Goal: Transaction & Acquisition: Book appointment/travel/reservation

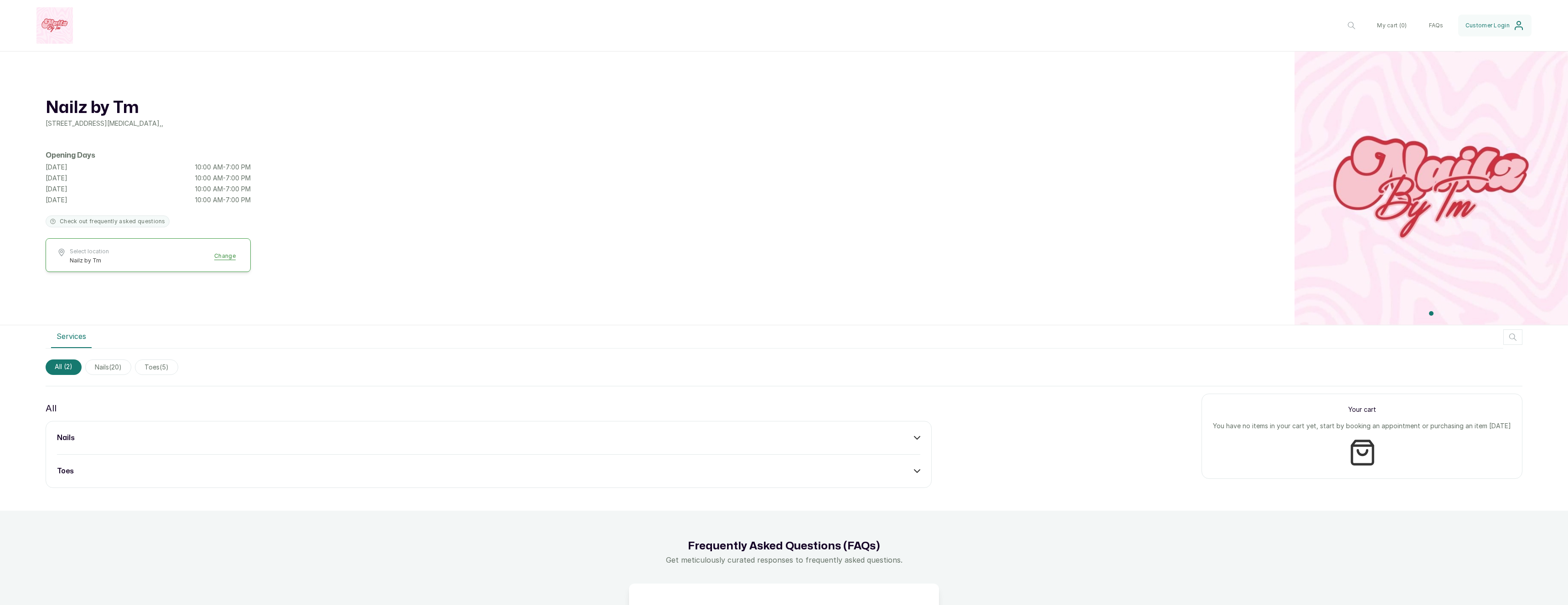
click at [417, 434] on div "nails" at bounding box center [488, 438] width 863 height 11
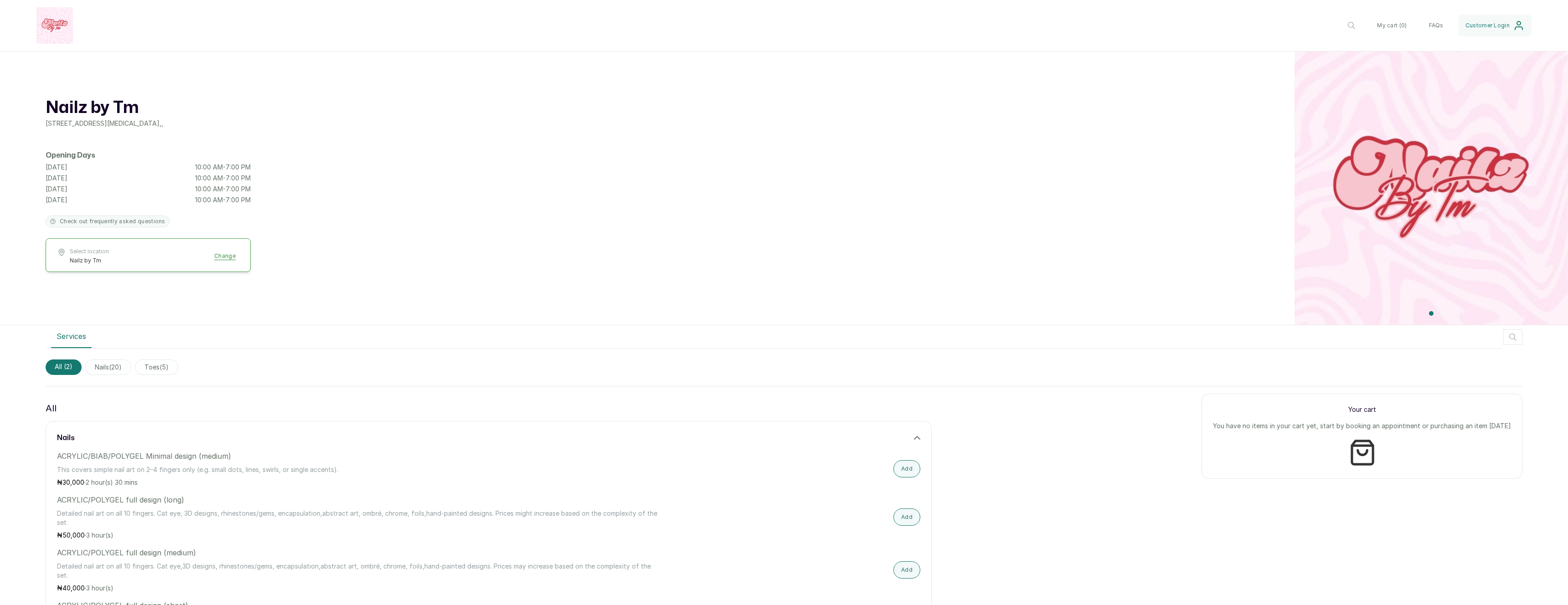
scroll to position [119, 0]
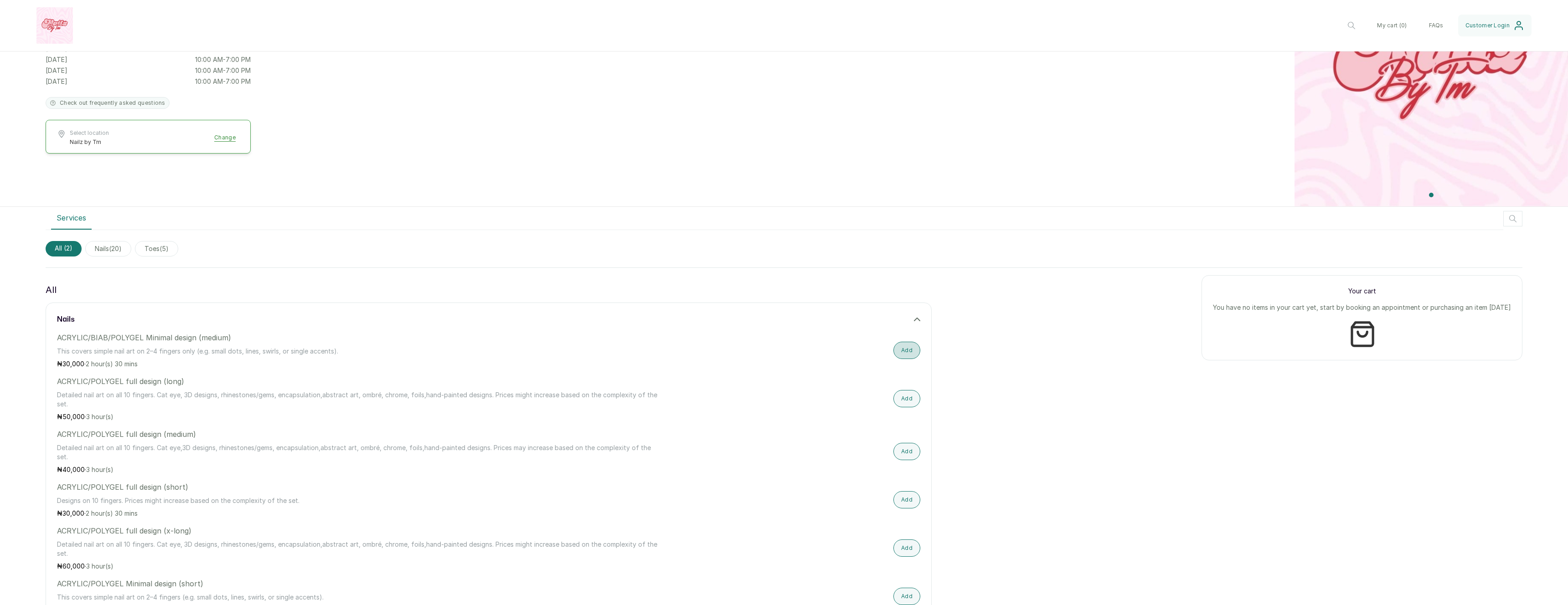
click at [907, 352] on button "Add" at bounding box center [907, 350] width 27 height 17
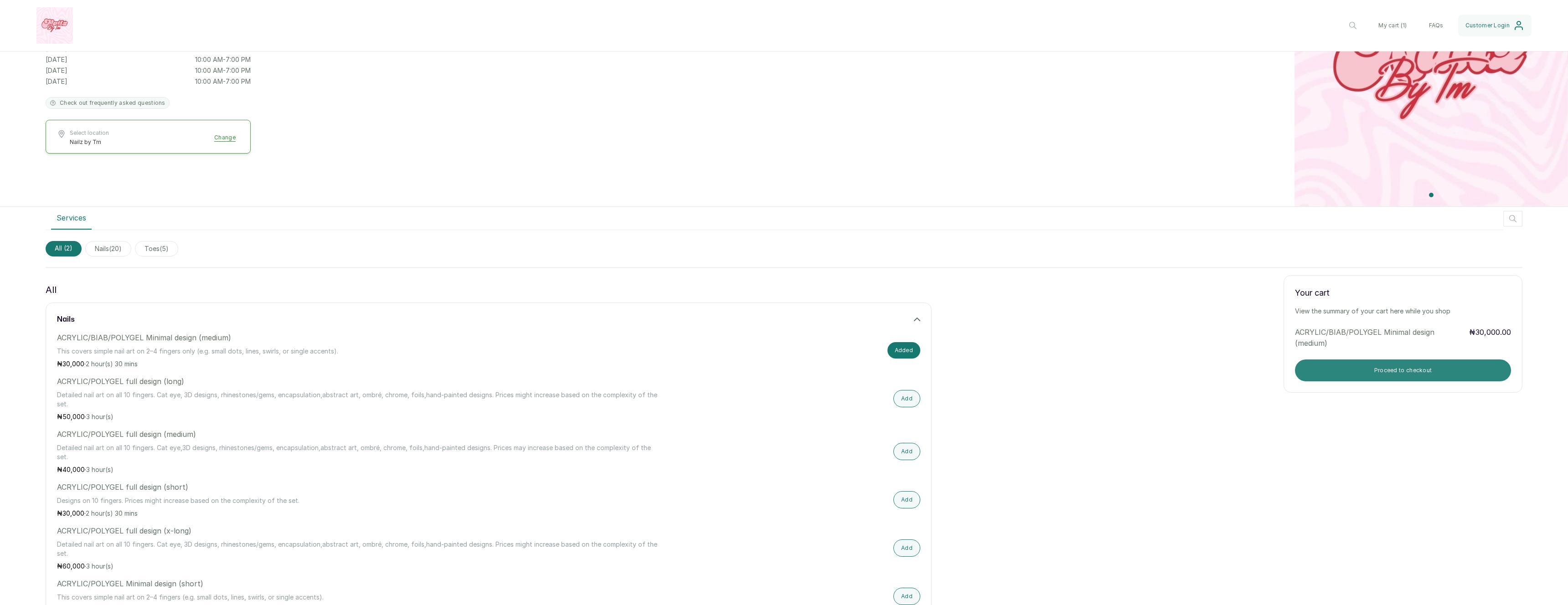
click at [1313, 371] on button "Proceed to checkout" at bounding box center [1403, 371] width 216 height 22
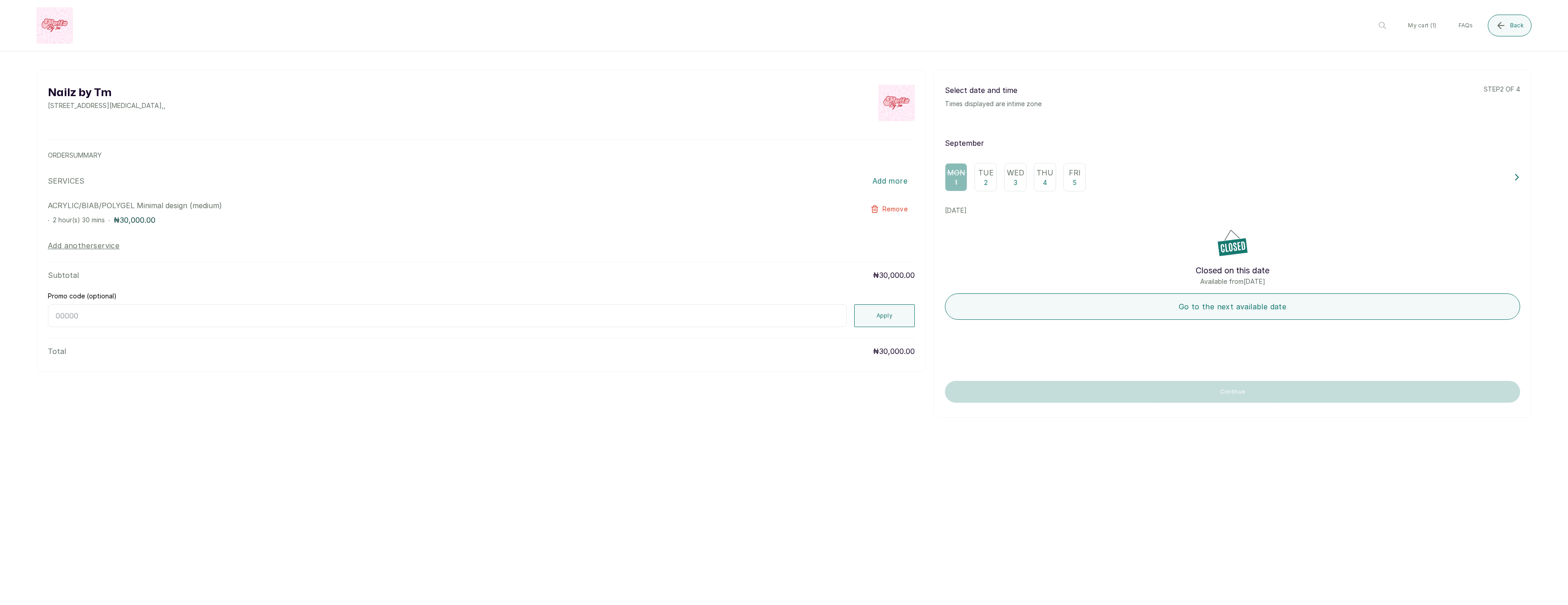
click at [989, 190] on div "Tue 2" at bounding box center [986, 177] width 22 height 28
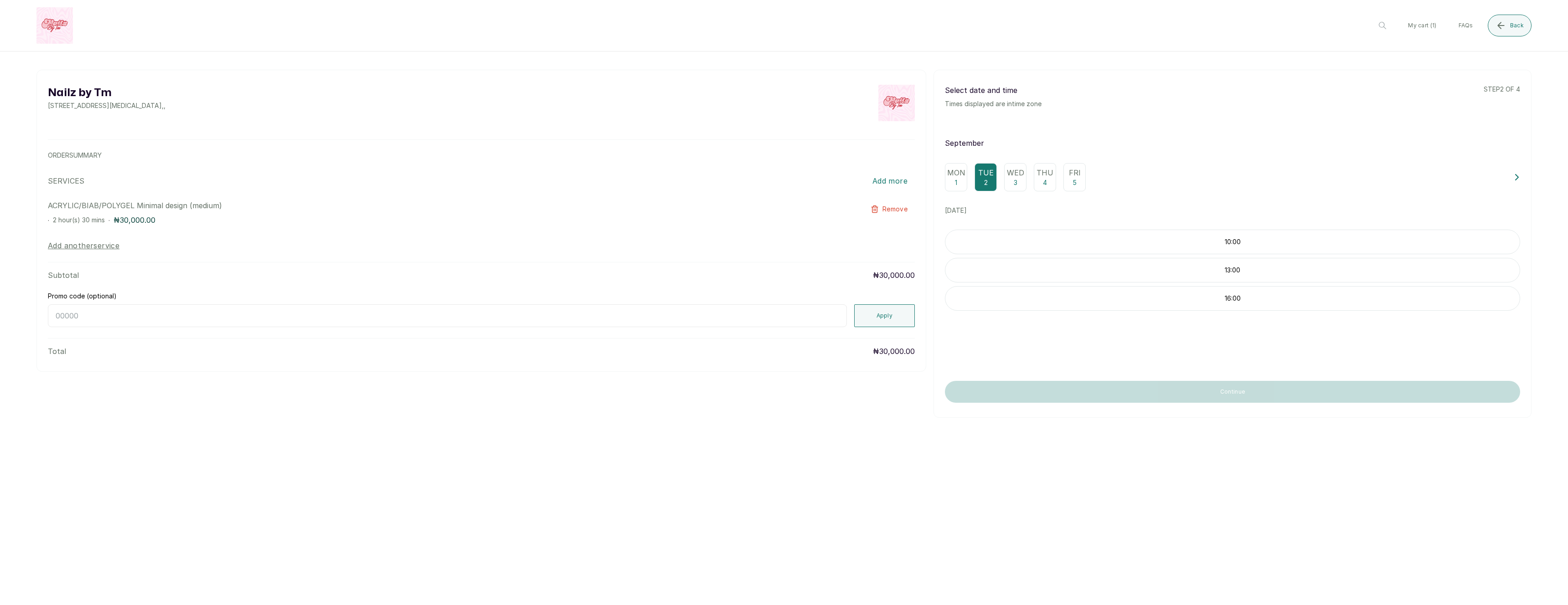
click at [706, 420] on div "Nailz by Tm 6 Oseni Street, Anthony, Lagos, Nigeria , , ORDER SUMMARY SERVICES …" at bounding box center [784, 246] width 1568 height 389
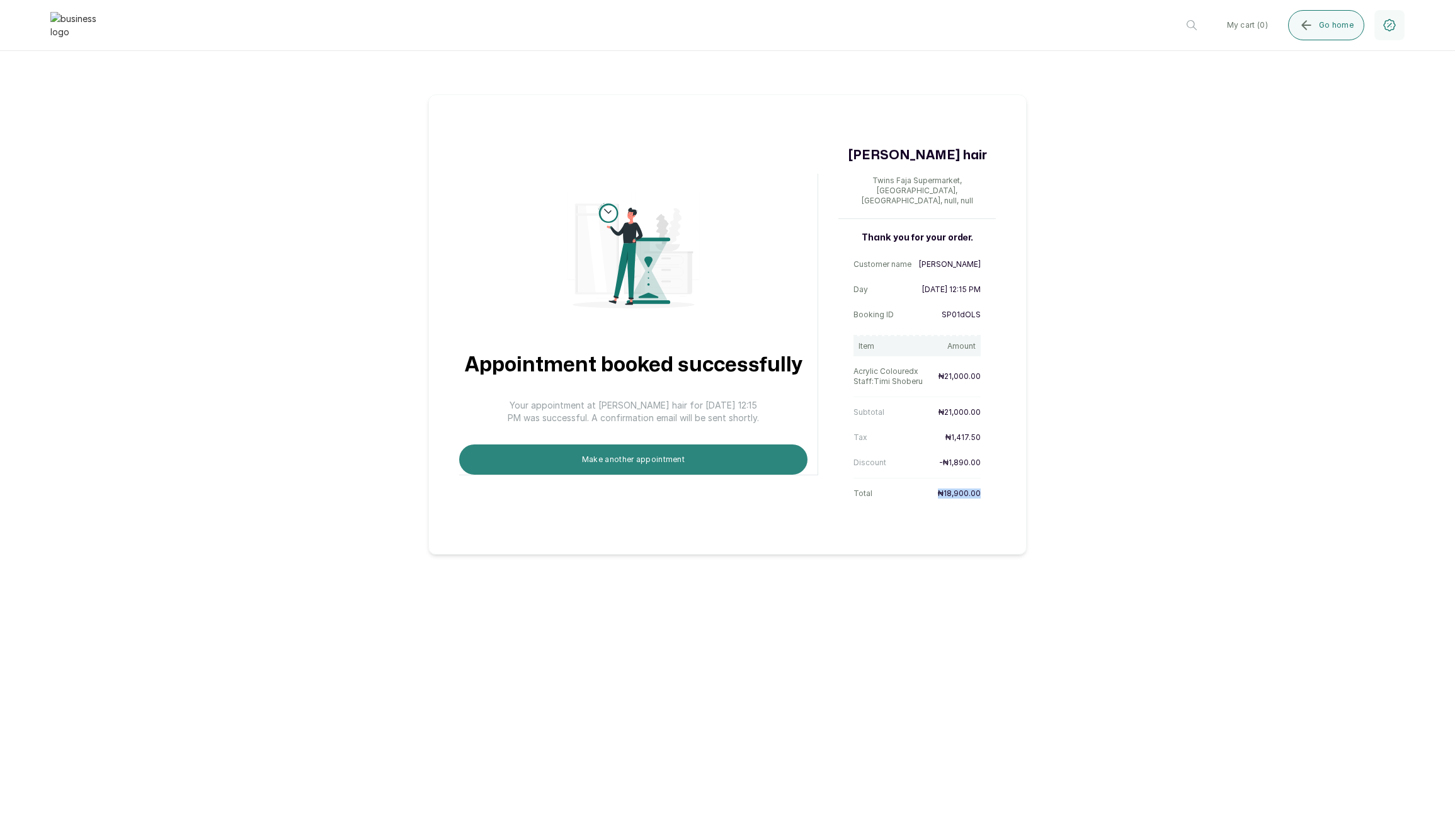
click at [527, 445] on button "Make another appointment" at bounding box center [633, 460] width 348 height 30
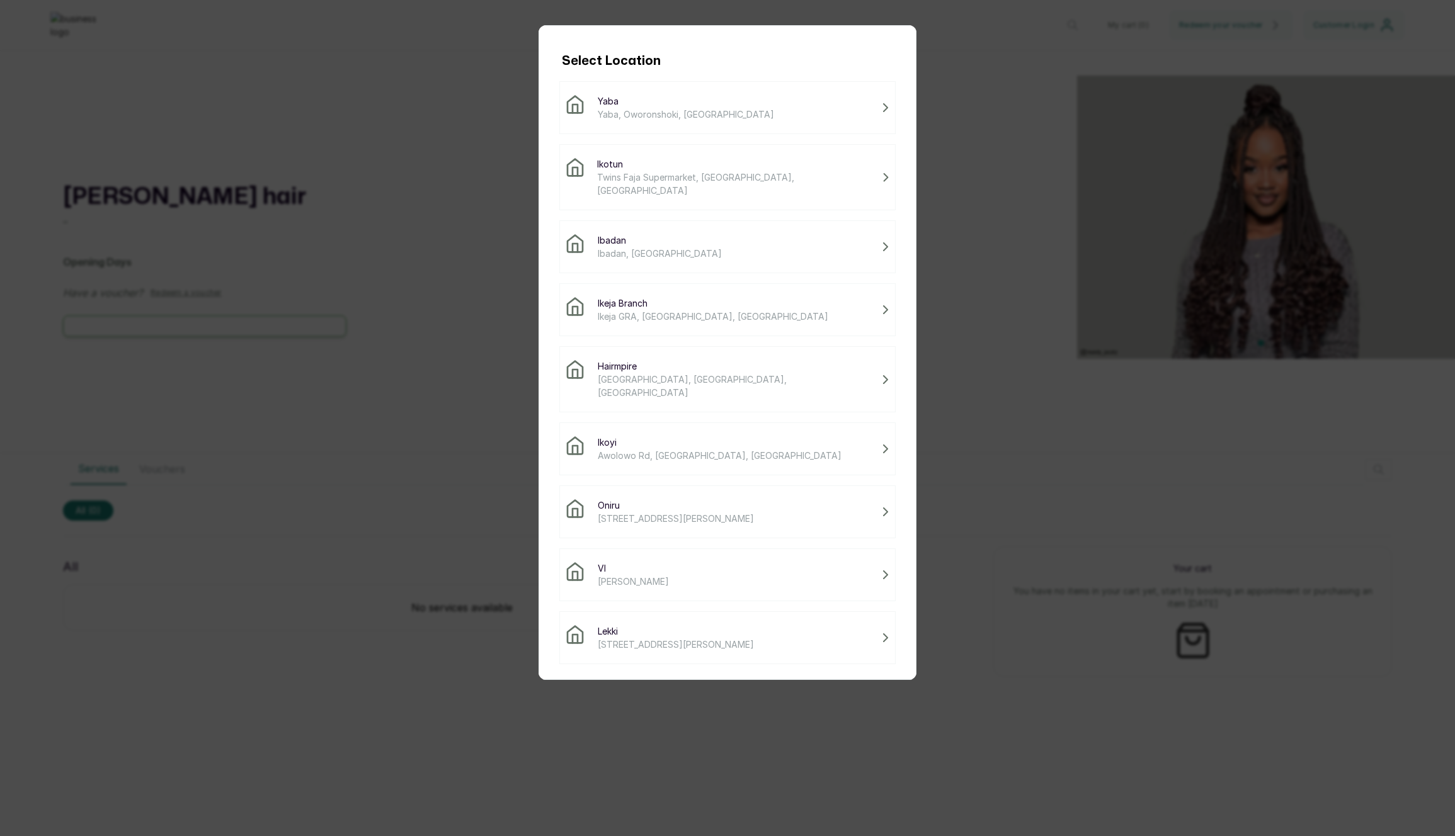
click at [673, 168] on span "Ikotun" at bounding box center [737, 163] width 280 height 13
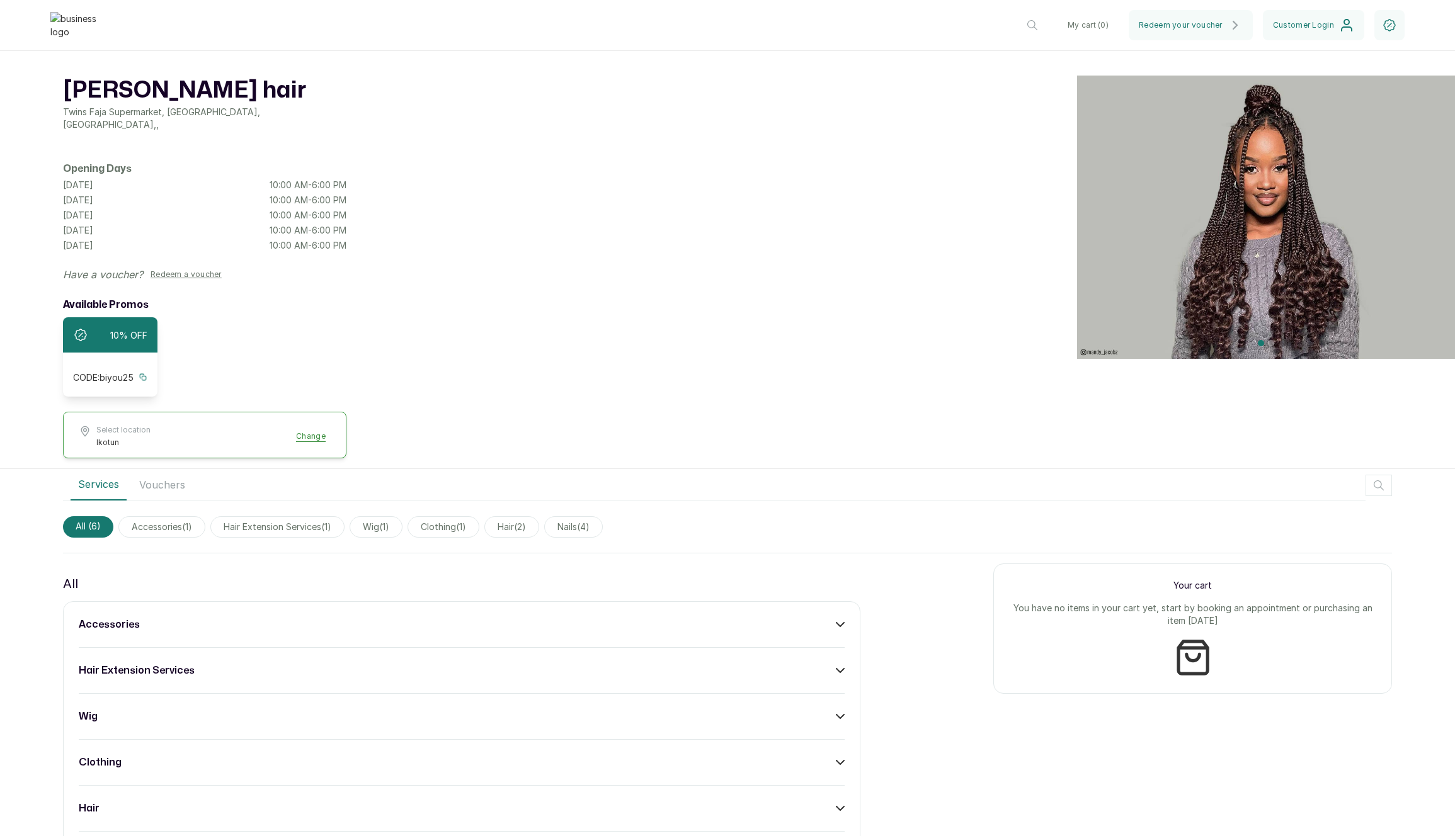
click at [798, 611] on div "accessories hair extension services wig clothing hair nails" at bounding box center [461, 740] width 797 height 277
click at [796, 617] on div "accessories" at bounding box center [462, 624] width 766 height 15
click at [814, 654] on button "Add" at bounding box center [826, 661] width 37 height 24
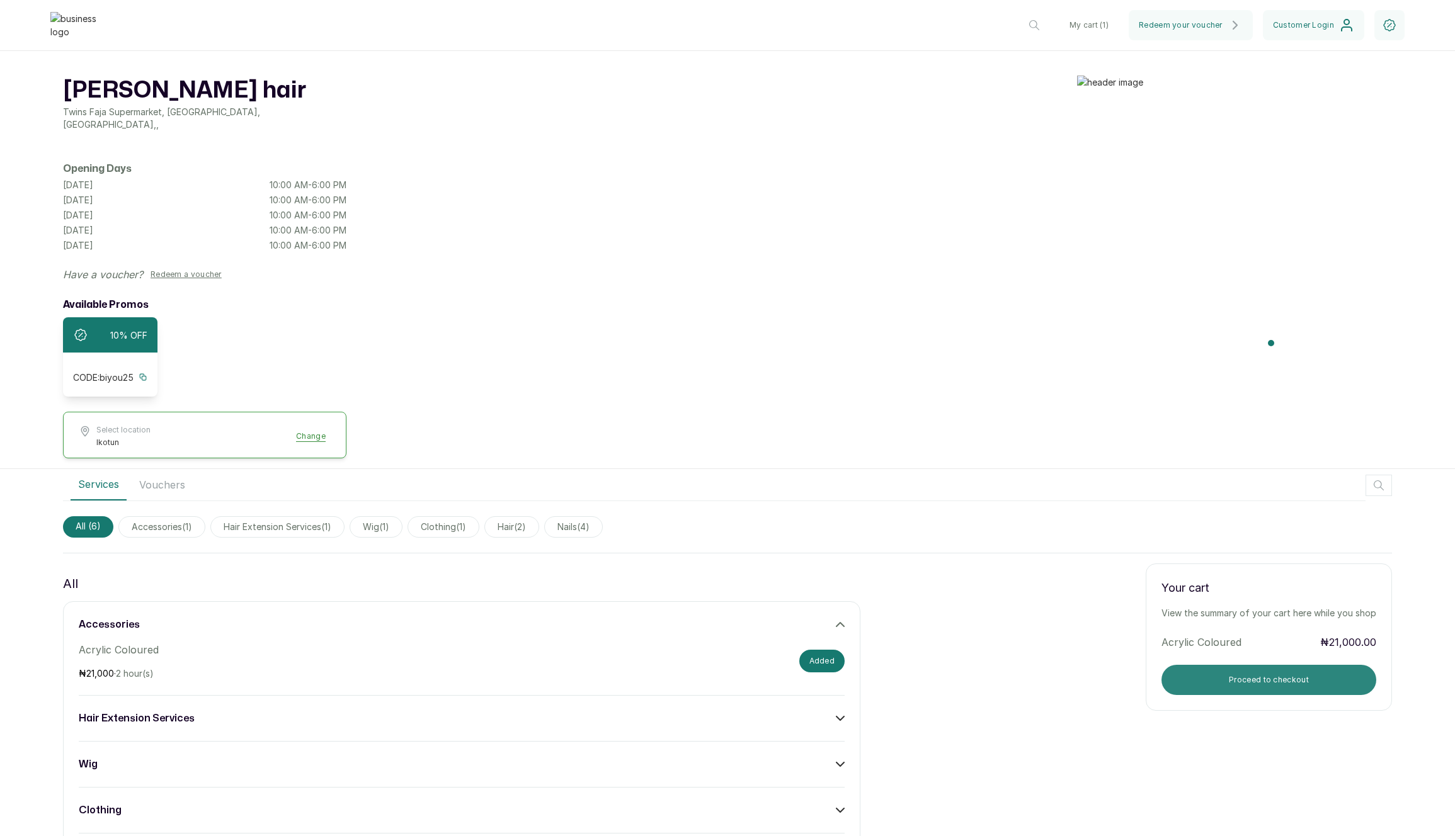
click at [1216, 674] on button "Proceed to checkout" at bounding box center [1269, 680] width 215 height 30
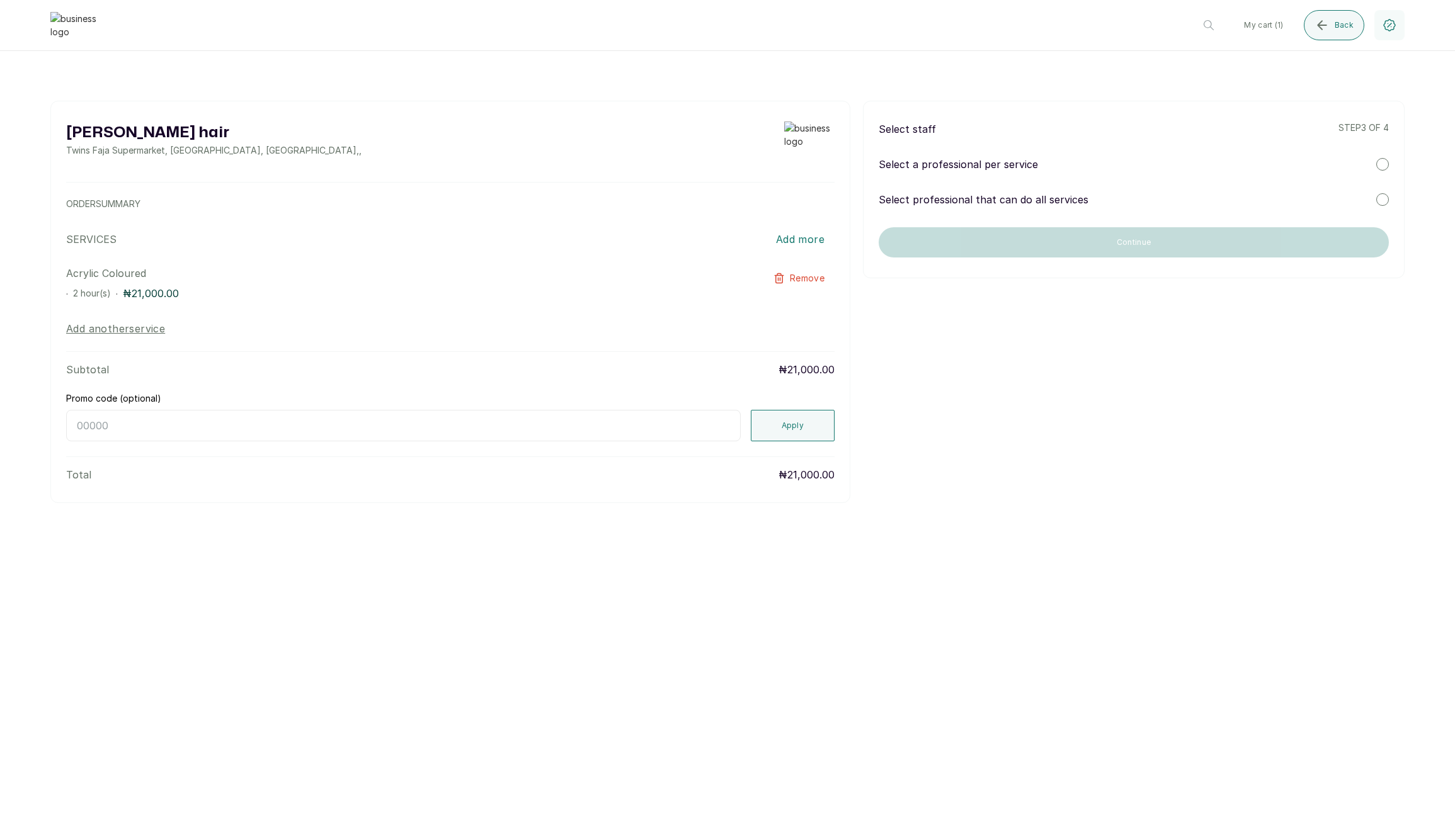
click at [996, 195] on p "Select professional that can do all services" at bounding box center [984, 199] width 210 height 15
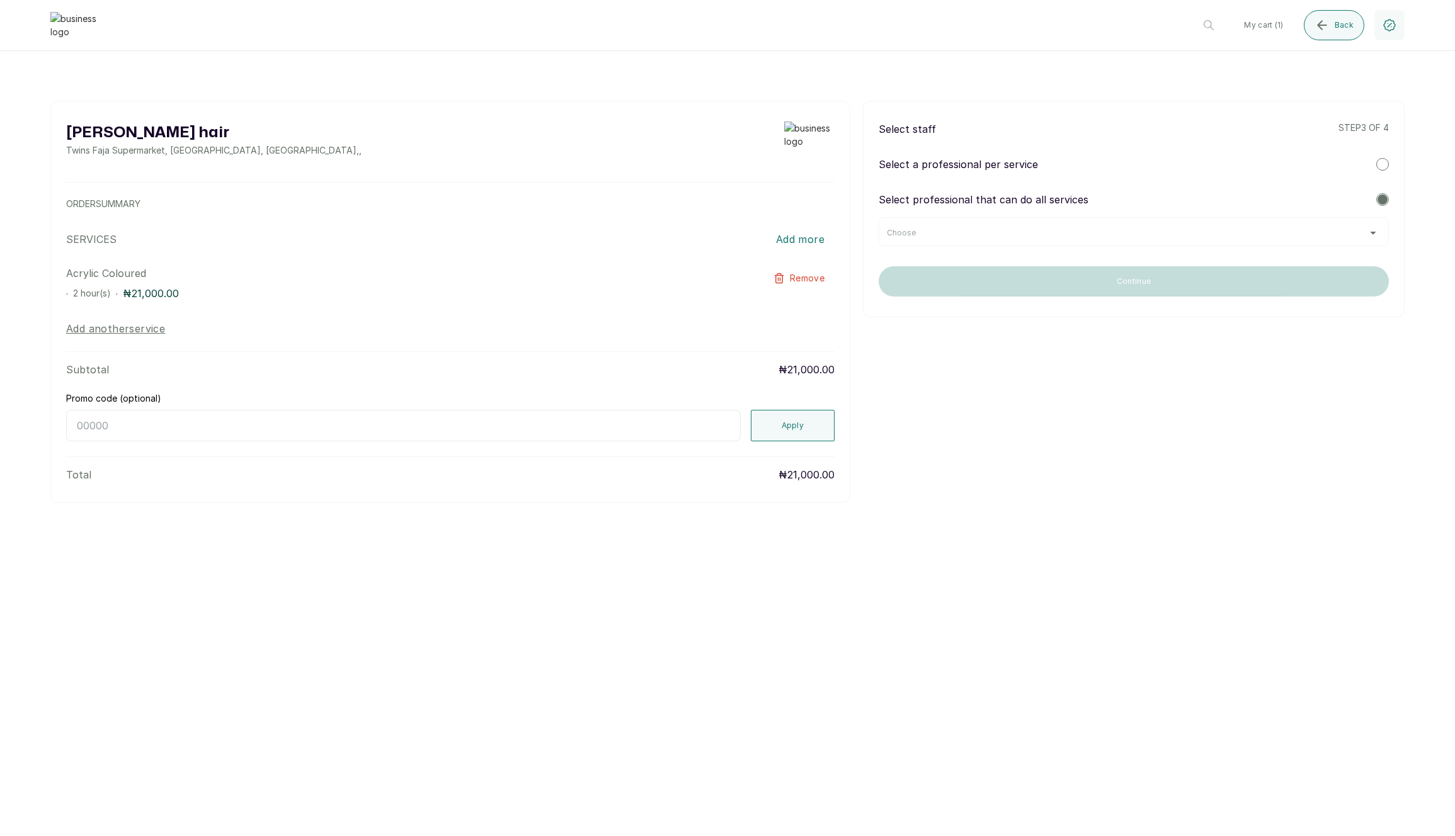
drag, startPoint x: 1025, startPoint y: 237, endPoint x: 1016, endPoint y: 251, distance: 17.3
click at [1025, 237] on div "Choose" at bounding box center [1134, 233] width 494 height 10
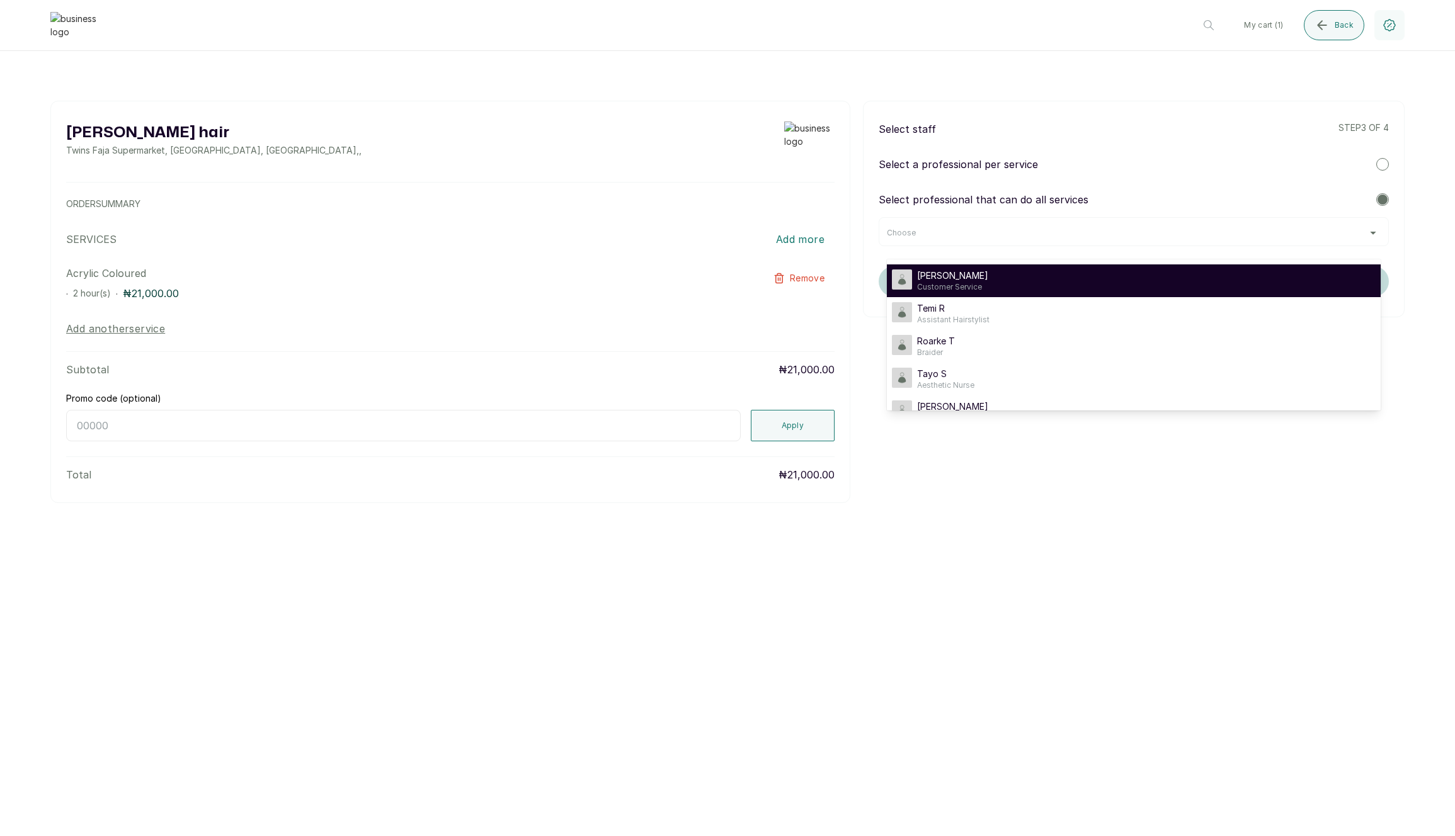
click at [1003, 273] on div "Timi Shoberu Customer Service" at bounding box center [1134, 281] width 484 height 23
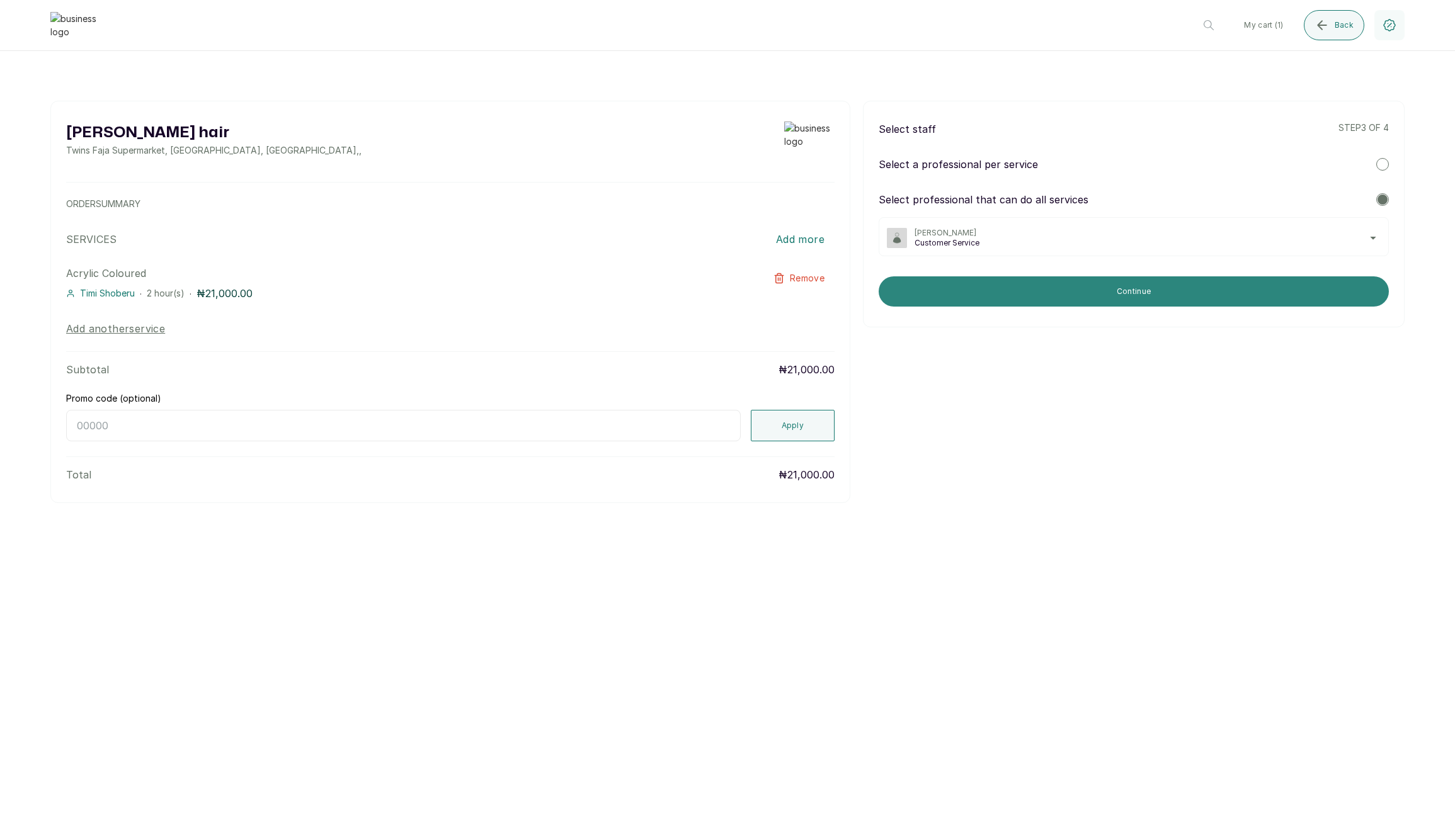
click at [999, 288] on button "Continue" at bounding box center [1134, 292] width 510 height 30
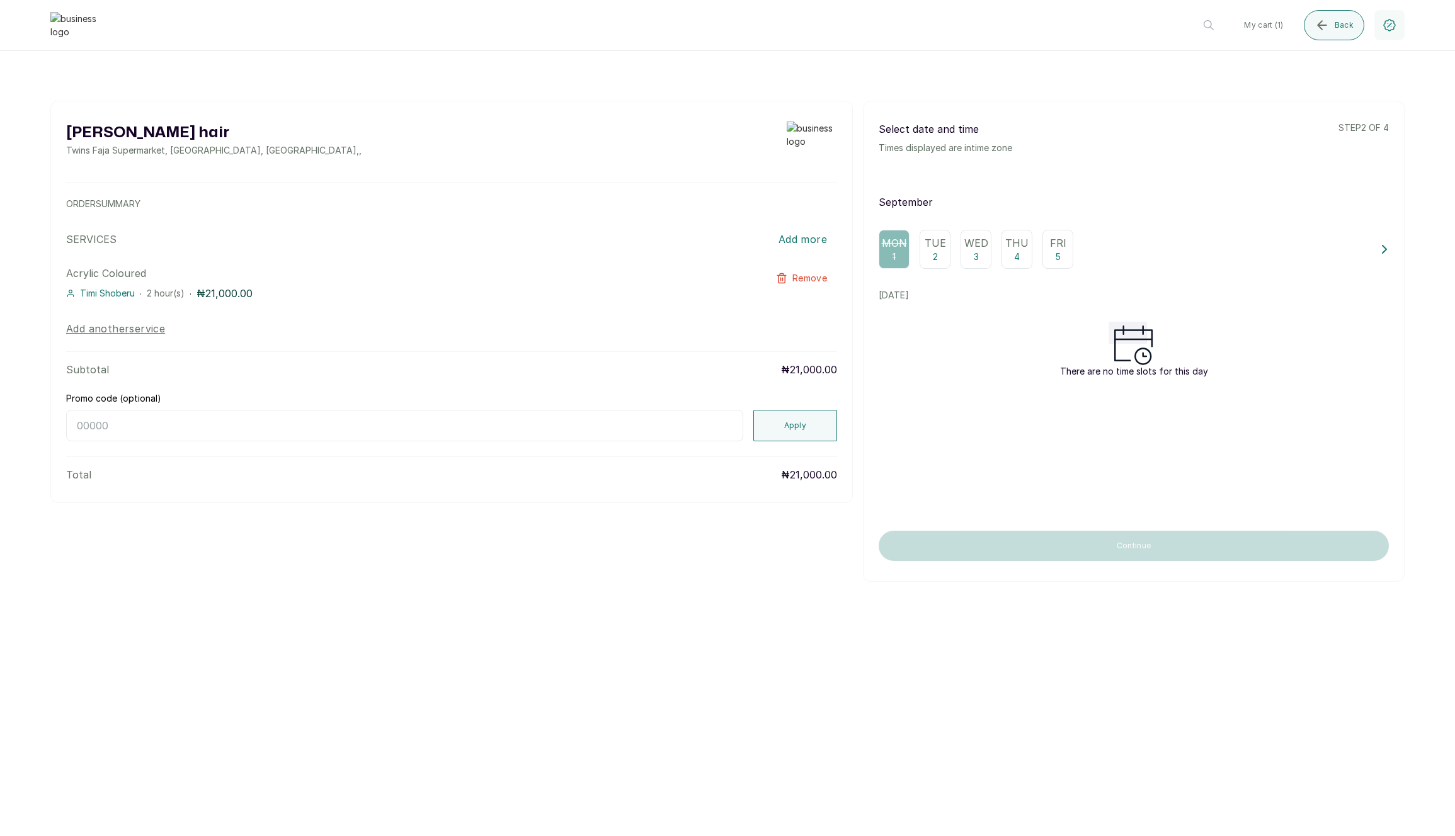
click at [925, 258] on div "Tue 2" at bounding box center [935, 249] width 31 height 39
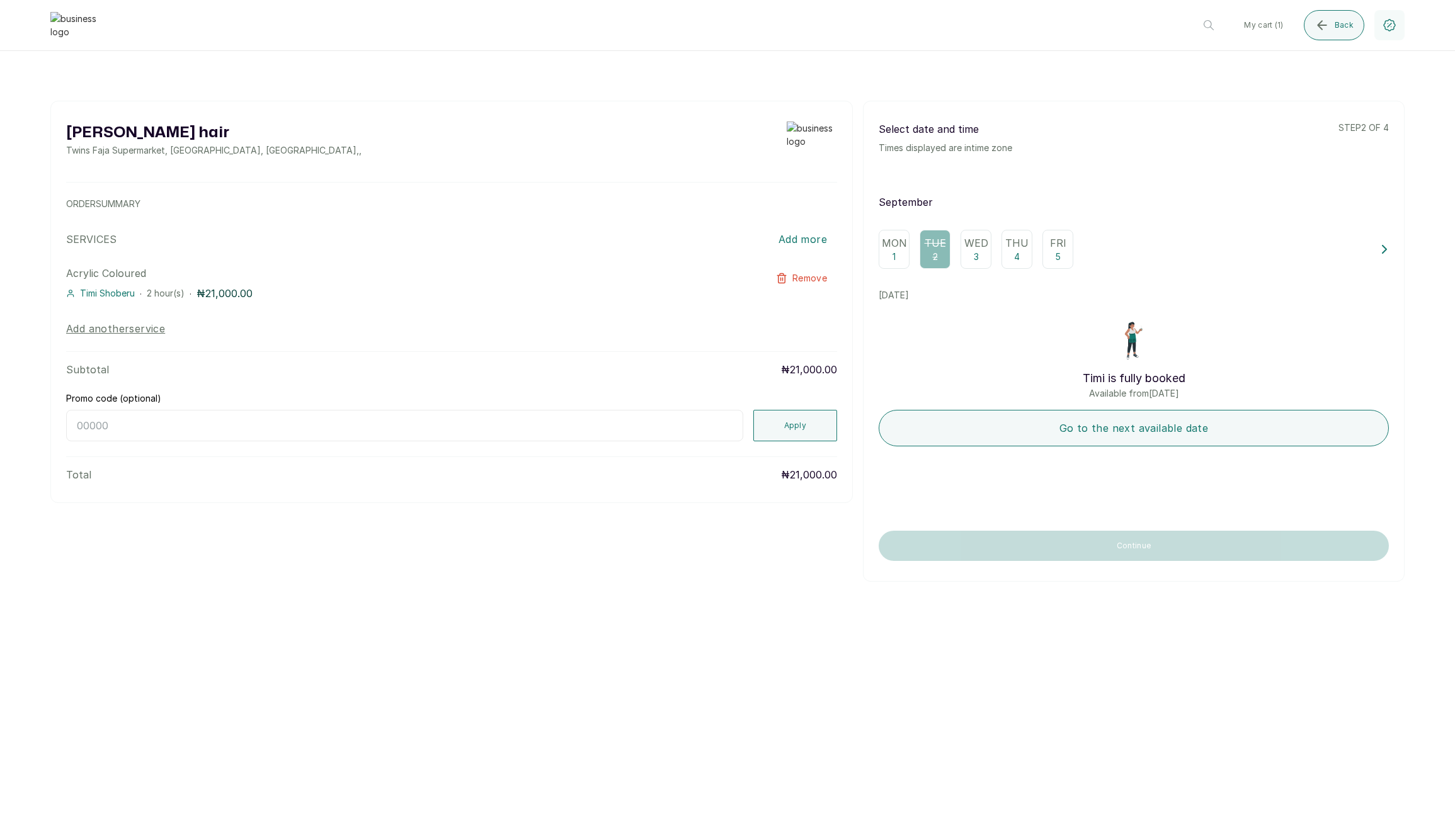
click at [972, 253] on div "Wed 3" at bounding box center [976, 249] width 31 height 39
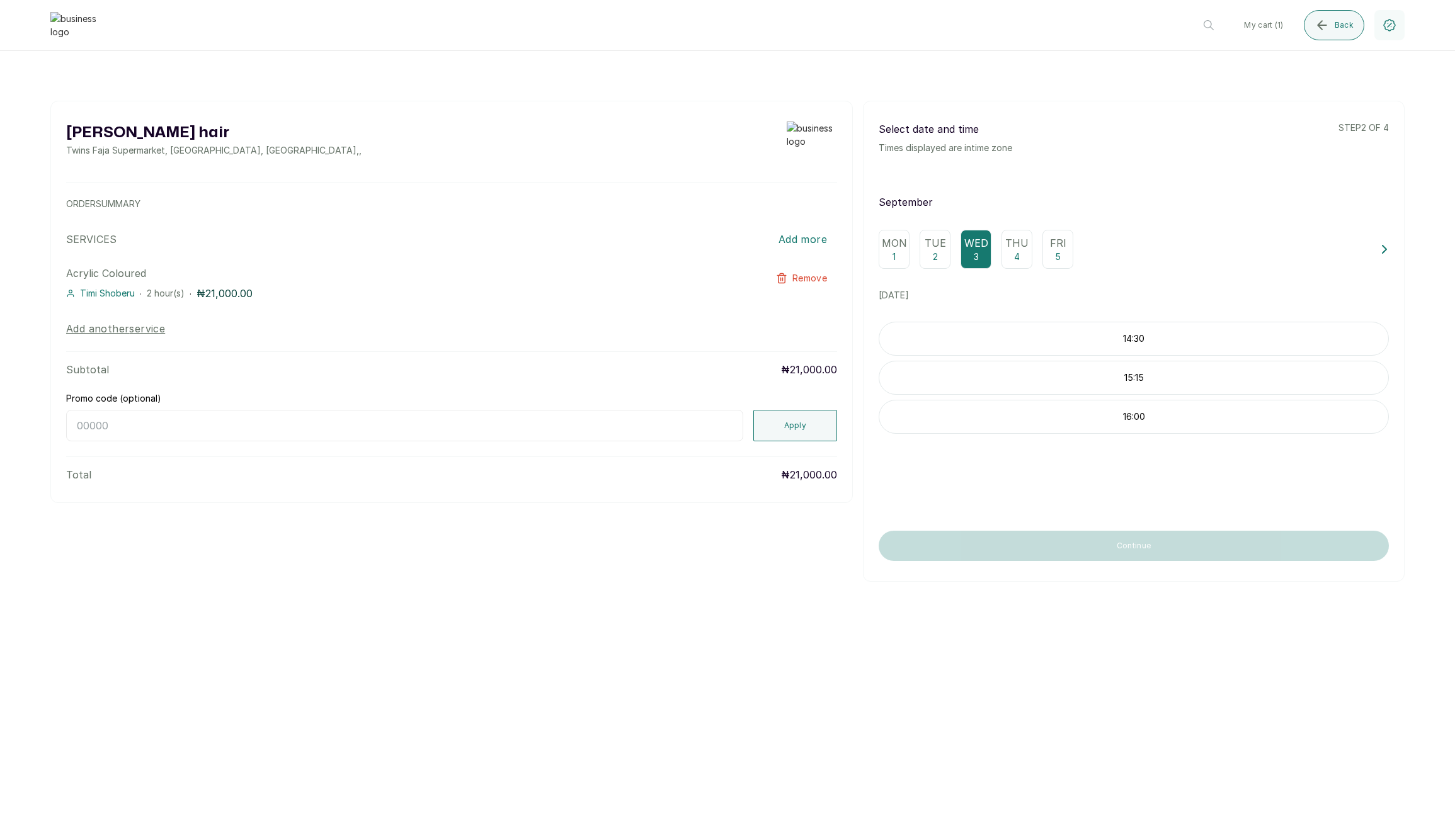
click at [1018, 338] on p "14:30" at bounding box center [1133, 339] width 509 height 13
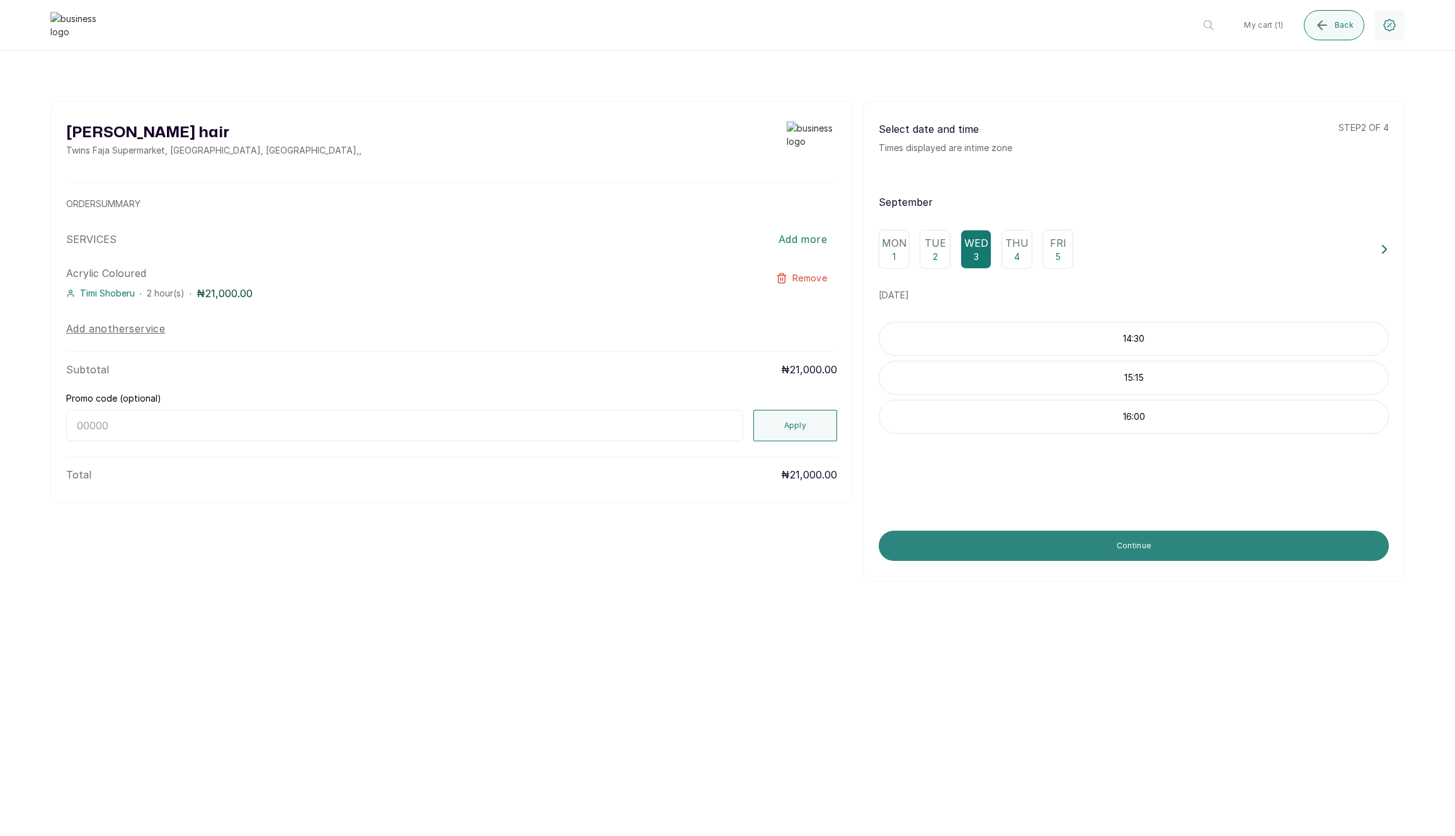
click at [940, 550] on button "Continue" at bounding box center [1134, 546] width 510 height 30
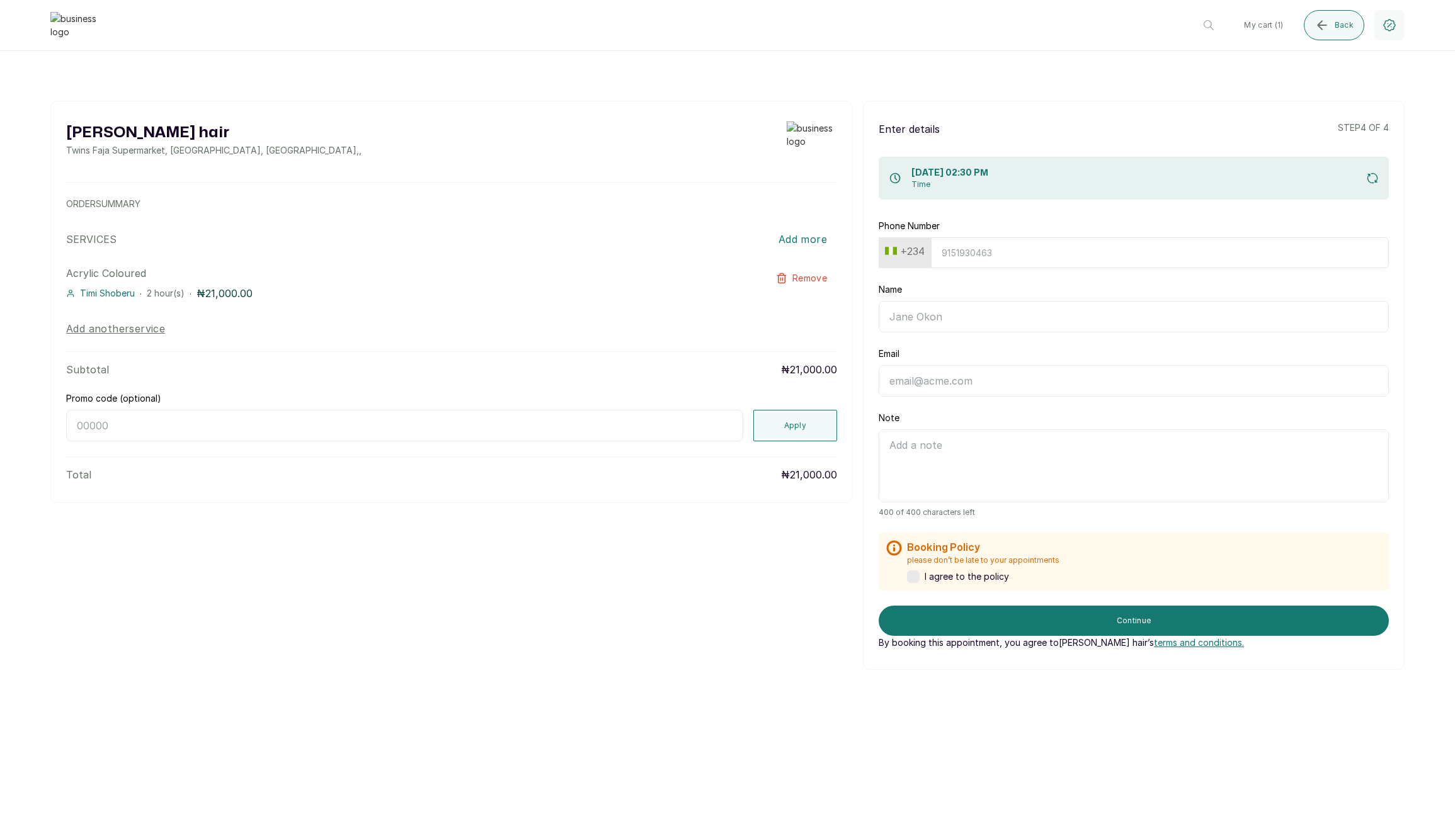
click at [903, 249] on button "+234" at bounding box center [905, 251] width 50 height 20
click at [938, 283] on input "text" at bounding box center [943, 284] width 112 height 25
type input "ghana"
drag, startPoint x: 944, startPoint y: 305, endPoint x: 947, endPoint y: 296, distance: 10.0
click at [979, 305] on span "+233" at bounding box center [989, 309] width 20 height 15
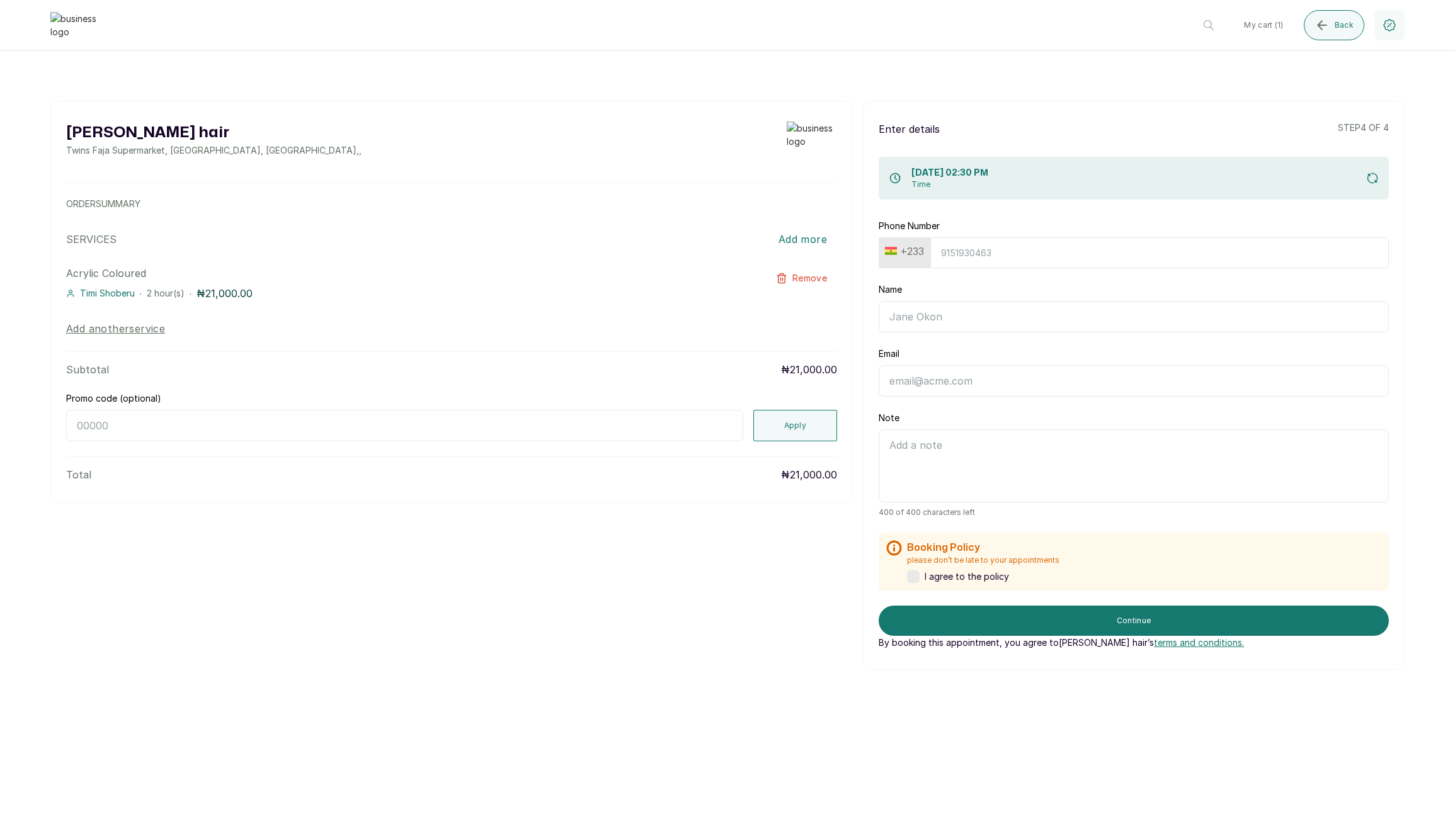
click at [959, 255] on input "Phone Number" at bounding box center [1159, 252] width 459 height 31
type input "242510831"
type input "[PERSON_NAME]"
type input "edem@kumodzi.com"
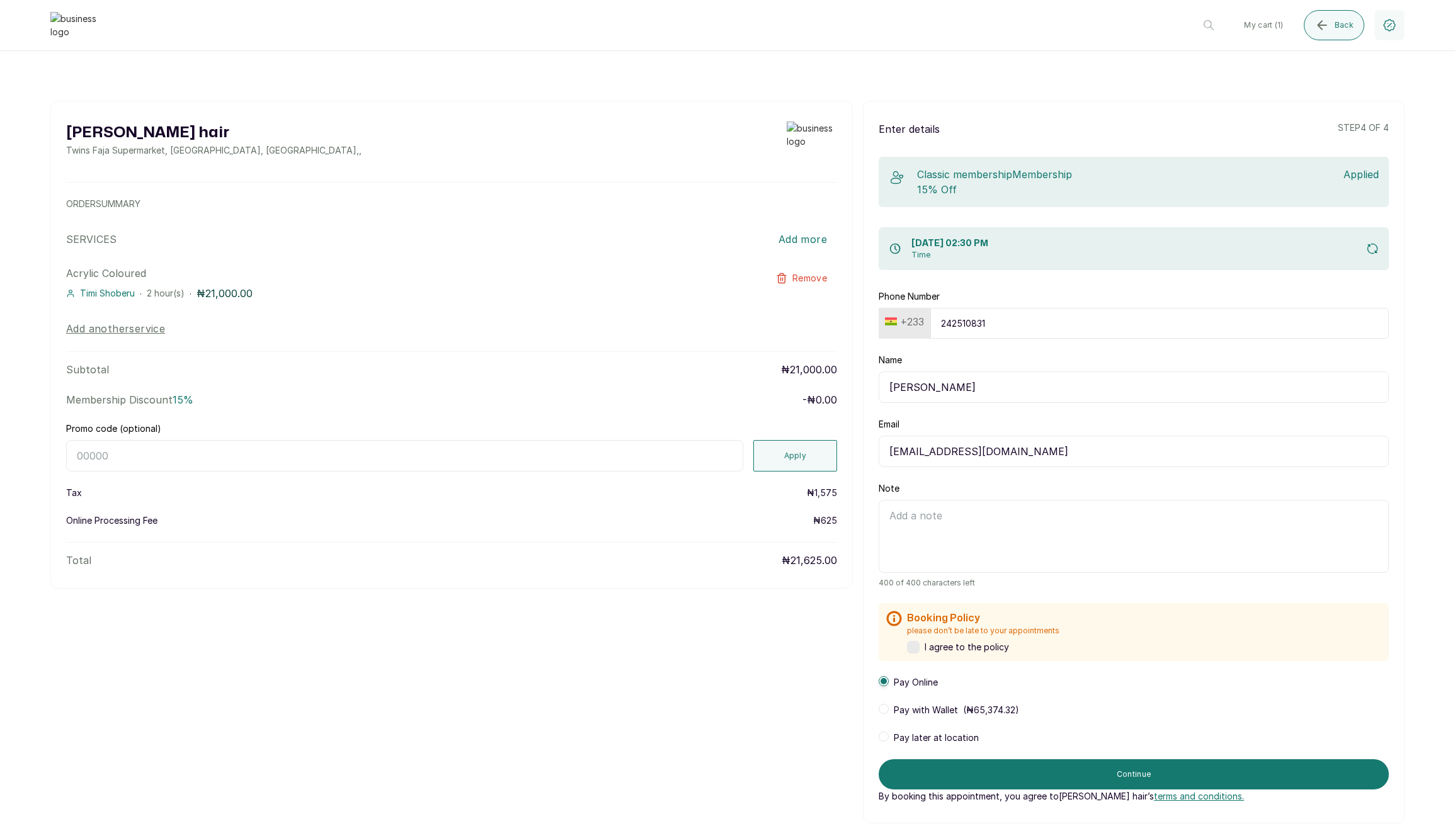
drag, startPoint x: 687, startPoint y: 460, endPoint x: 692, endPoint y: 456, distance: 6.7
click at [687, 460] on input "Promo code (optional)" at bounding box center [404, 455] width 677 height 31
type input "RETURN"
click at [794, 450] on button "Apply" at bounding box center [795, 455] width 84 height 31
click at [885, 736] on span at bounding box center [884, 737] width 10 height 10
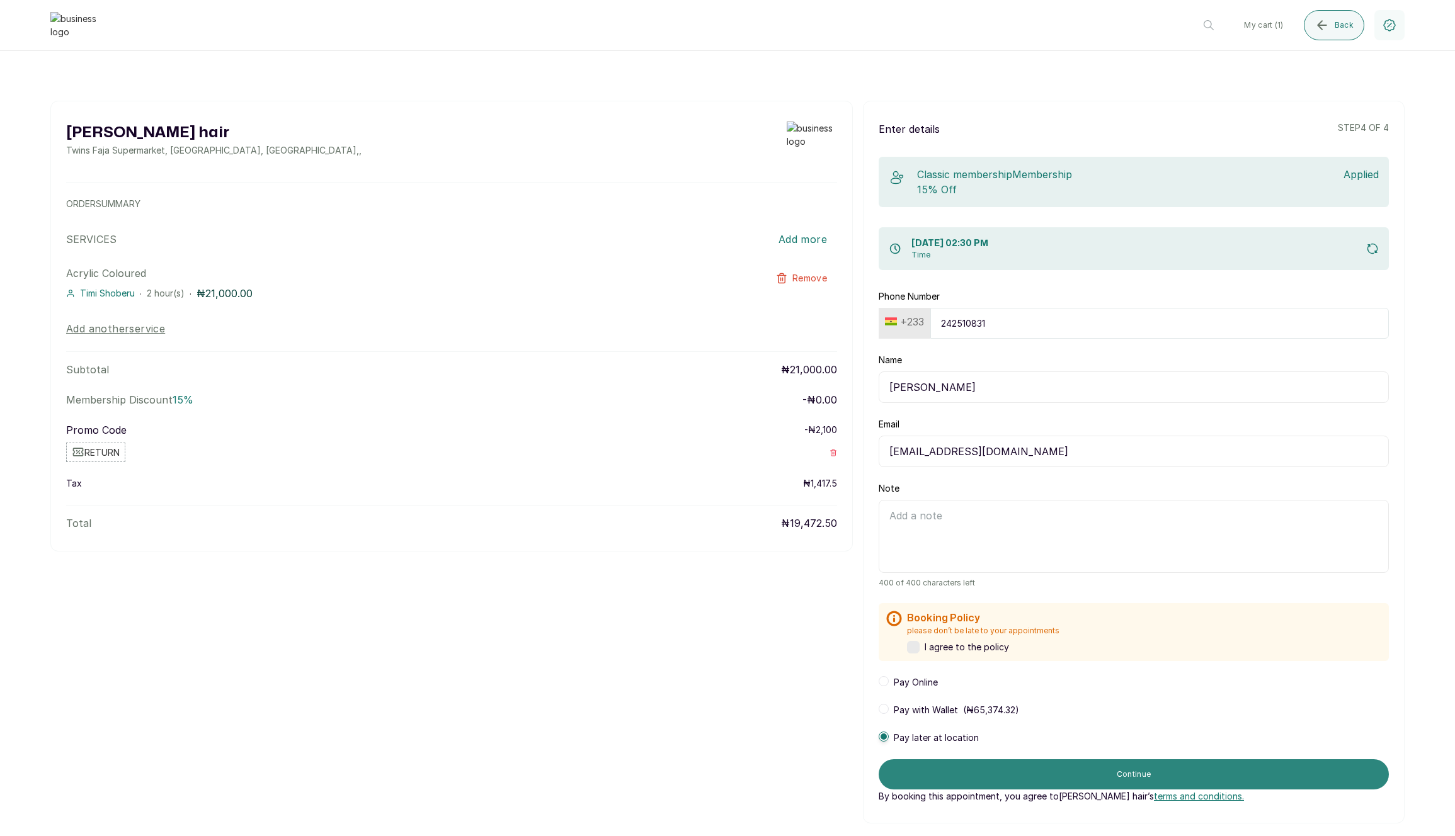
click at [990, 770] on button "Continue" at bounding box center [1134, 775] width 510 height 30
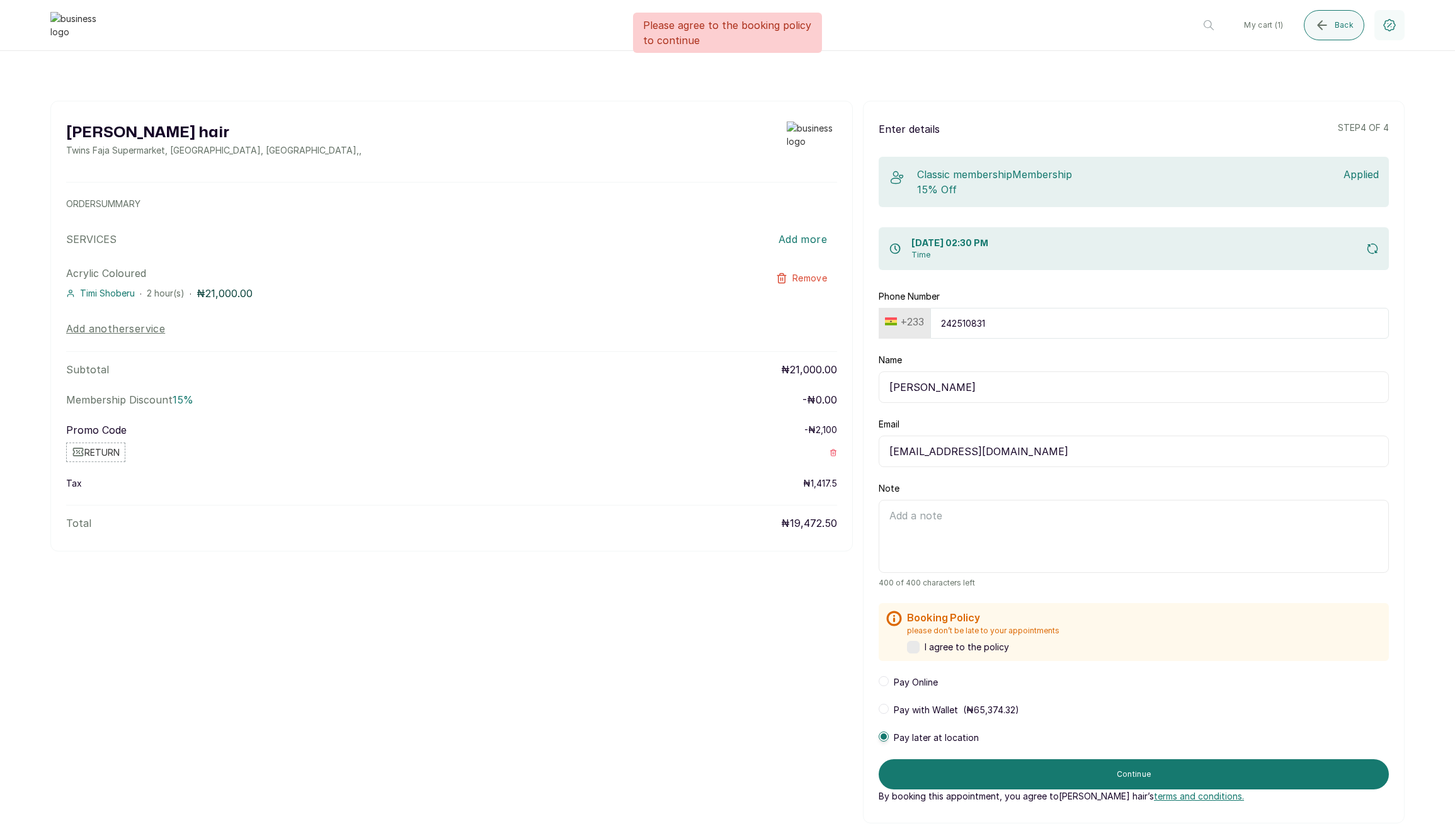
click at [939, 649] on span "I agree to the policy" at bounding box center [967, 647] width 84 height 13
click at [958, 784] on span "By booking this appointment, you agree to Layos hair ’s terms and conditions." at bounding box center [1061, 797] width 365 height 26
click at [979, 774] on button "Continue" at bounding box center [1134, 775] width 510 height 30
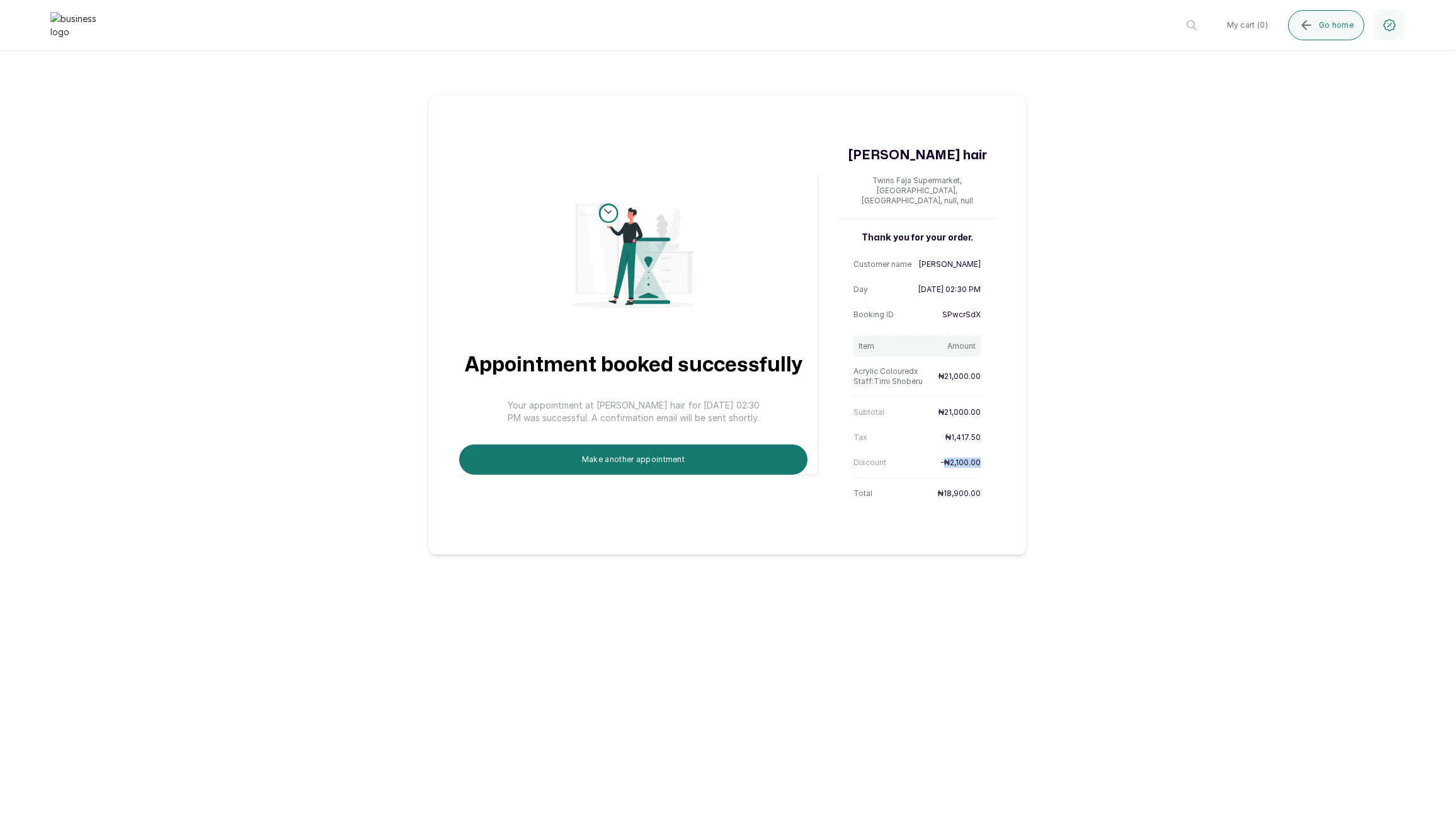
drag, startPoint x: 944, startPoint y: 455, endPoint x: 983, endPoint y: 455, distance: 39.1
click at [983, 455] on div "Thank you for your order. Customer name Edem Kumodzi Day 3 Sep 2025, 02:30 PM B…" at bounding box center [916, 368] width 157 height 272
drag, startPoint x: 953, startPoint y: 283, endPoint x: 1004, endPoint y: 285, distance: 51.0
click at [1004, 285] on div "Appointment booked successfully Your appointment at Layos hair for 3 Sep 2025, …" at bounding box center [727, 324] width 598 height 460
drag, startPoint x: 677, startPoint y: 403, endPoint x: 775, endPoint y: 412, distance: 98.7
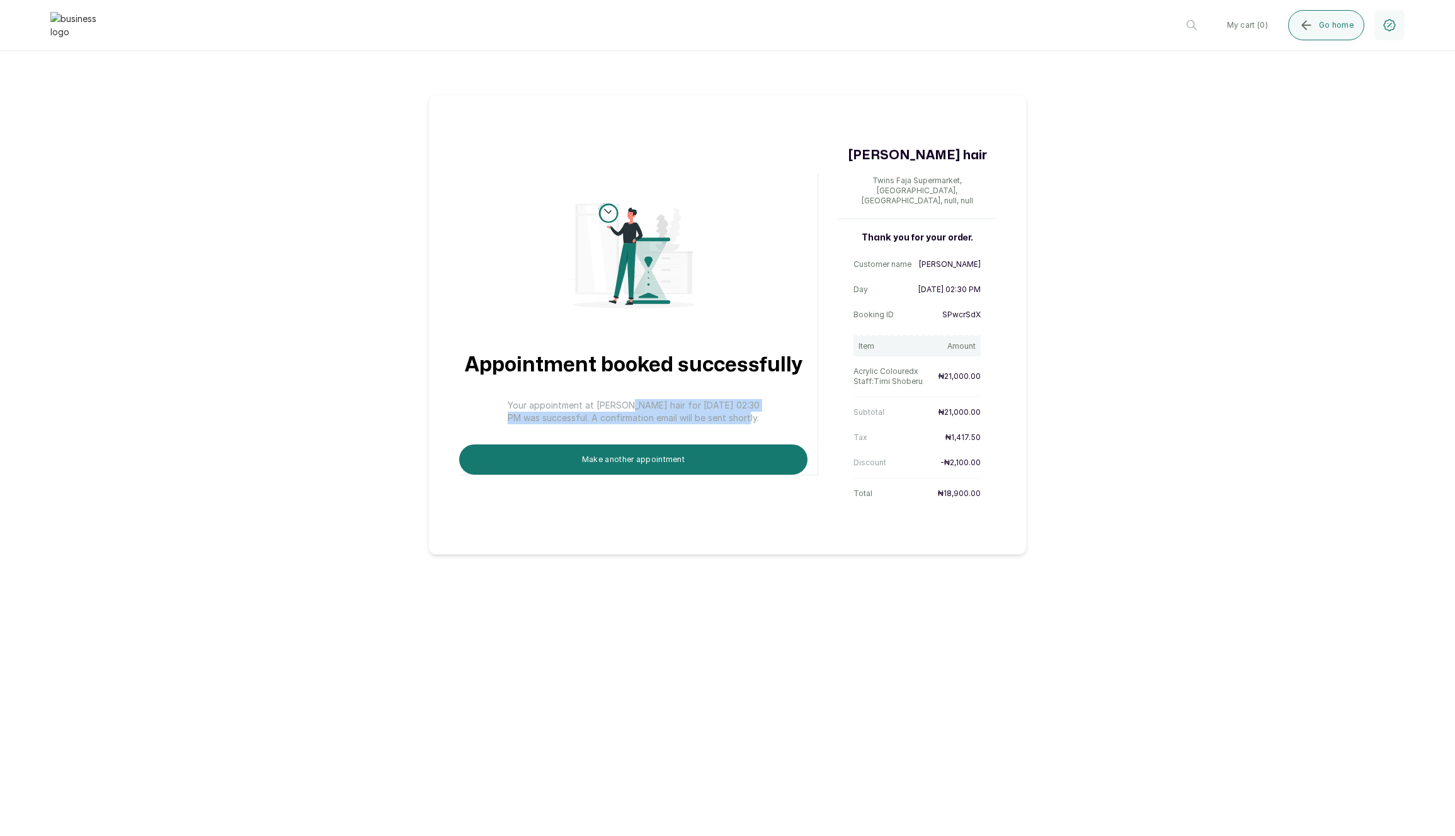
click at [781, 411] on div "Appointment booked successfully Your appointment at Layos hair for 3 Sep 2025, …" at bounding box center [638, 325] width 359 height 302
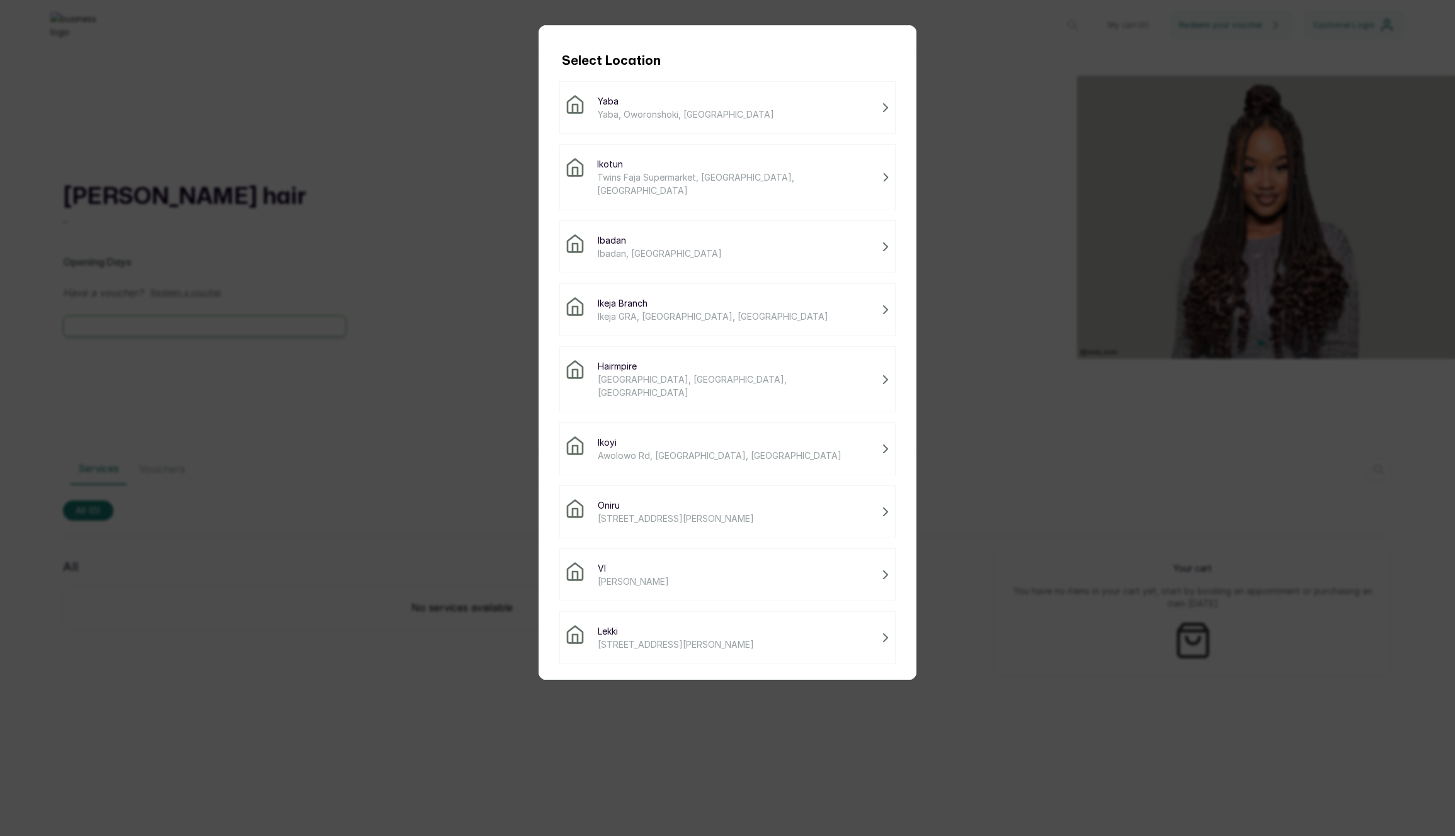
click at [721, 173] on span "Twins Faja Supermarket, [GEOGRAPHIC_DATA], [GEOGRAPHIC_DATA]" at bounding box center [737, 184] width 280 height 26
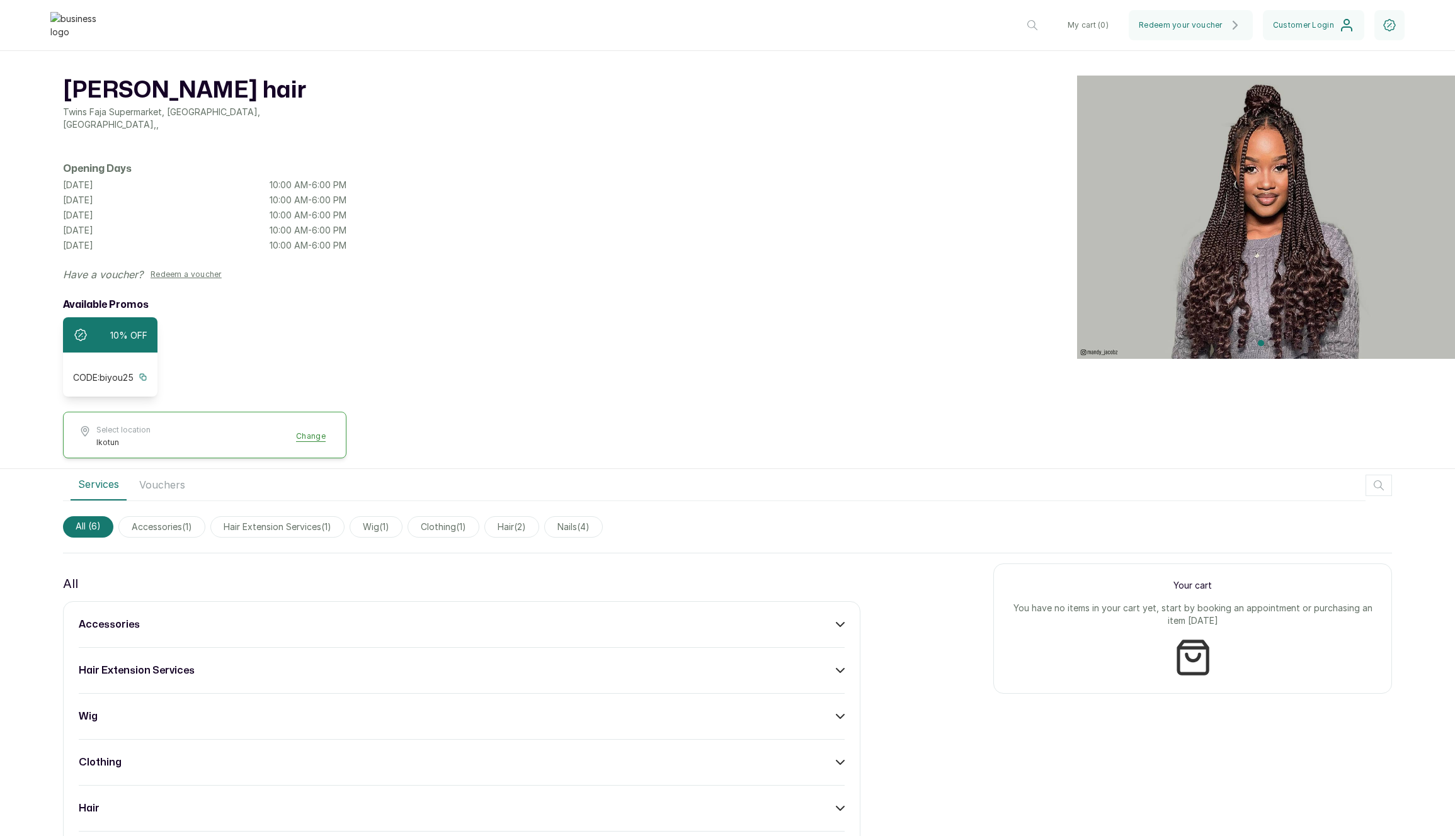
click at [527, 602] on div "accessories hair extension services wig clothing hair nails" at bounding box center [461, 740] width 797 height 277
click at [530, 606] on div "accessories hair extension services wig clothing hair nails" at bounding box center [461, 740] width 797 height 277
click at [797, 639] on div "accessories hair extension services wig clothing hair nails" at bounding box center [461, 740] width 797 height 277
click at [855, 634] on div "accessories hair extension services wig clothing hair nails" at bounding box center [461, 740] width 797 height 277
click at [819, 619] on div "accessories" at bounding box center [462, 624] width 766 height 15
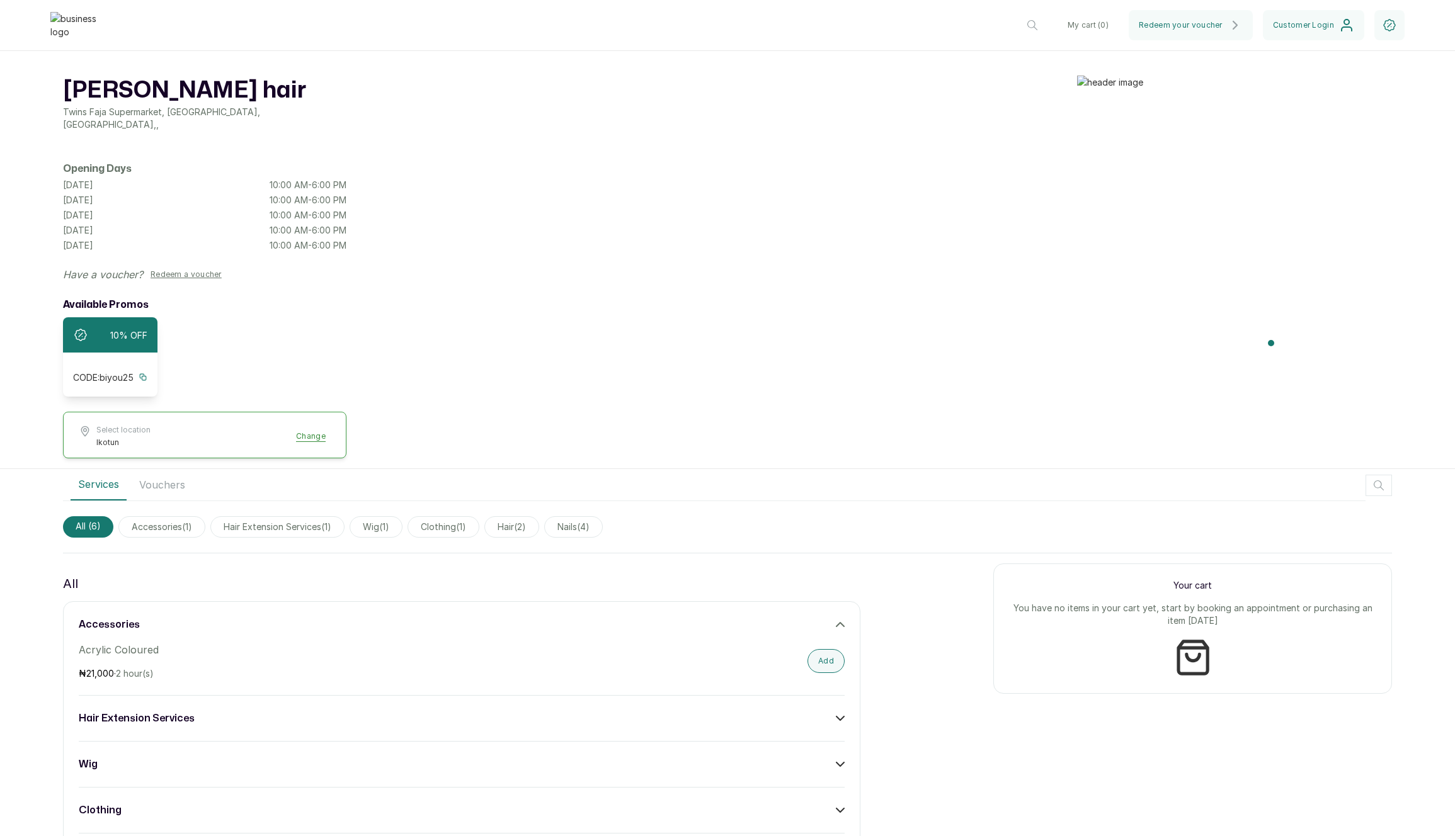
click at [816, 649] on button "Add" at bounding box center [826, 661] width 37 height 24
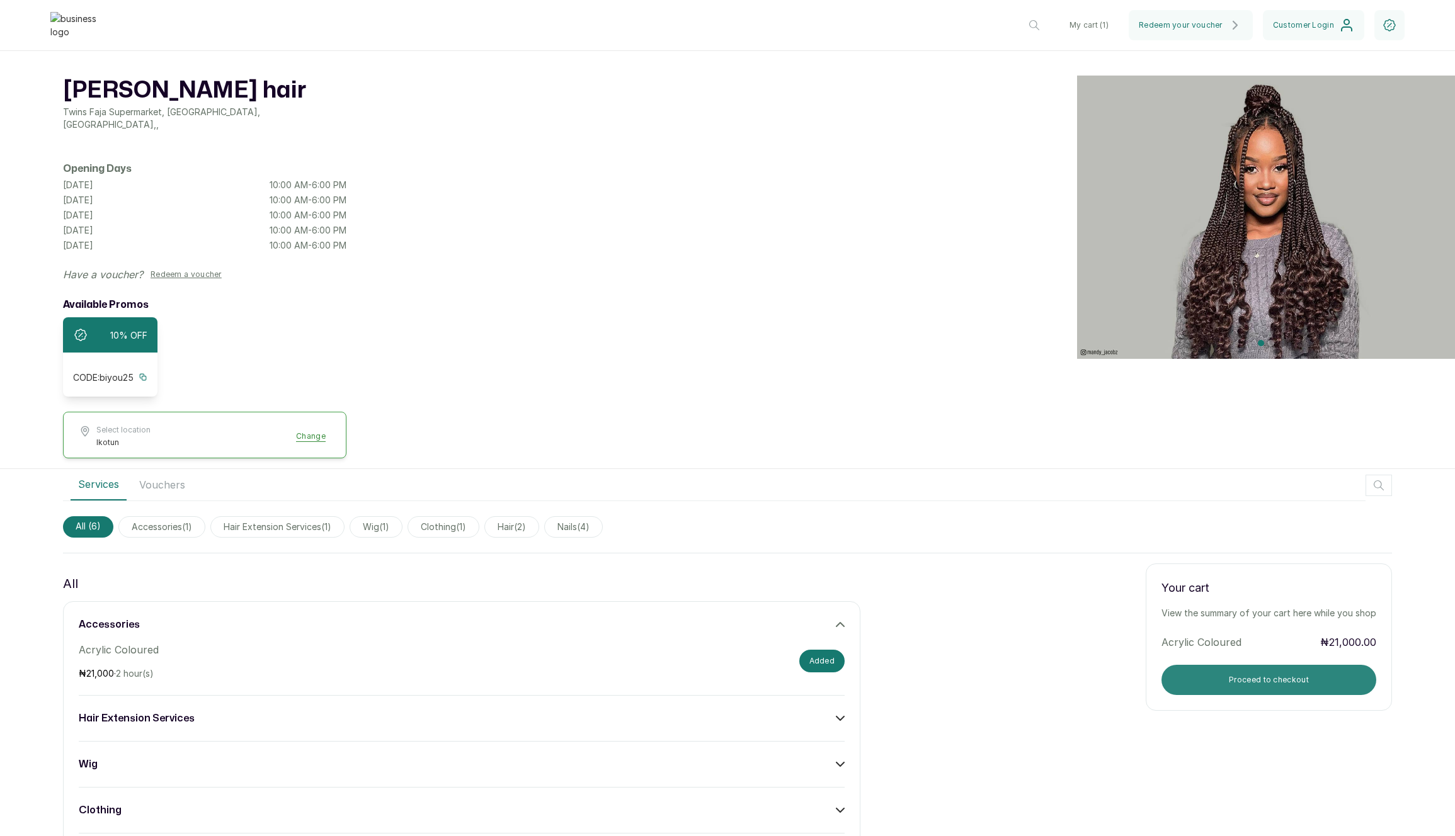
click at [1221, 673] on button "Proceed to checkout" at bounding box center [1269, 680] width 215 height 30
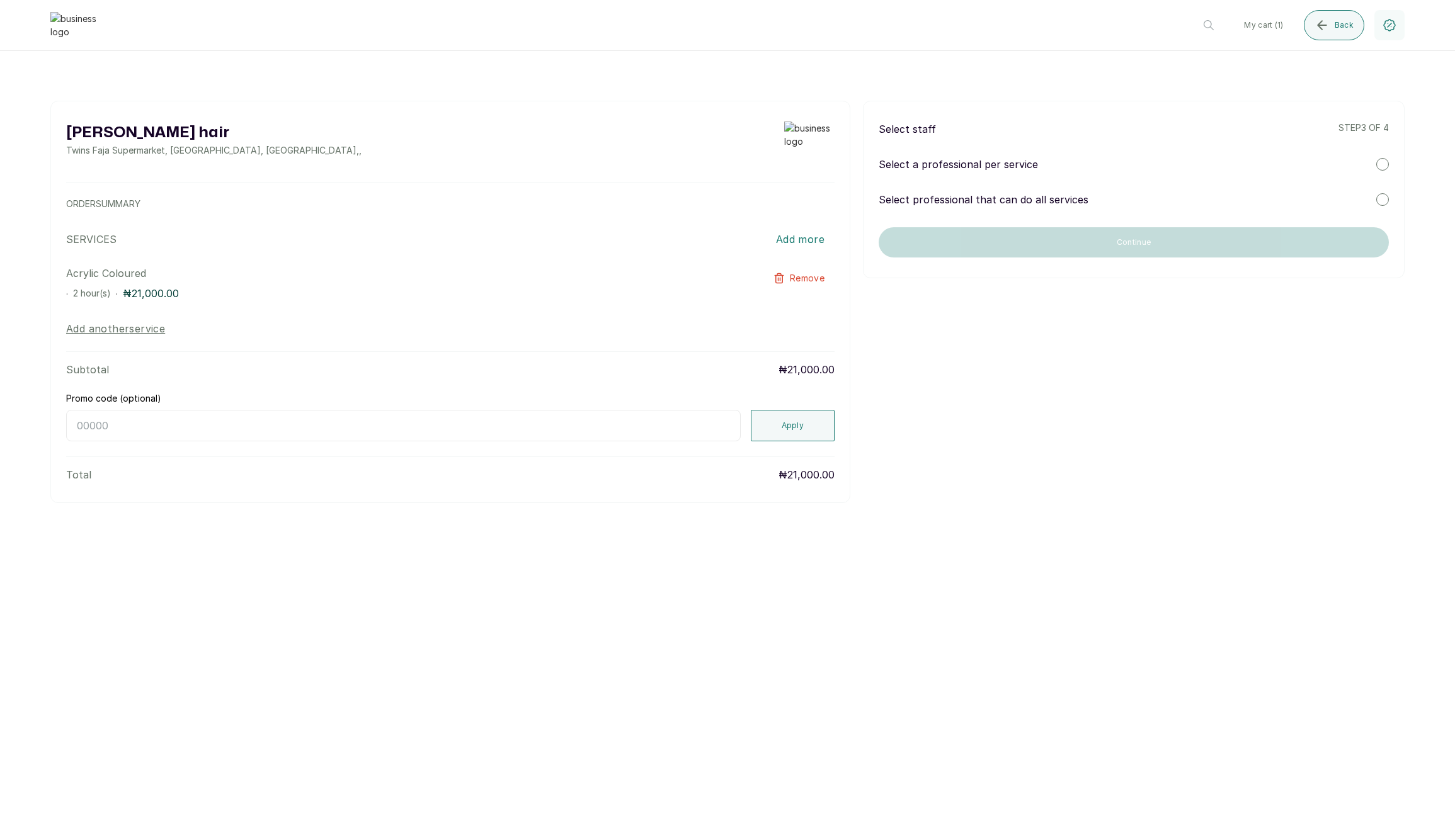
click at [1160, 165] on div "Select a professional per service" at bounding box center [1134, 164] width 510 height 15
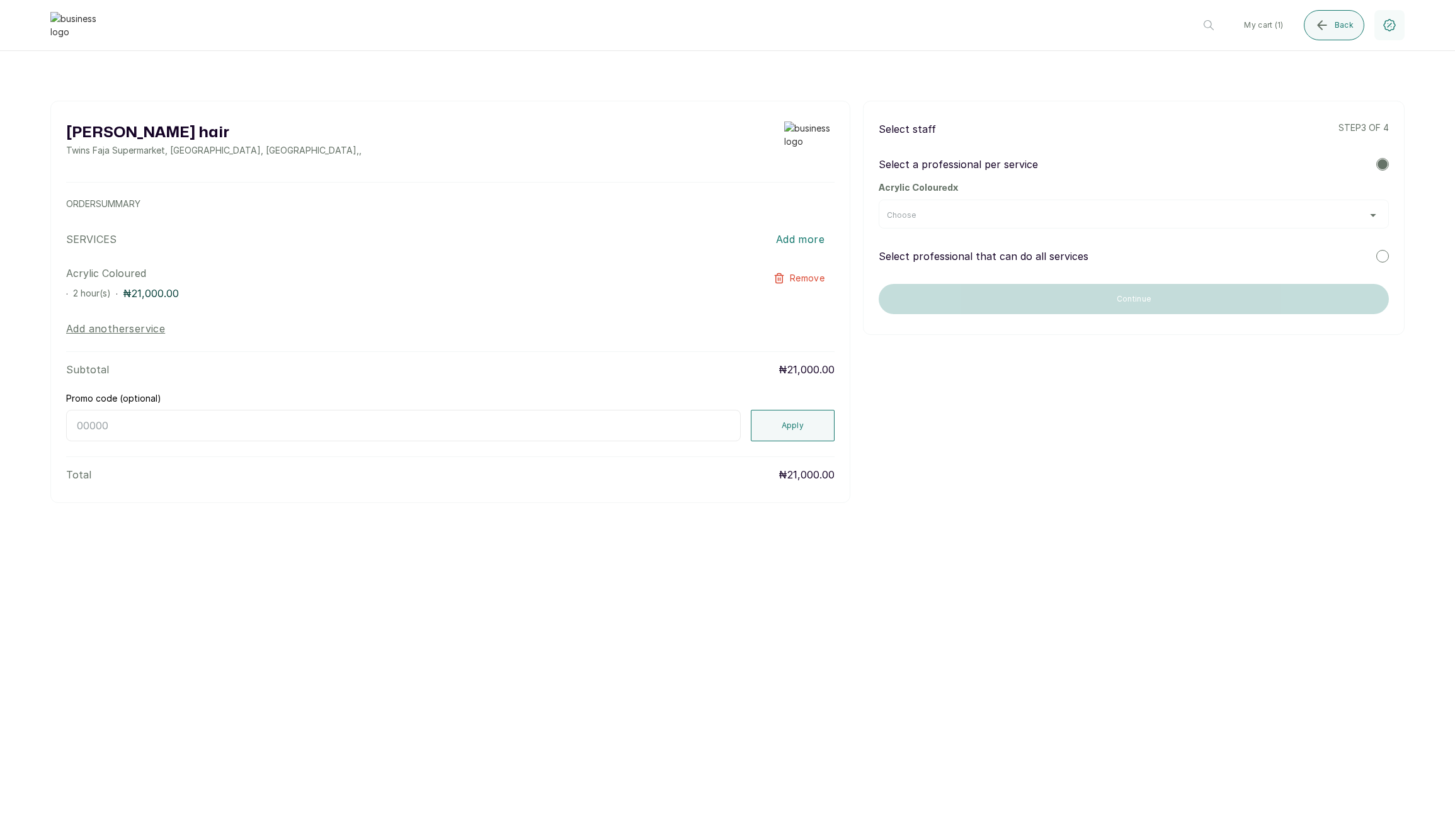
click at [1104, 204] on div "Choose" at bounding box center [1134, 214] width 510 height 29
click at [1096, 212] on div "Choose" at bounding box center [1134, 215] width 494 height 10
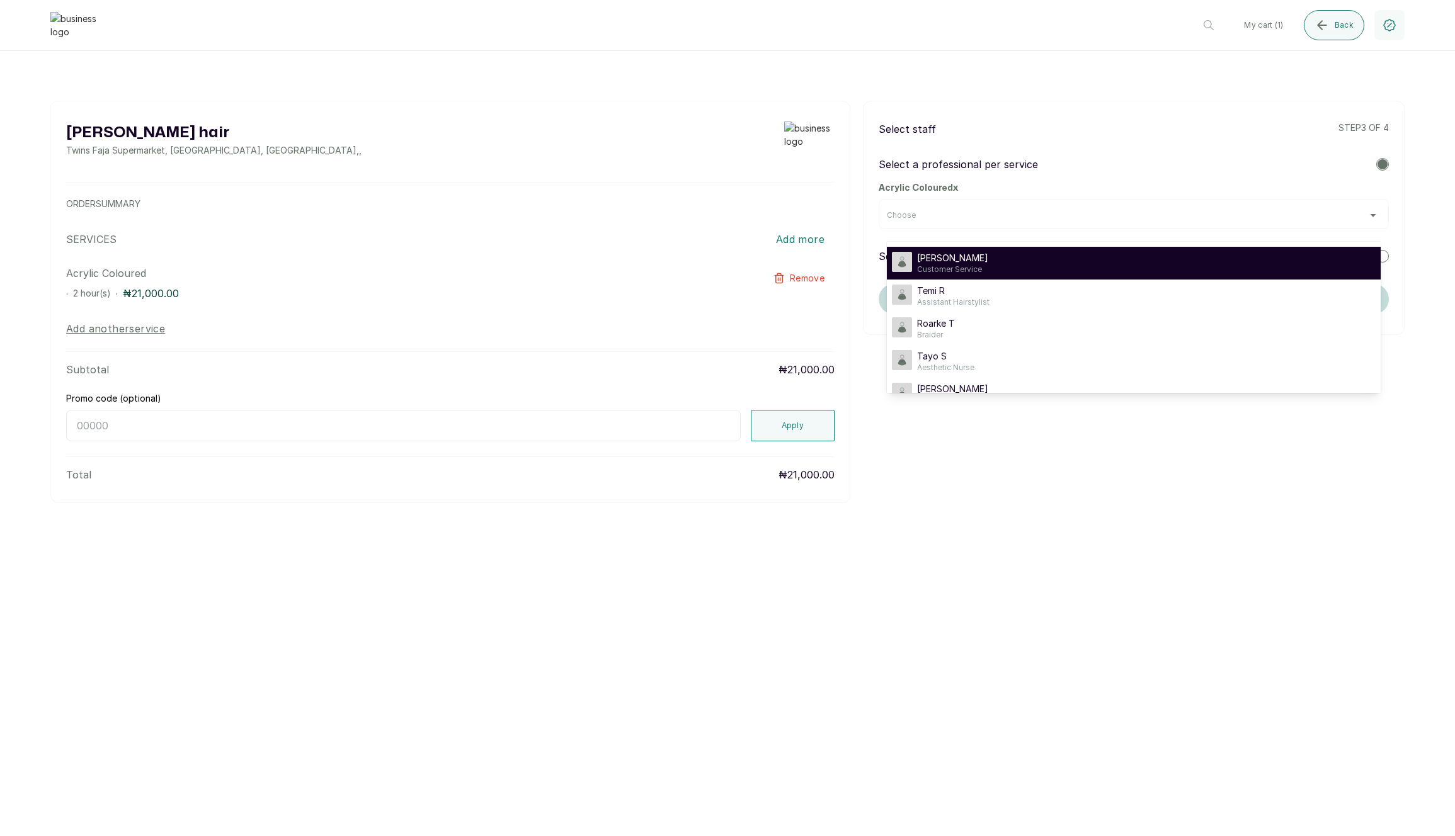
click at [1058, 261] on div "Timi Shoberu Customer Service" at bounding box center [1134, 263] width 484 height 23
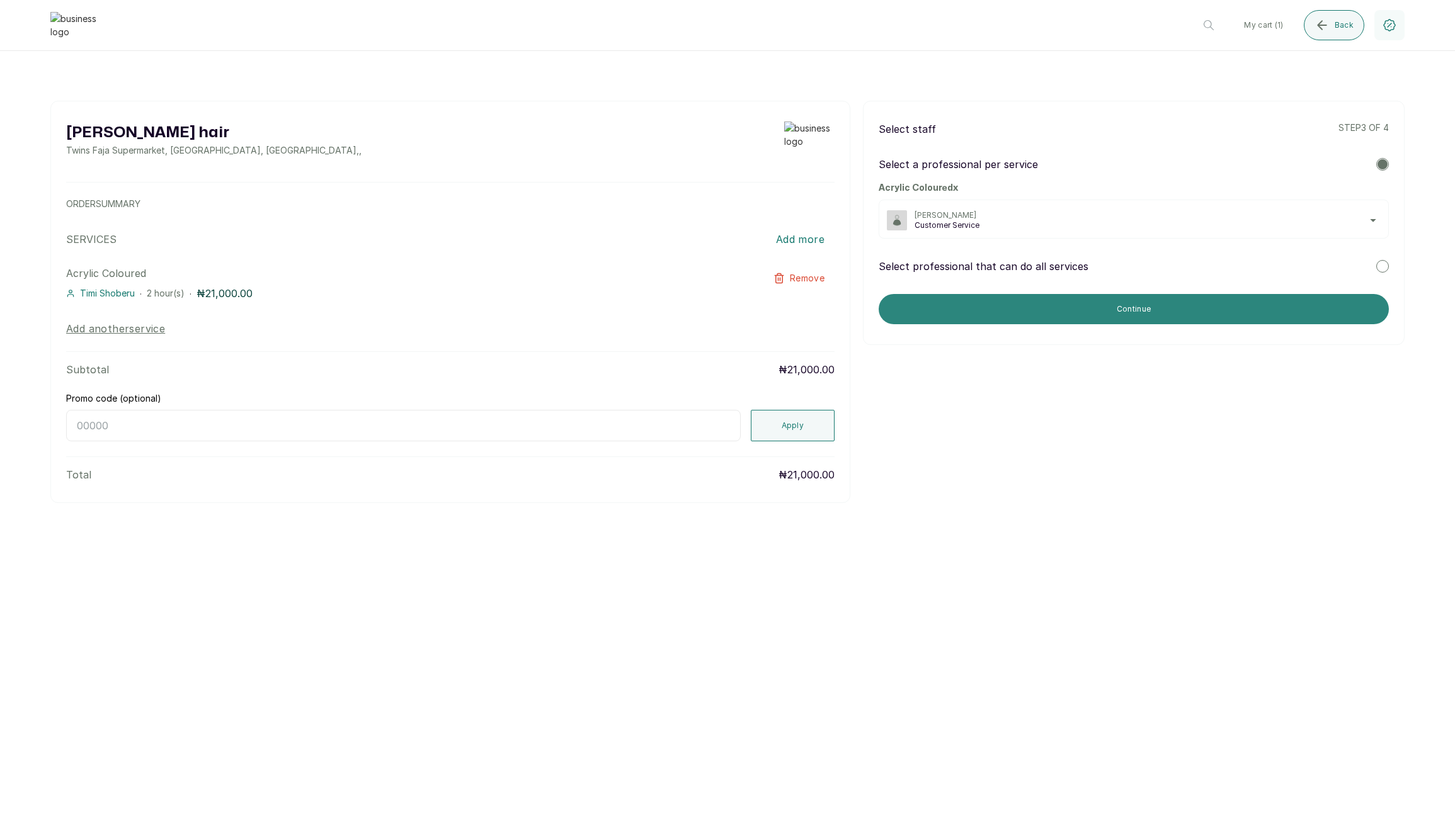
click at [986, 318] on button "Continue" at bounding box center [1134, 309] width 510 height 30
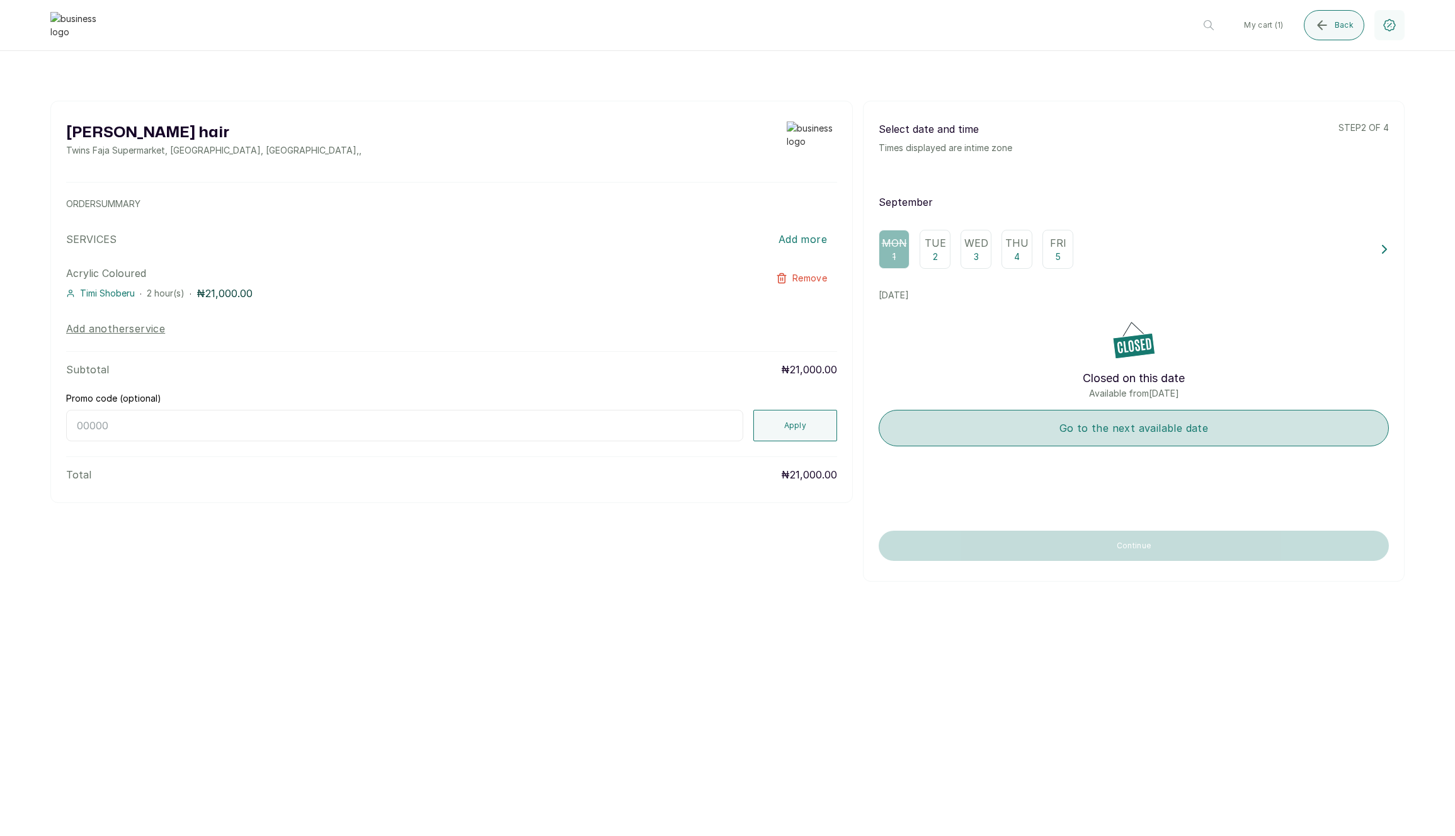
click at [980, 422] on button "Go to the next available date" at bounding box center [1134, 428] width 510 height 37
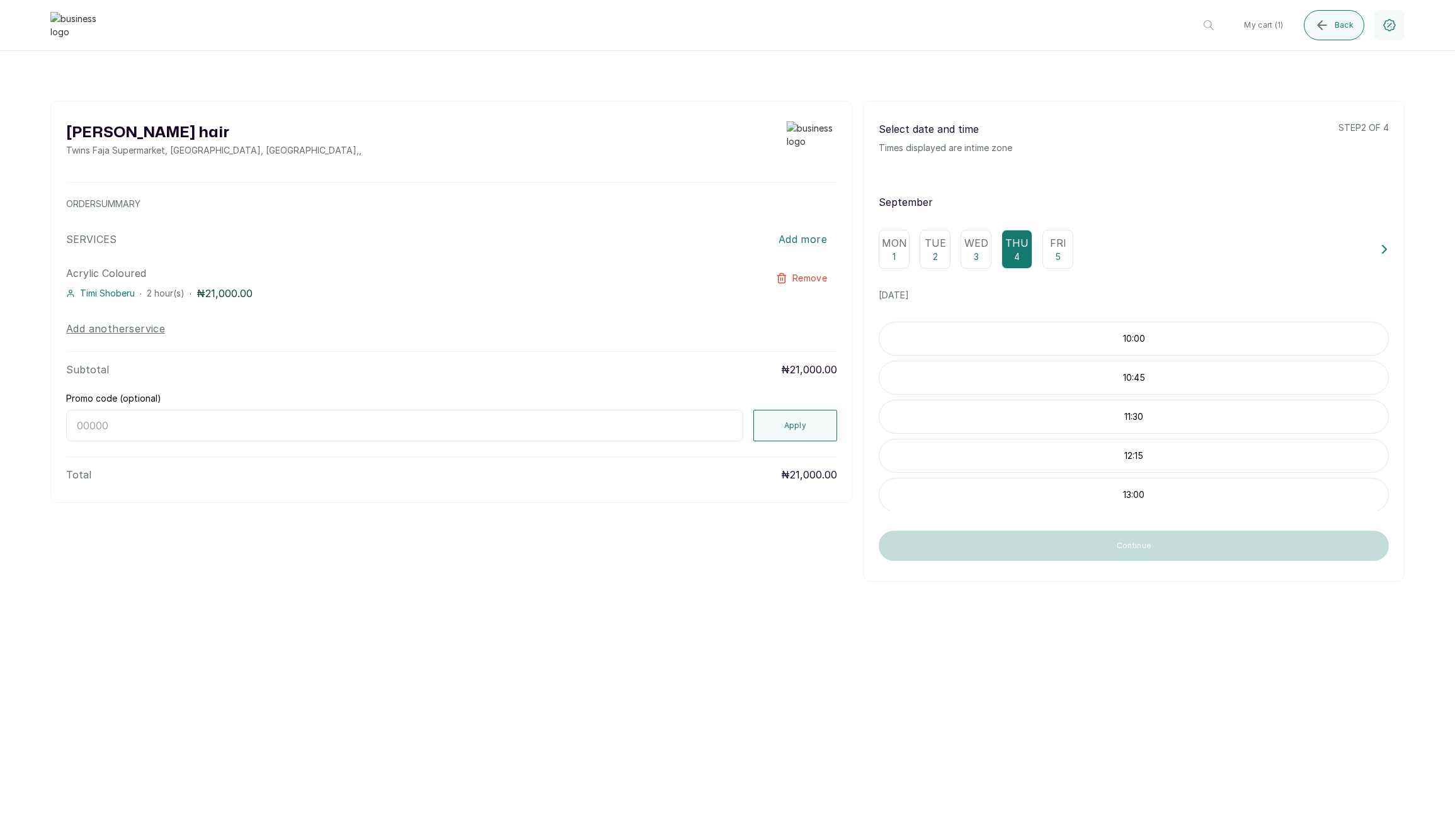
click at [1033, 335] on p "10:00" at bounding box center [1133, 339] width 509 height 13
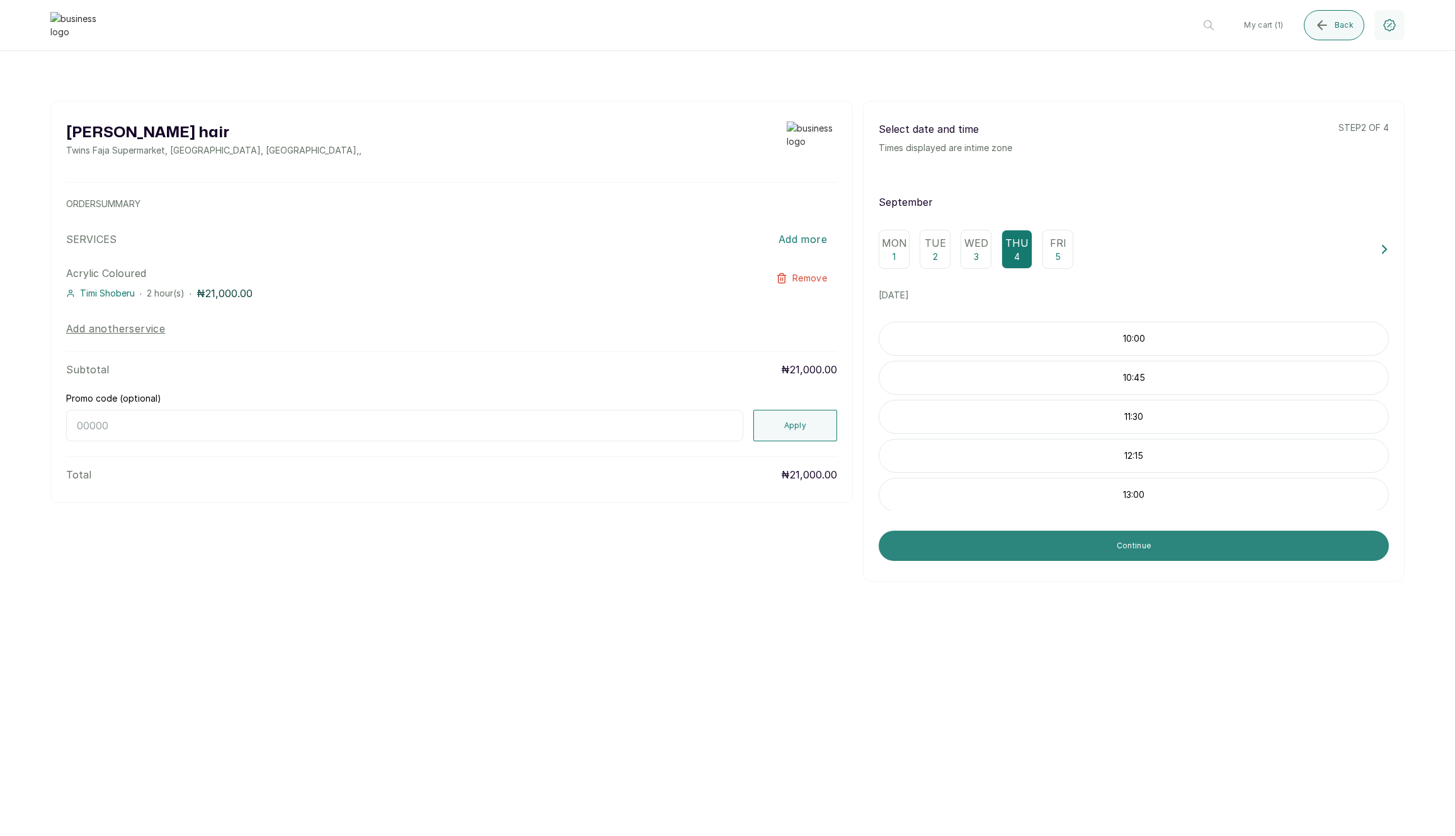
click at [995, 540] on button "Continue" at bounding box center [1134, 546] width 510 height 30
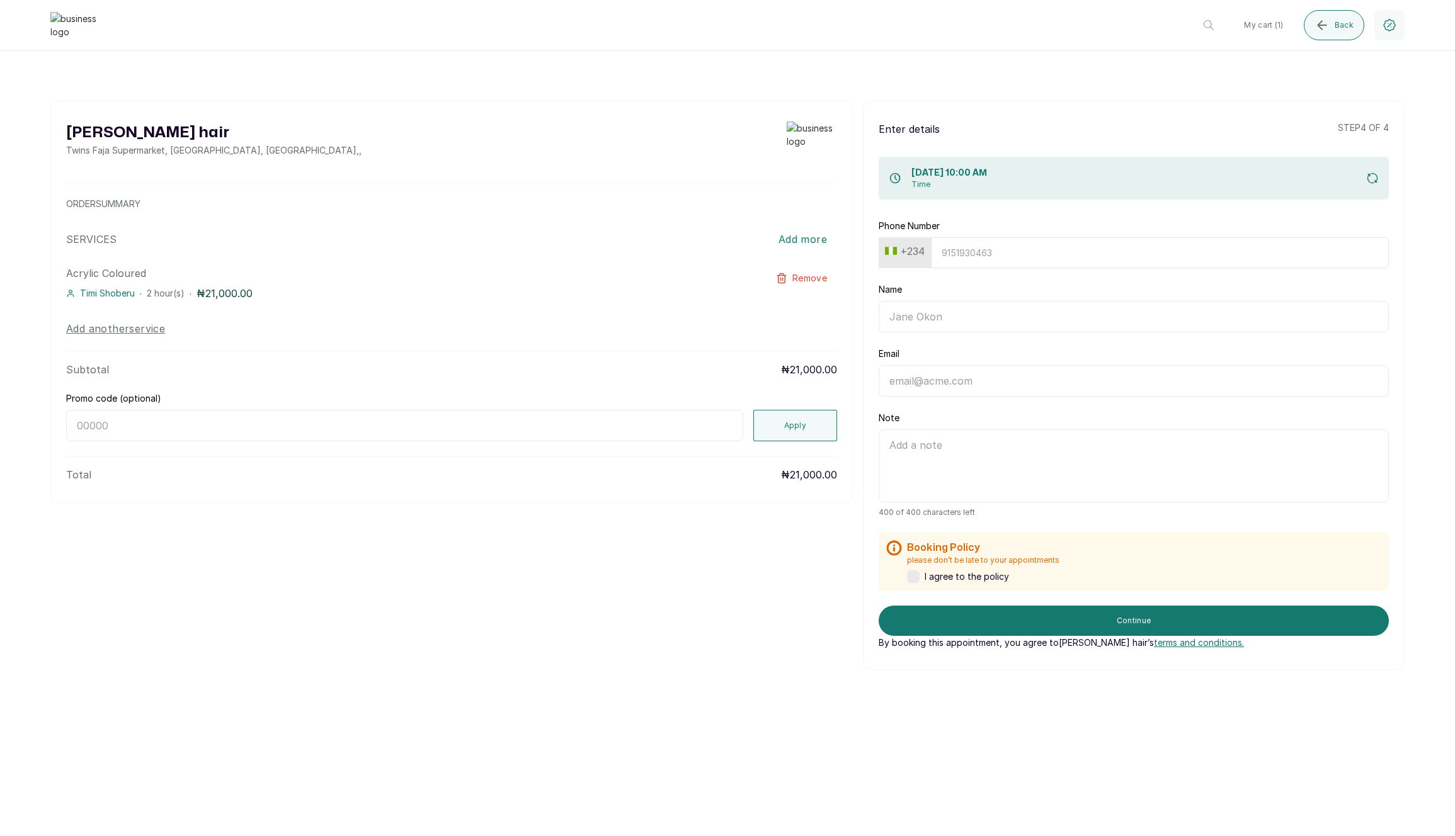
click at [951, 236] on div "Phone Number +234" at bounding box center [1134, 244] width 510 height 49
click at [949, 245] on input "Phone Number" at bounding box center [1160, 252] width 458 height 31
click at [918, 256] on button "+234" at bounding box center [905, 251] width 50 height 20
type input "ghana"
click at [920, 307] on span "Ghana" at bounding box center [939, 309] width 80 height 15
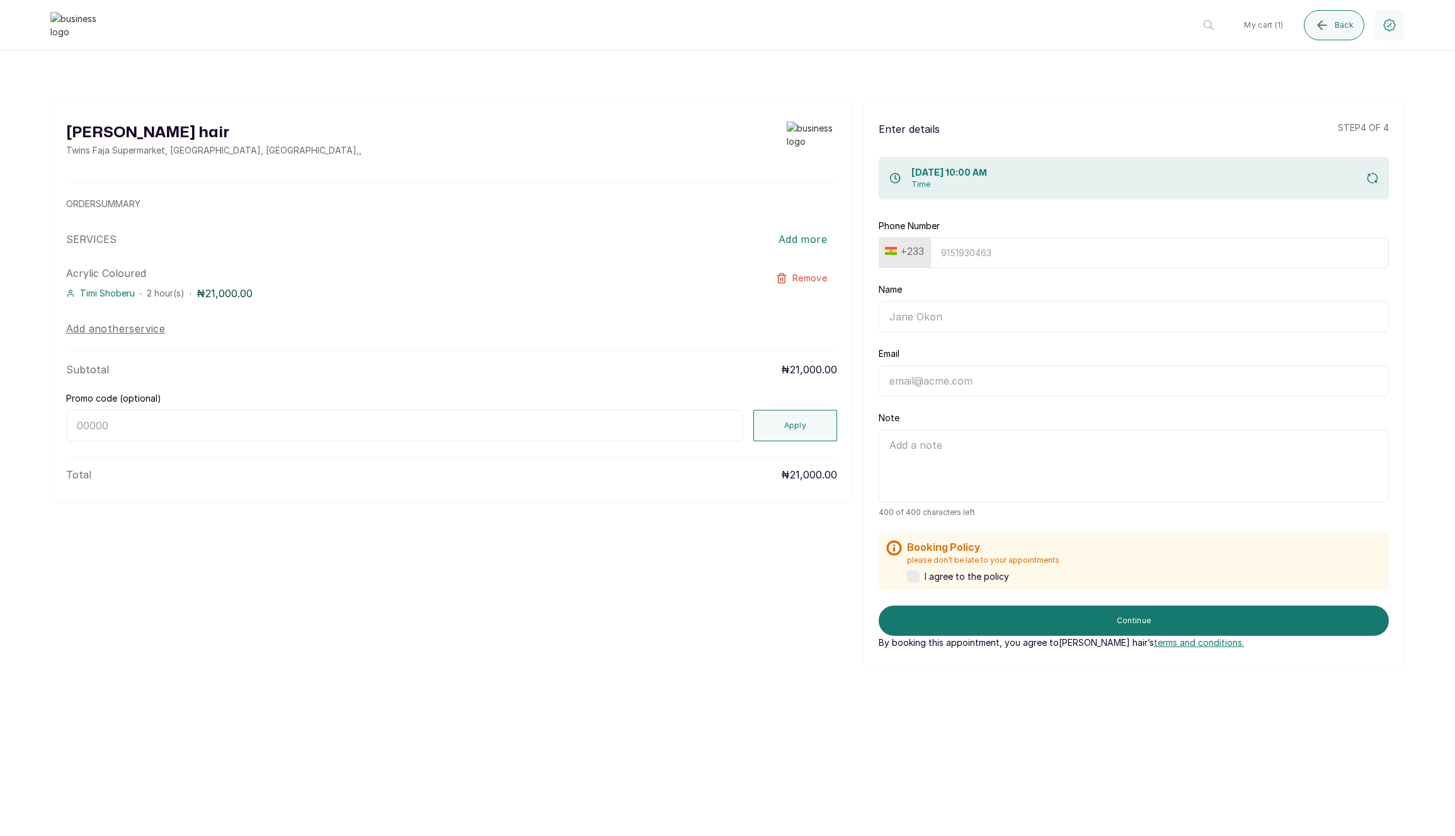
click at [958, 253] on input "Phone Number" at bounding box center [1159, 252] width 459 height 31
type input "242510831"
type input "[PERSON_NAME]"
type input "edem@kumodzi.com"
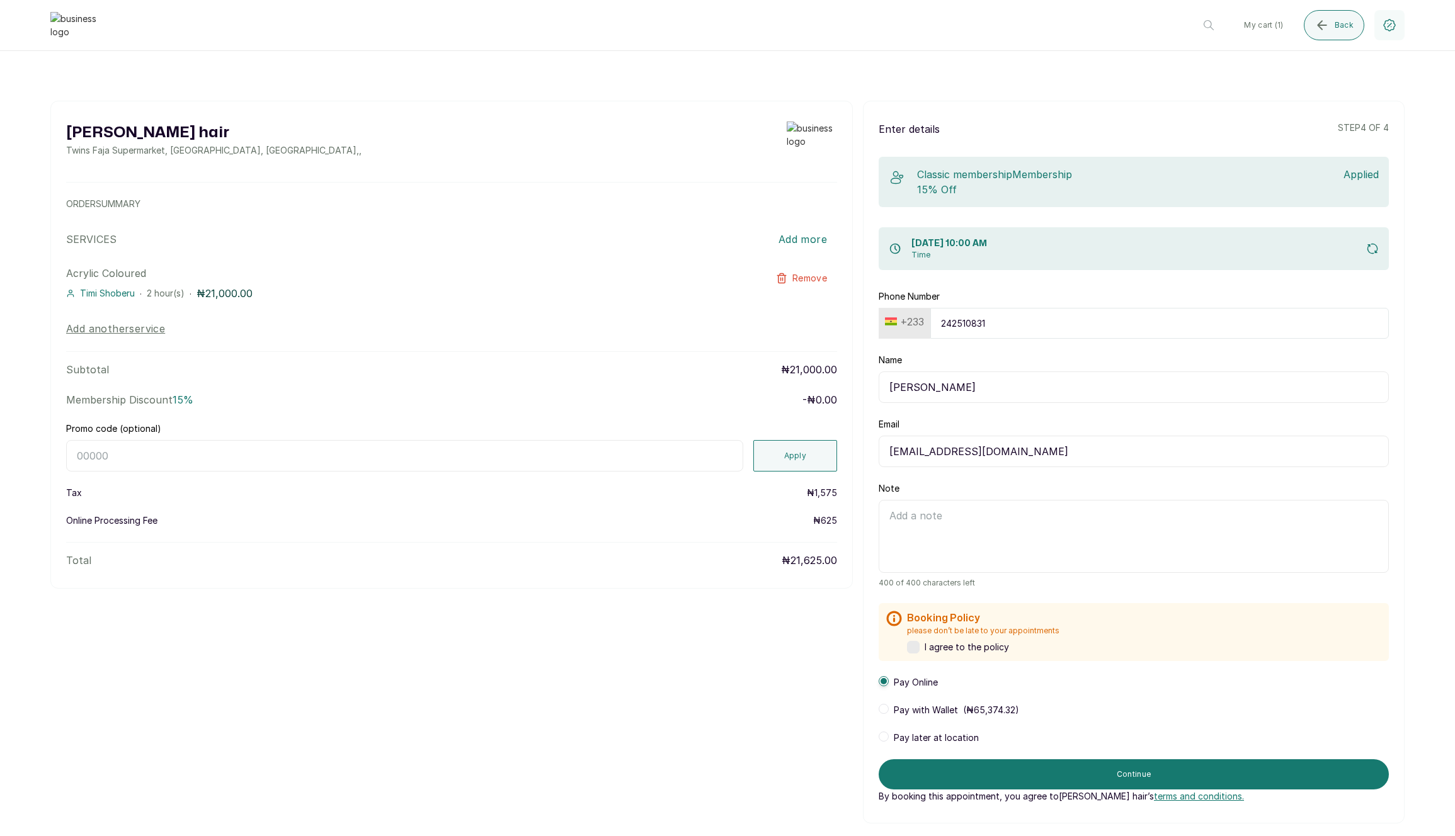
type input "242510831"
click at [646, 455] on input "Promo code (optional)" at bounding box center [404, 455] width 677 height 31
type input "RETURN"
click at [813, 465] on button "Apply" at bounding box center [795, 455] width 84 height 31
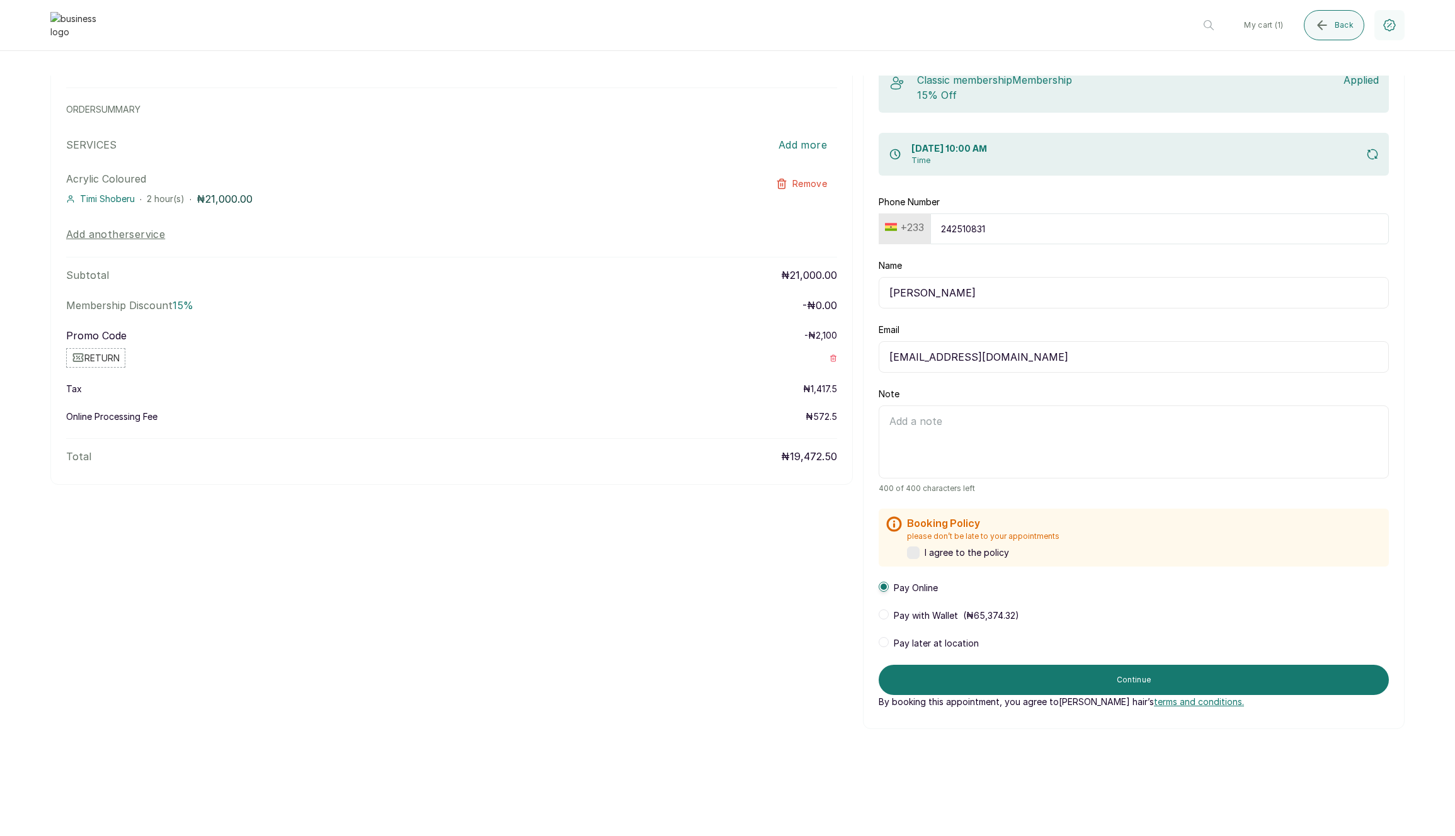
click at [919, 559] on div "Booking Policy please don’t be late to your appointments I agree to the policy" at bounding box center [1134, 538] width 510 height 58
click at [918, 556] on label at bounding box center [913, 553] width 13 height 13
click at [886, 642] on span at bounding box center [884, 642] width 10 height 10
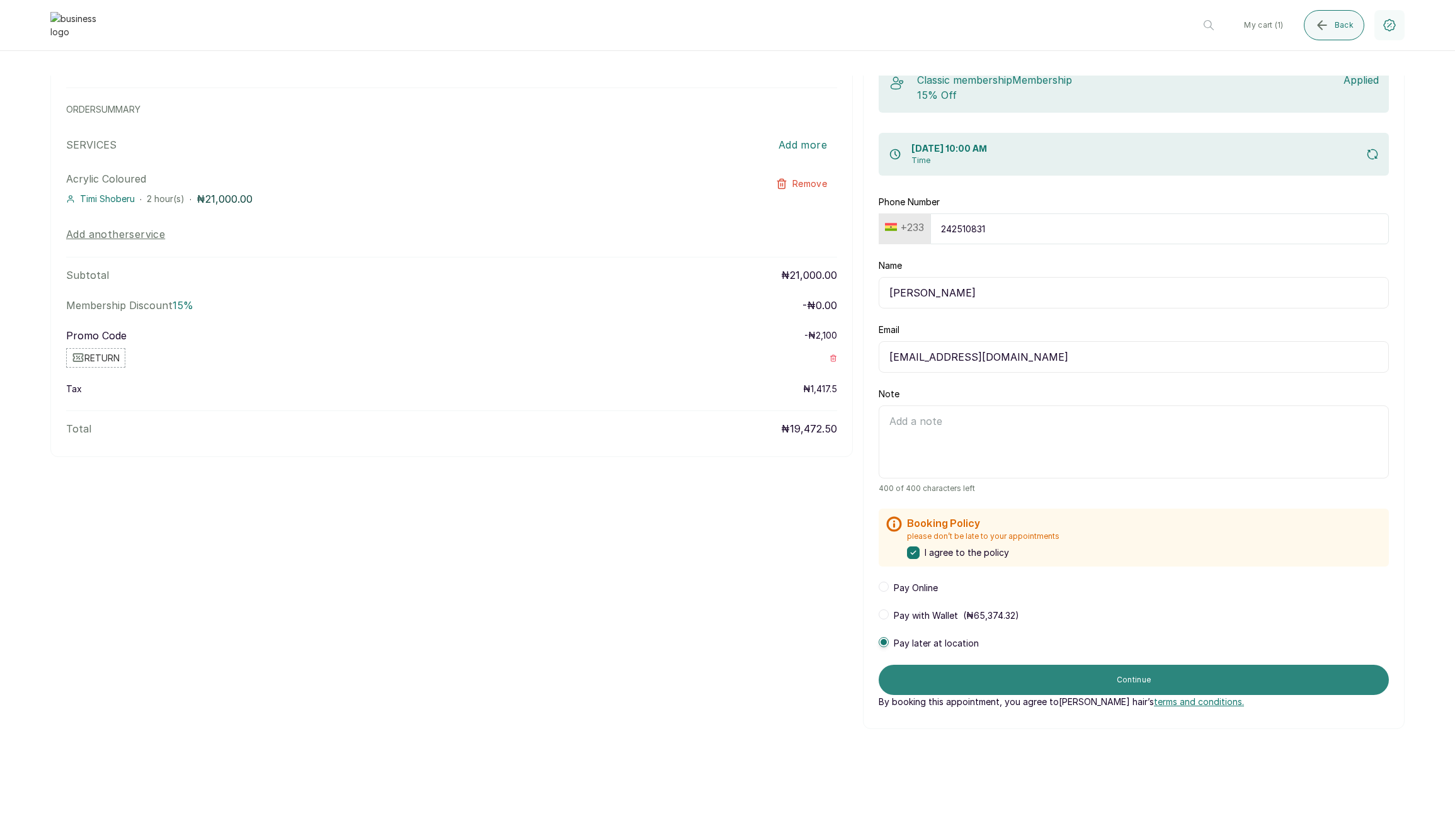
click at [1012, 681] on button "Continue" at bounding box center [1134, 680] width 510 height 30
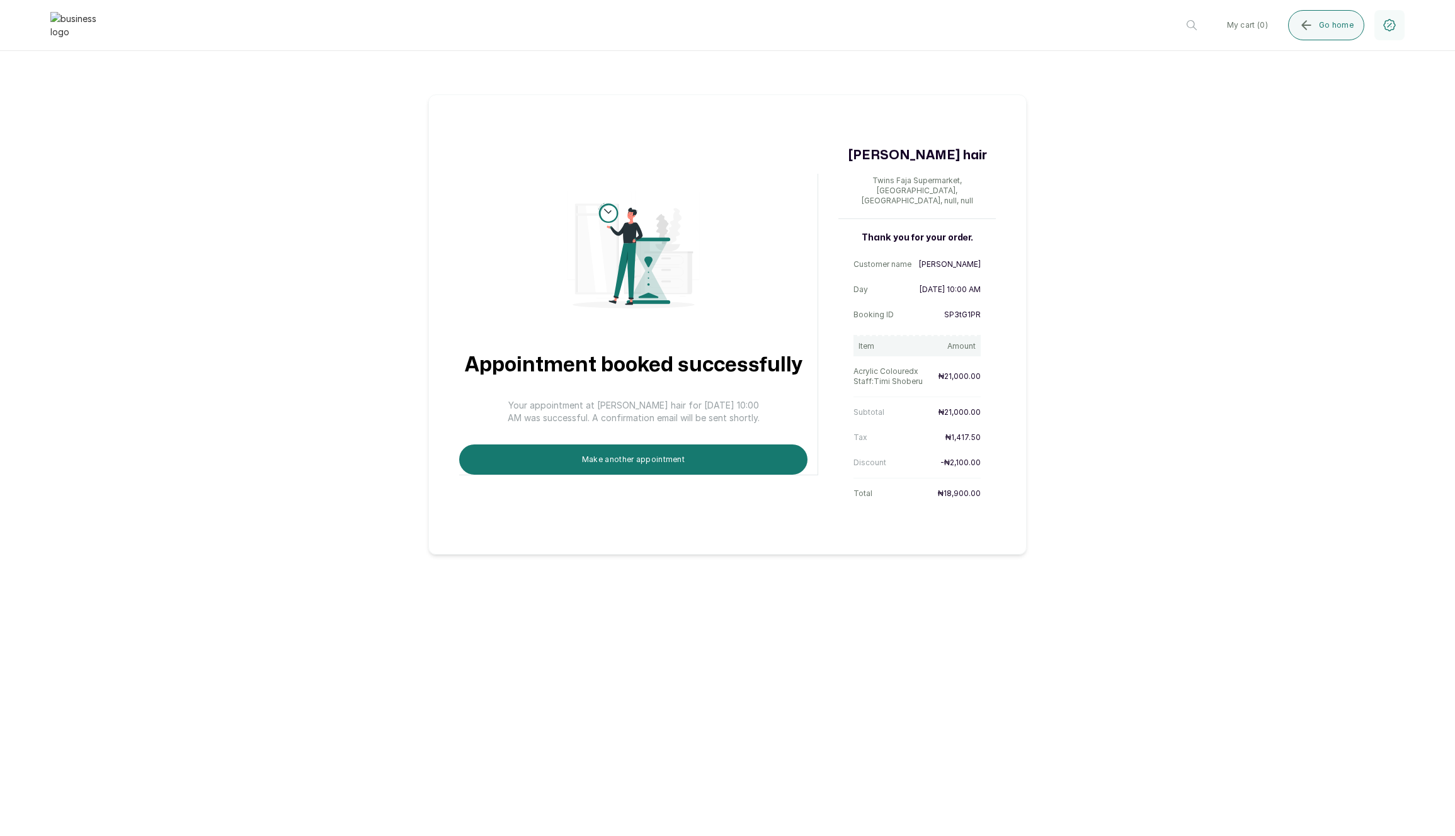
scroll to position [0, 0]
drag, startPoint x: 661, startPoint y: 408, endPoint x: 768, endPoint y: 413, distance: 107.2
click at [768, 415] on div "Appointment booked successfully Your appointment at Layos hair for 4 Sep 2025, …" at bounding box center [638, 325] width 359 height 302
click at [746, 404] on p "Your appointment at Layos hair for 4 Sep 2025, 10:00 AM was successful. A confi…" at bounding box center [634, 411] width 252 height 25
drag, startPoint x: 920, startPoint y: 280, endPoint x: 927, endPoint y: 279, distance: 6.3
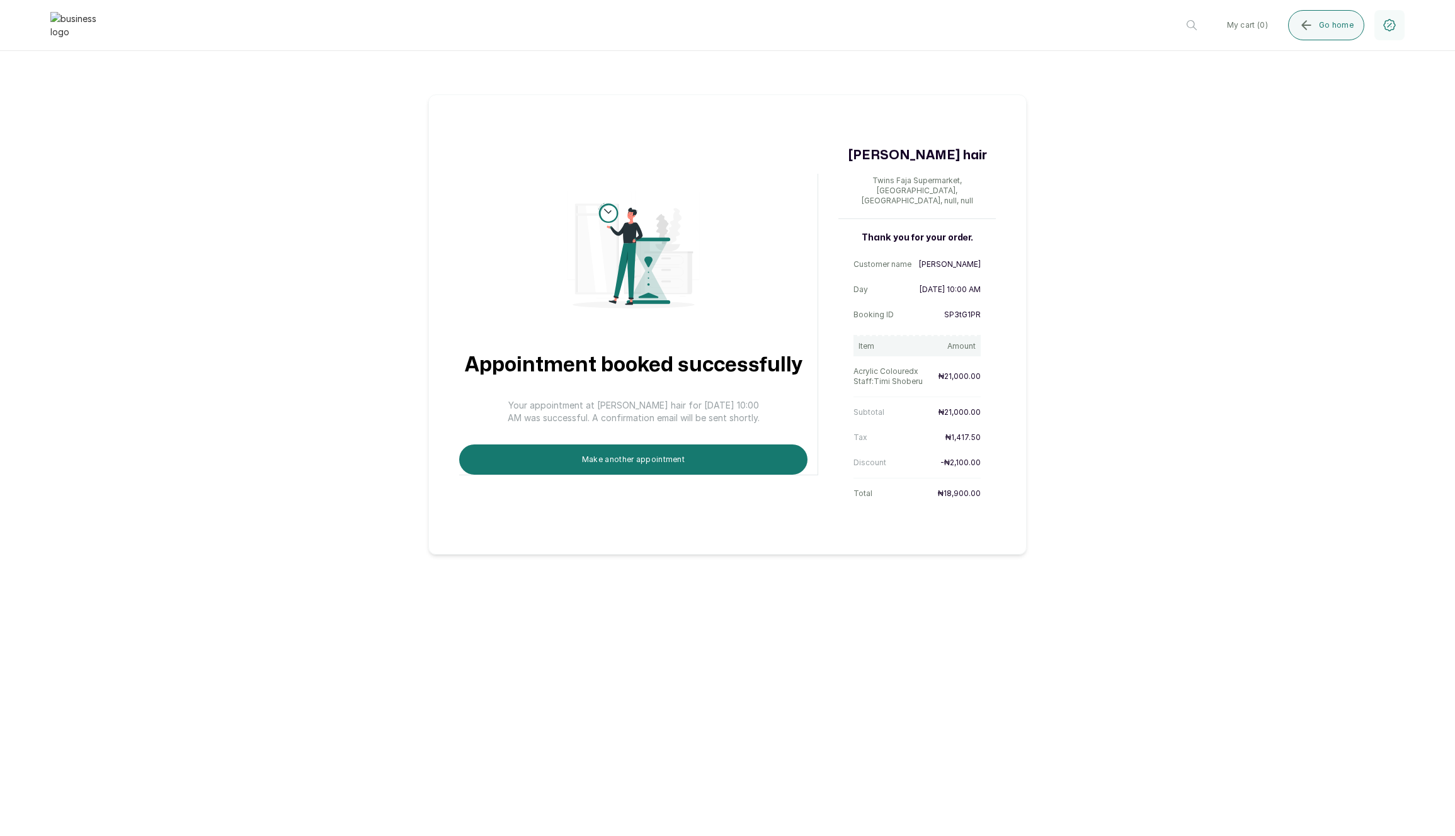
click at [920, 285] on p "4 Sep 2025, 10:00 AM" at bounding box center [950, 290] width 61 height 10
click at [943, 285] on p "4 Sep 2025, 10:00 AM" at bounding box center [950, 290] width 61 height 10
click at [962, 288] on div "Day 4 Sep 2025, 10:00 AM" at bounding box center [917, 290] width 127 height 20
click at [957, 310] on p "SP3tG1PR" at bounding box center [962, 315] width 37 height 10
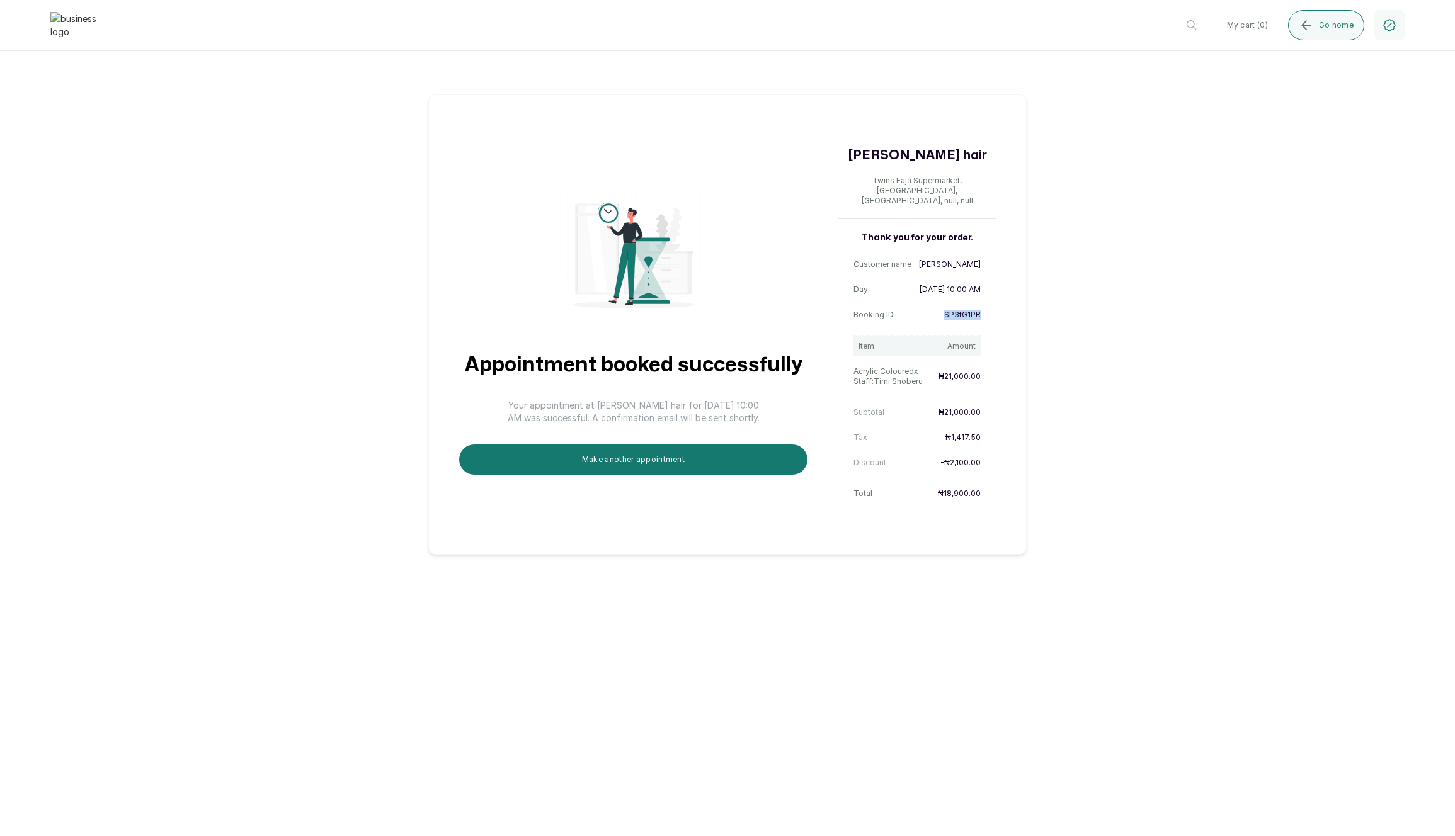
copy p "SP3tG1PR"
click at [736, 473] on div "Appointment booked successfully Your appointment at Layos hair for 4 Sep 2025, …" at bounding box center [727, 324] width 598 height 460
click at [747, 464] on button "Make another appointment" at bounding box center [633, 460] width 348 height 30
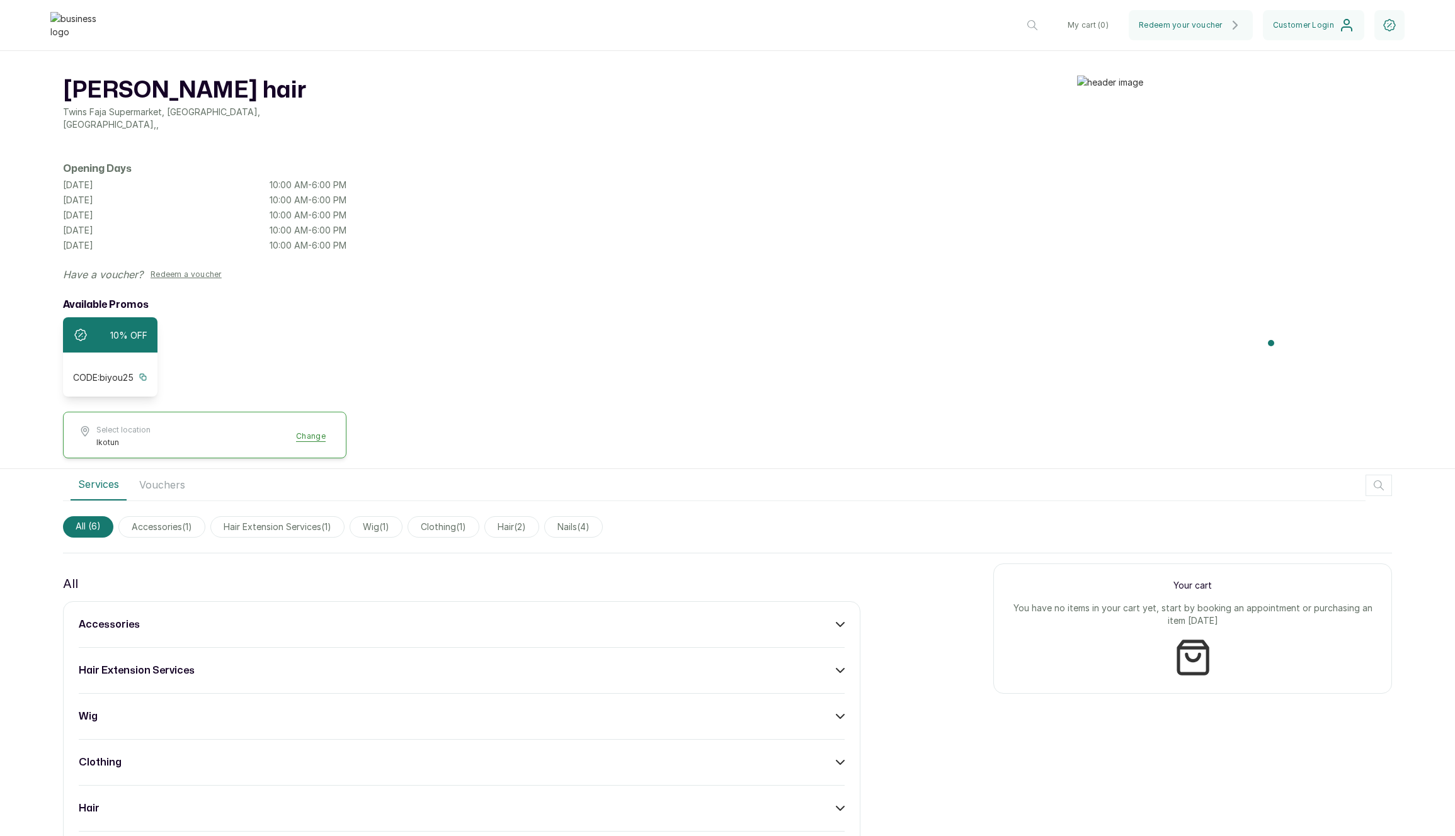
click at [496, 617] on div "accessories" at bounding box center [462, 624] width 766 height 15
click at [833, 663] on button "Add" at bounding box center [826, 661] width 37 height 24
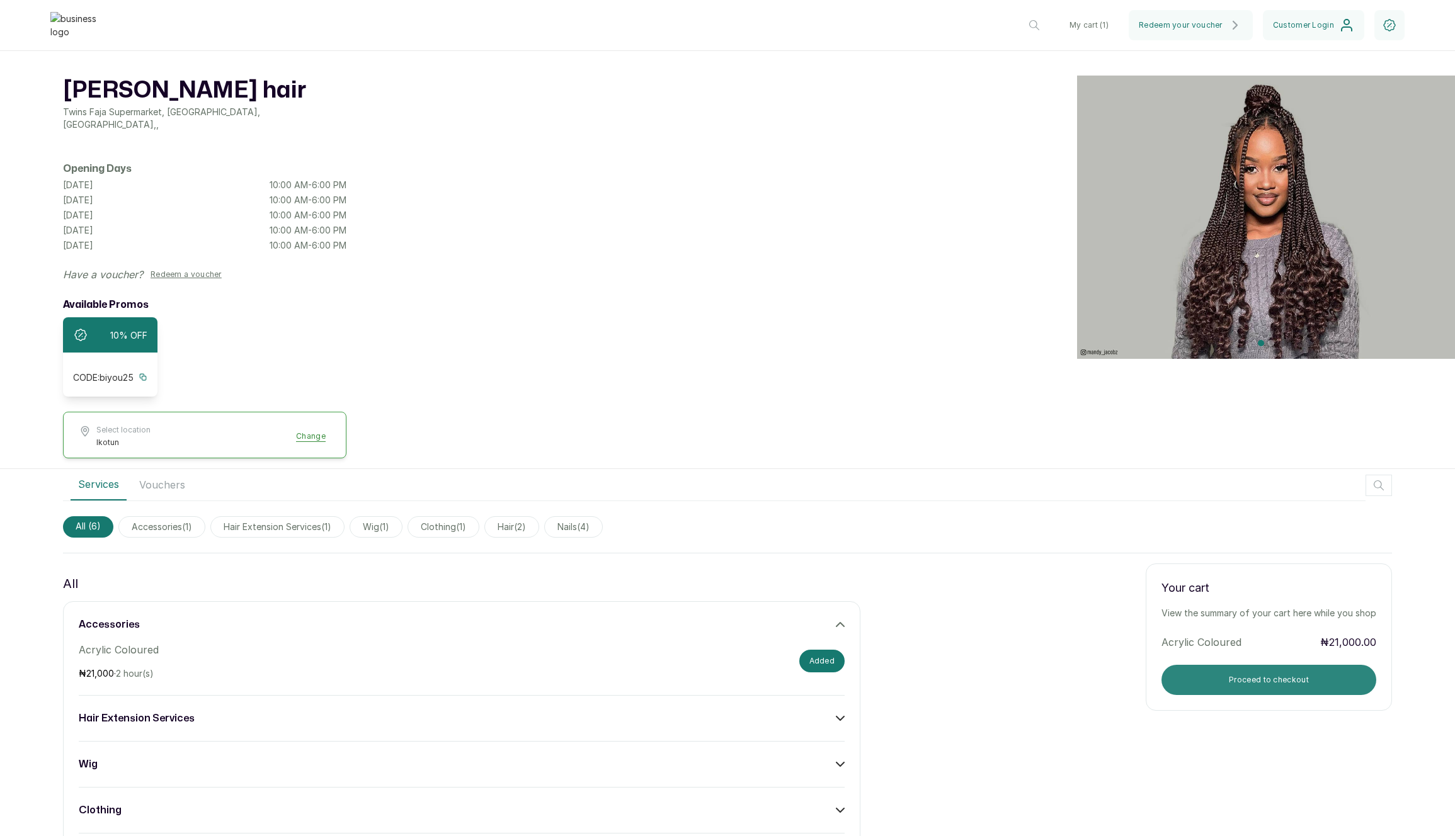
click at [1247, 678] on button "Proceed to checkout" at bounding box center [1269, 680] width 215 height 30
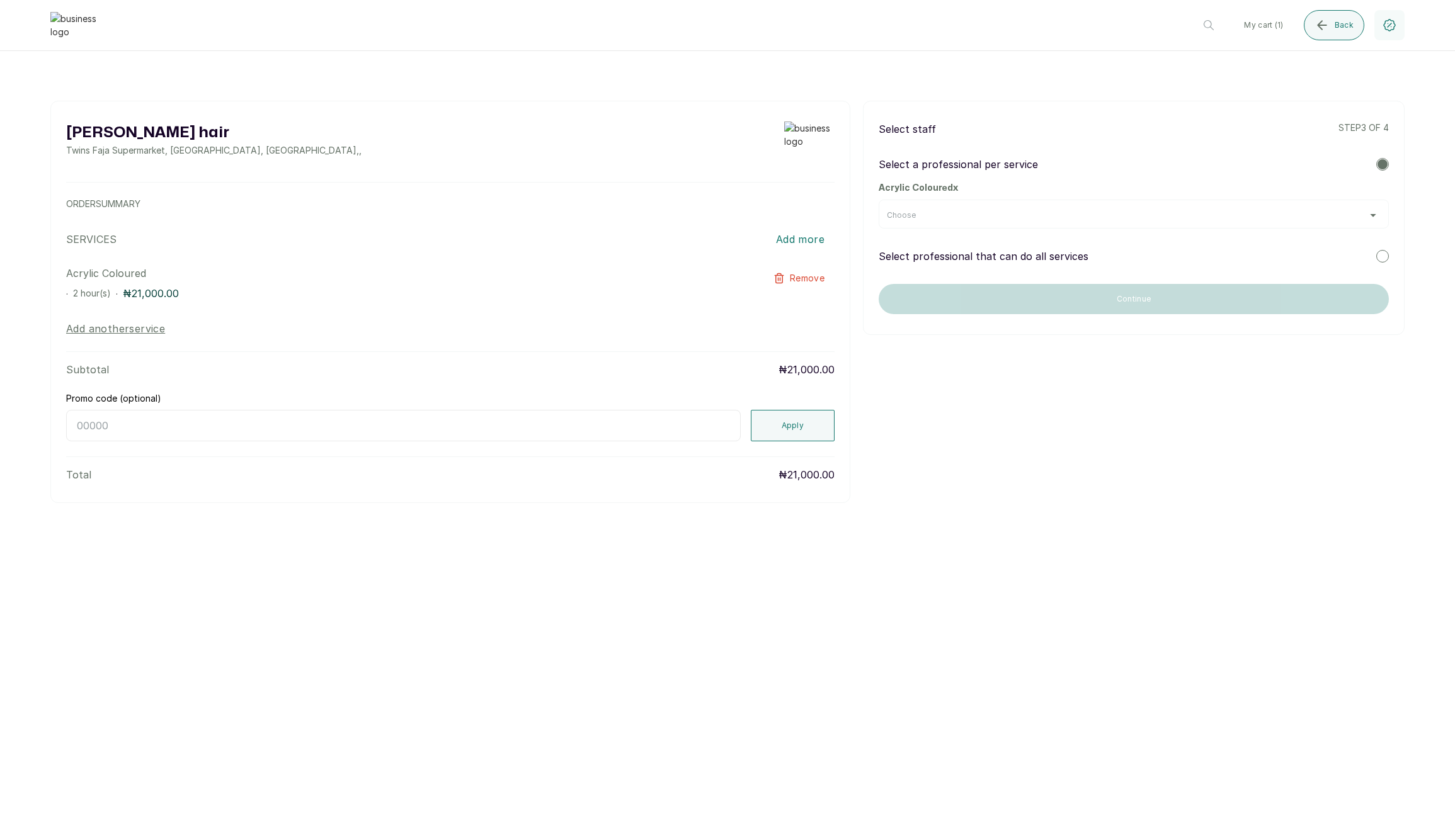
click at [986, 208] on div "Choose" at bounding box center [1134, 214] width 510 height 29
click at [979, 214] on div "Choose" at bounding box center [1134, 215] width 494 height 10
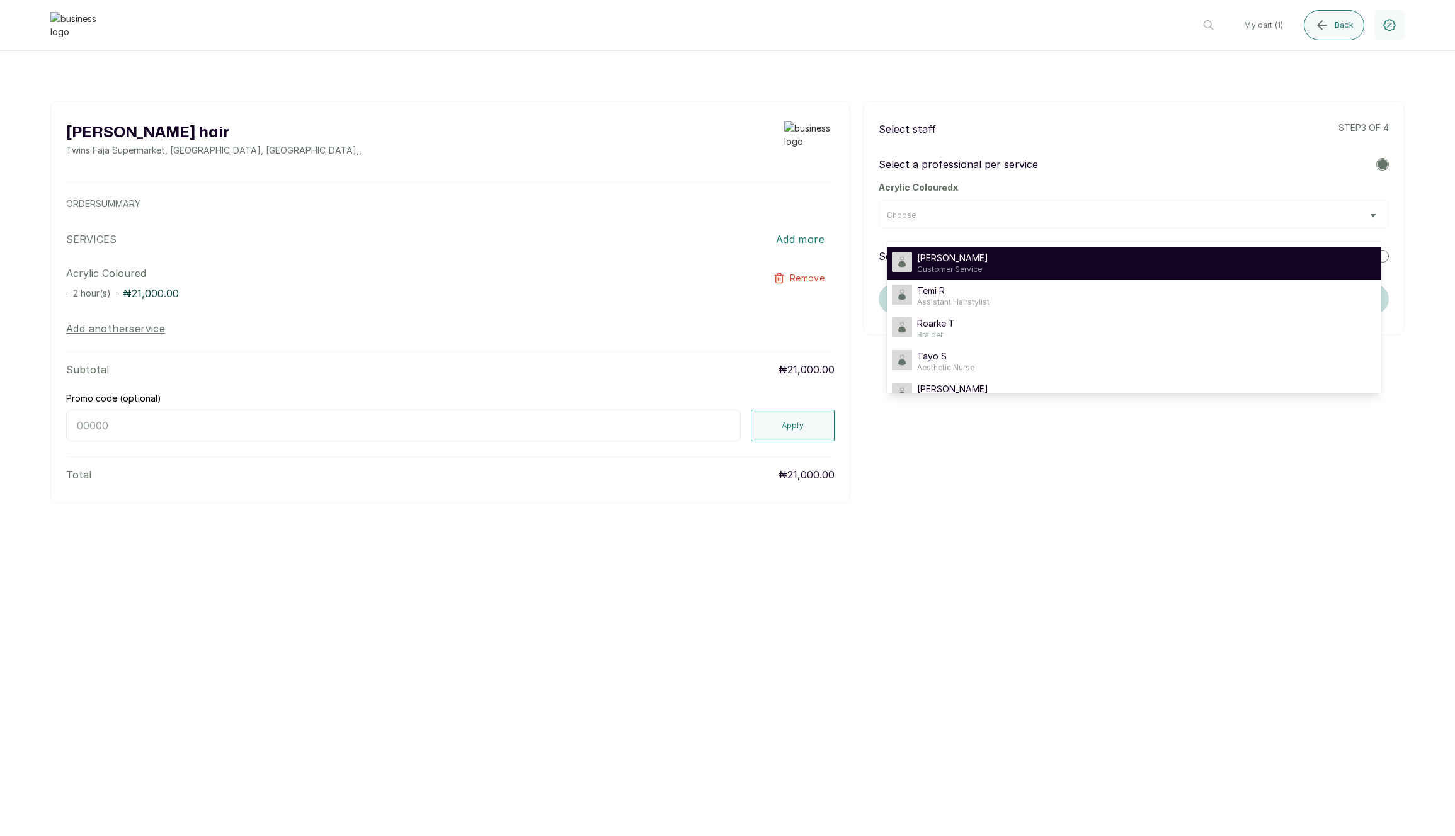
click at [959, 267] on span "Customer Service" at bounding box center [952, 270] width 71 height 10
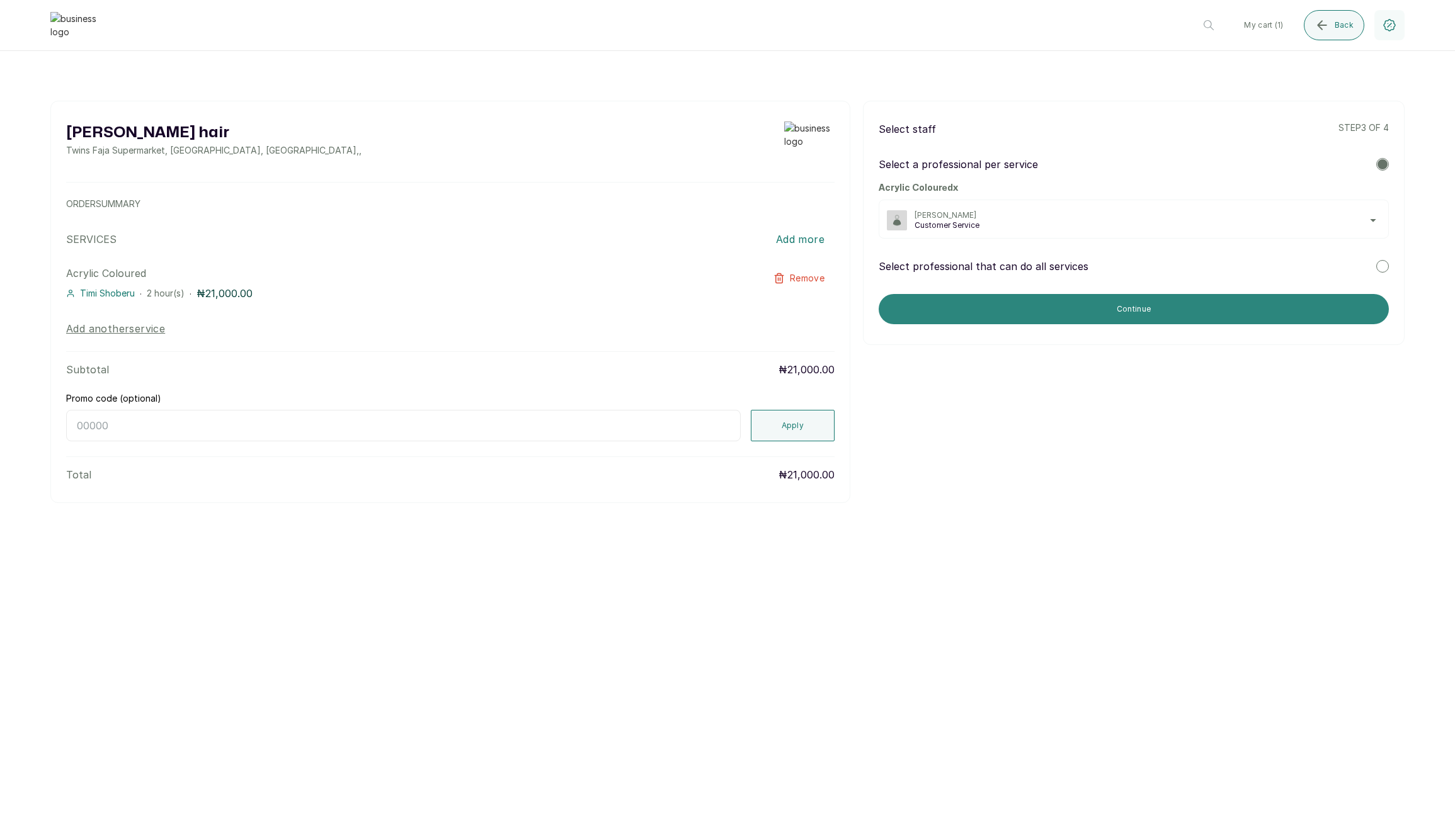
click at [1072, 309] on button "Continue" at bounding box center [1134, 309] width 510 height 30
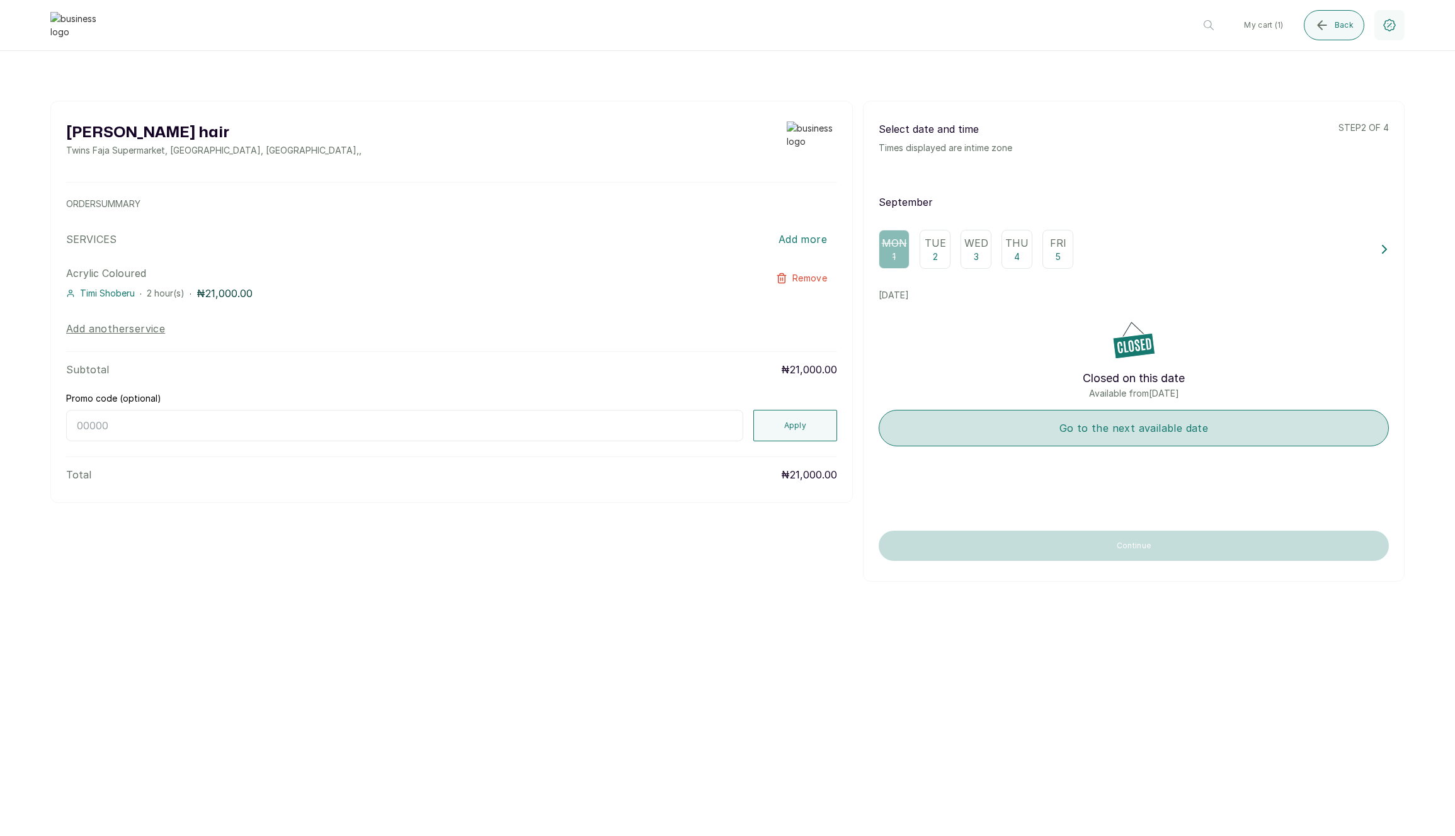
click at [1046, 418] on button "Go to the next available date" at bounding box center [1134, 428] width 510 height 37
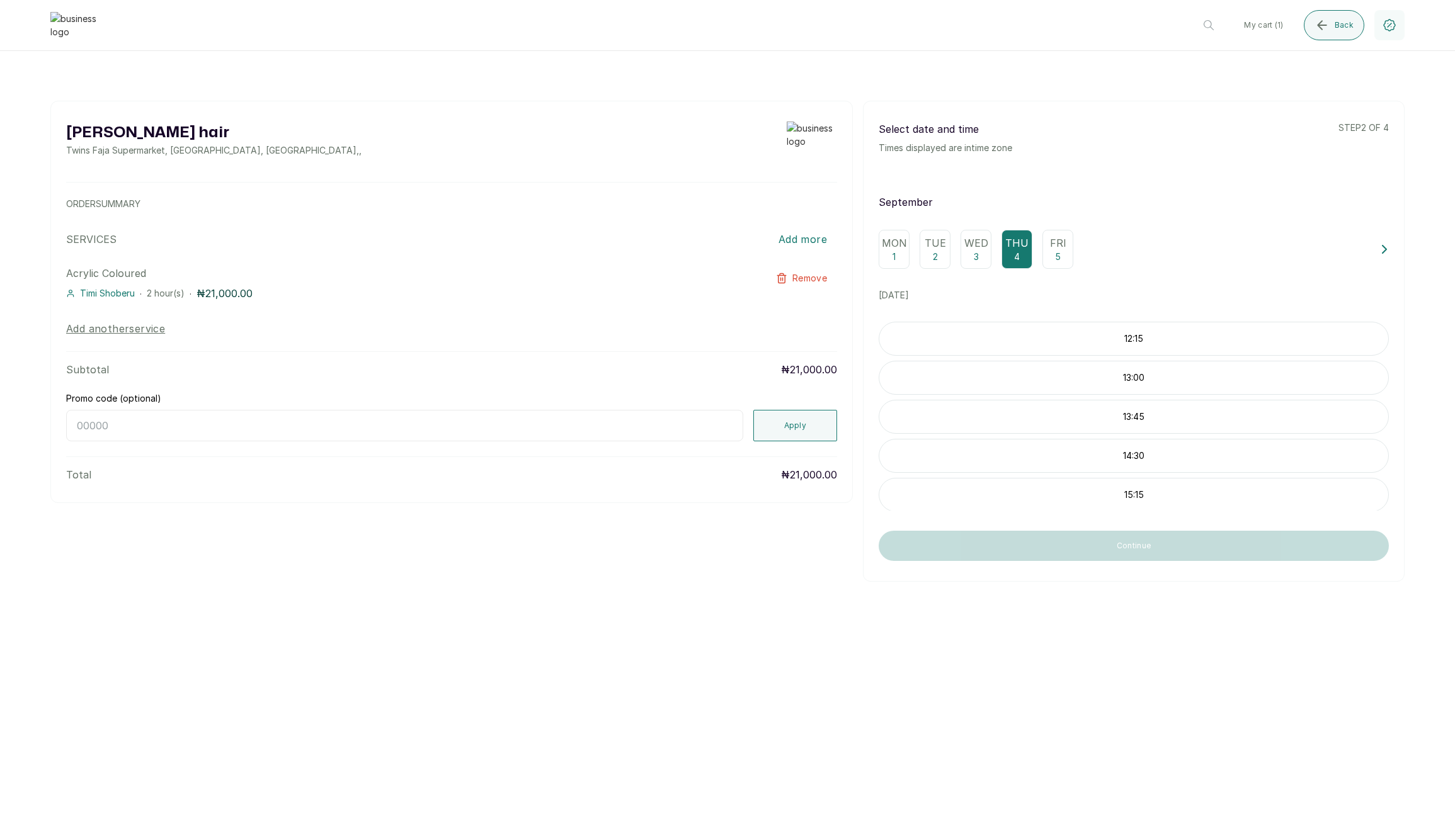
click at [498, 414] on input "Promo code (optional)" at bounding box center [404, 425] width 677 height 31
type input "RETURN"
click at [1085, 336] on p "12:15" at bounding box center [1133, 339] width 509 height 13
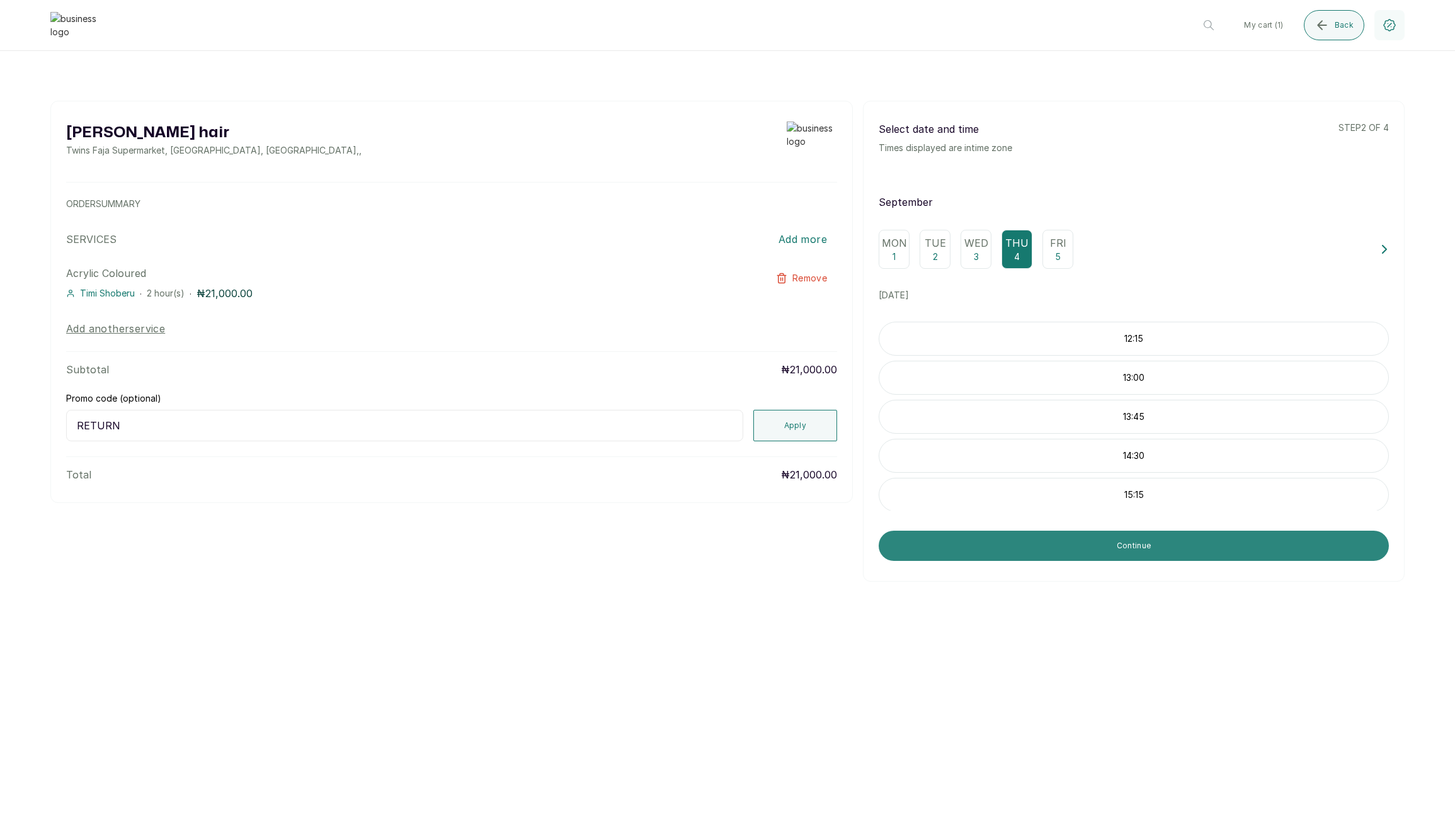
click at [976, 545] on button "Continue" at bounding box center [1134, 546] width 510 height 30
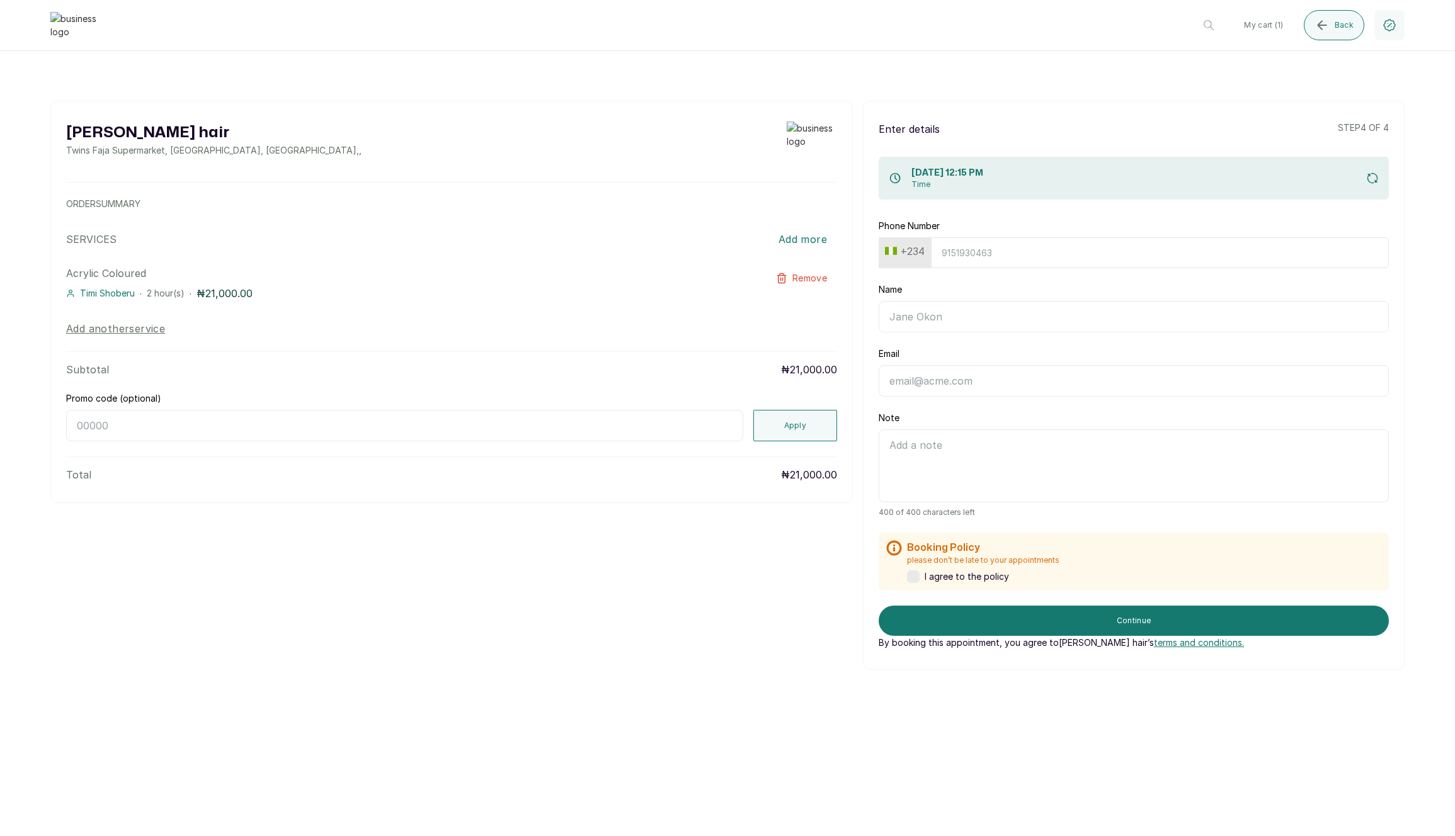
click at [904, 249] on button "+234" at bounding box center [905, 251] width 50 height 20
click at [945, 287] on input "text" at bounding box center [943, 284] width 112 height 25
type input "ghana"
click at [968, 313] on span "Ghana +233" at bounding box center [943, 309] width 112 height 15
click at [986, 256] on input "Phone Number" at bounding box center [1159, 252] width 459 height 31
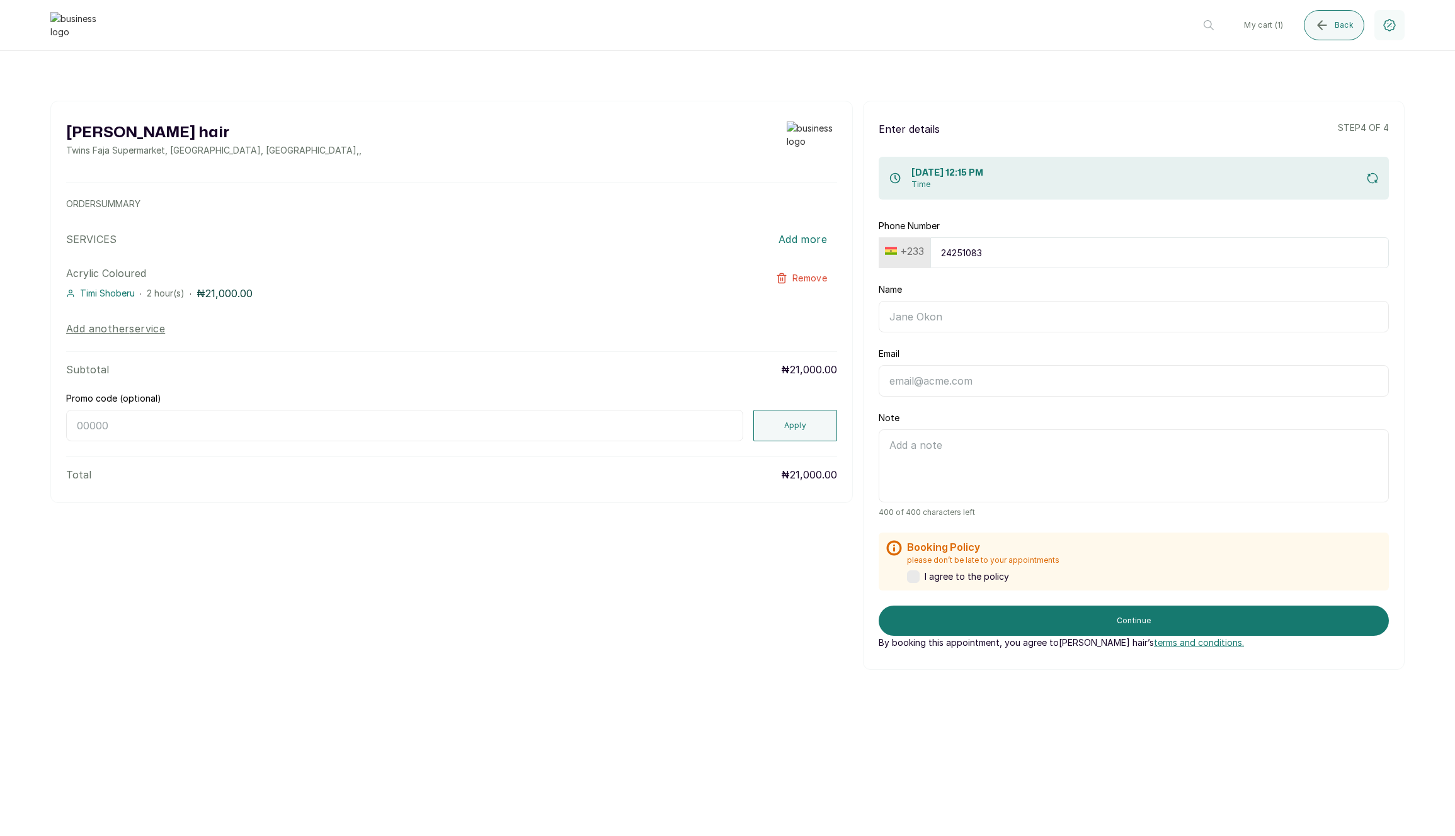
type input "242510831"
type input "[PERSON_NAME]"
type input "edem@kumodzi.com"
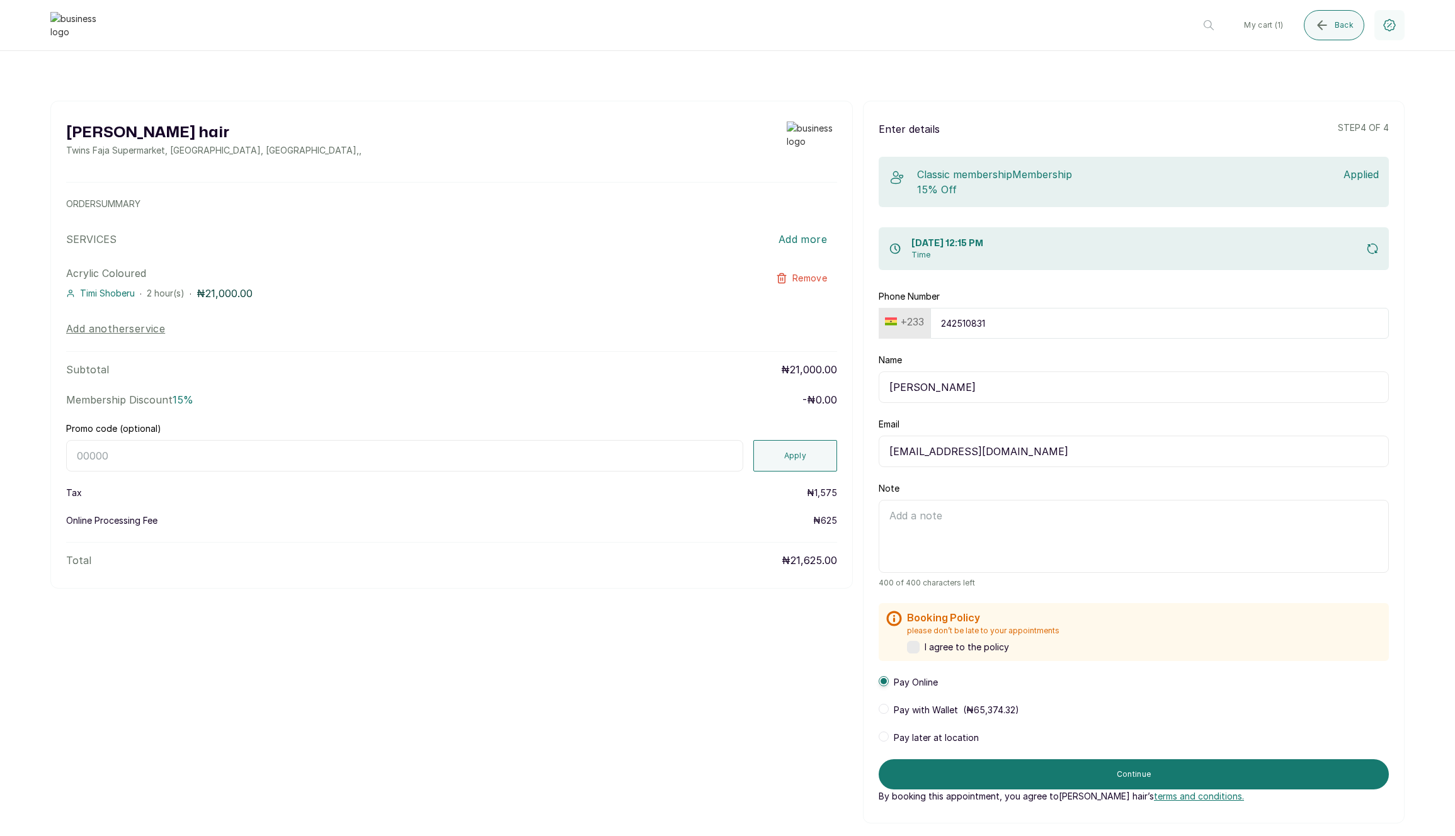
type input "242510831"
click at [605, 455] on input "Promo code (optional)" at bounding box center [404, 455] width 677 height 31
type input "RETURN"
click at [814, 457] on button "Apply" at bounding box center [795, 455] width 84 height 31
click at [912, 646] on label at bounding box center [913, 647] width 13 height 13
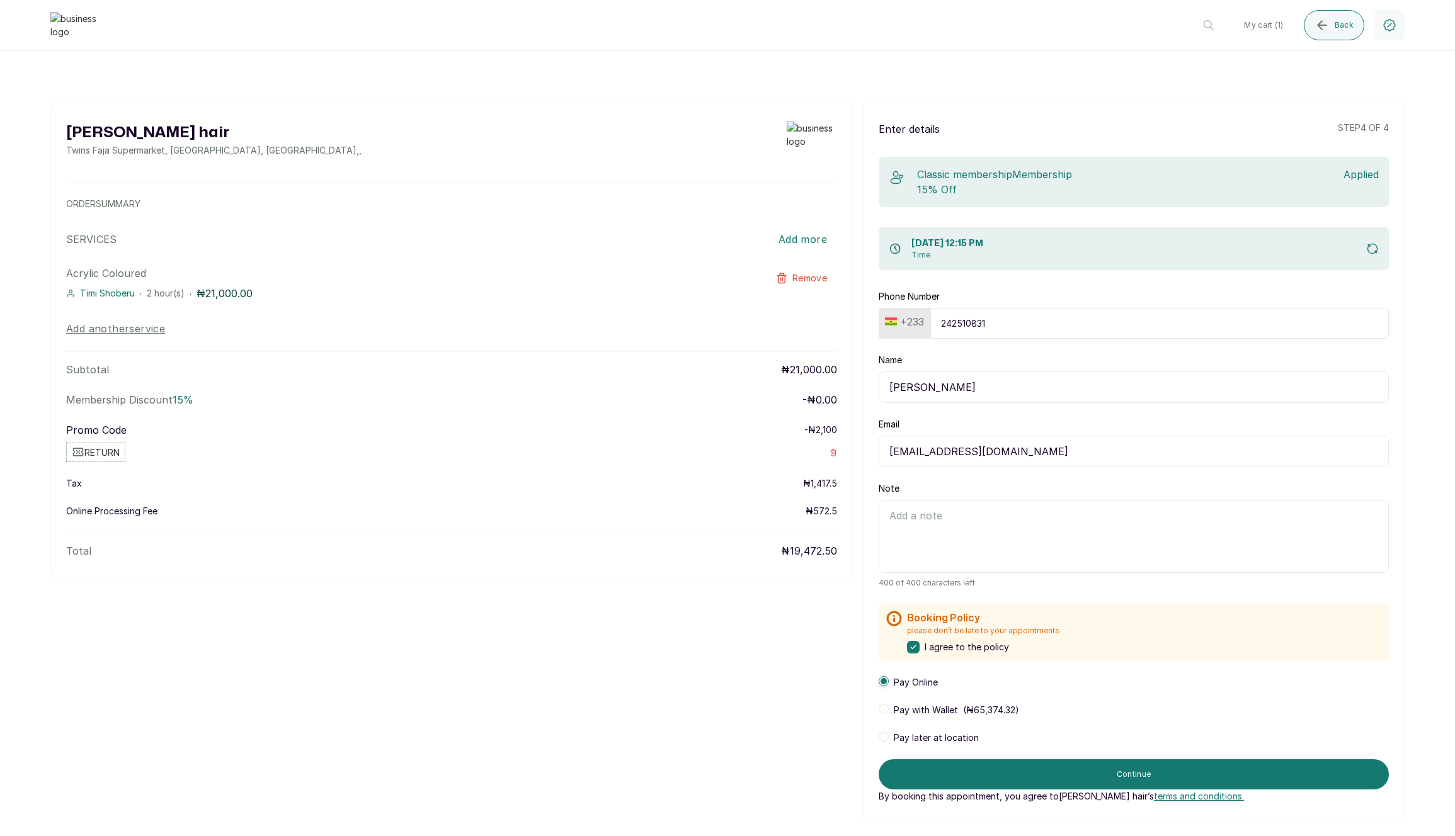
scroll to position [94, 0]
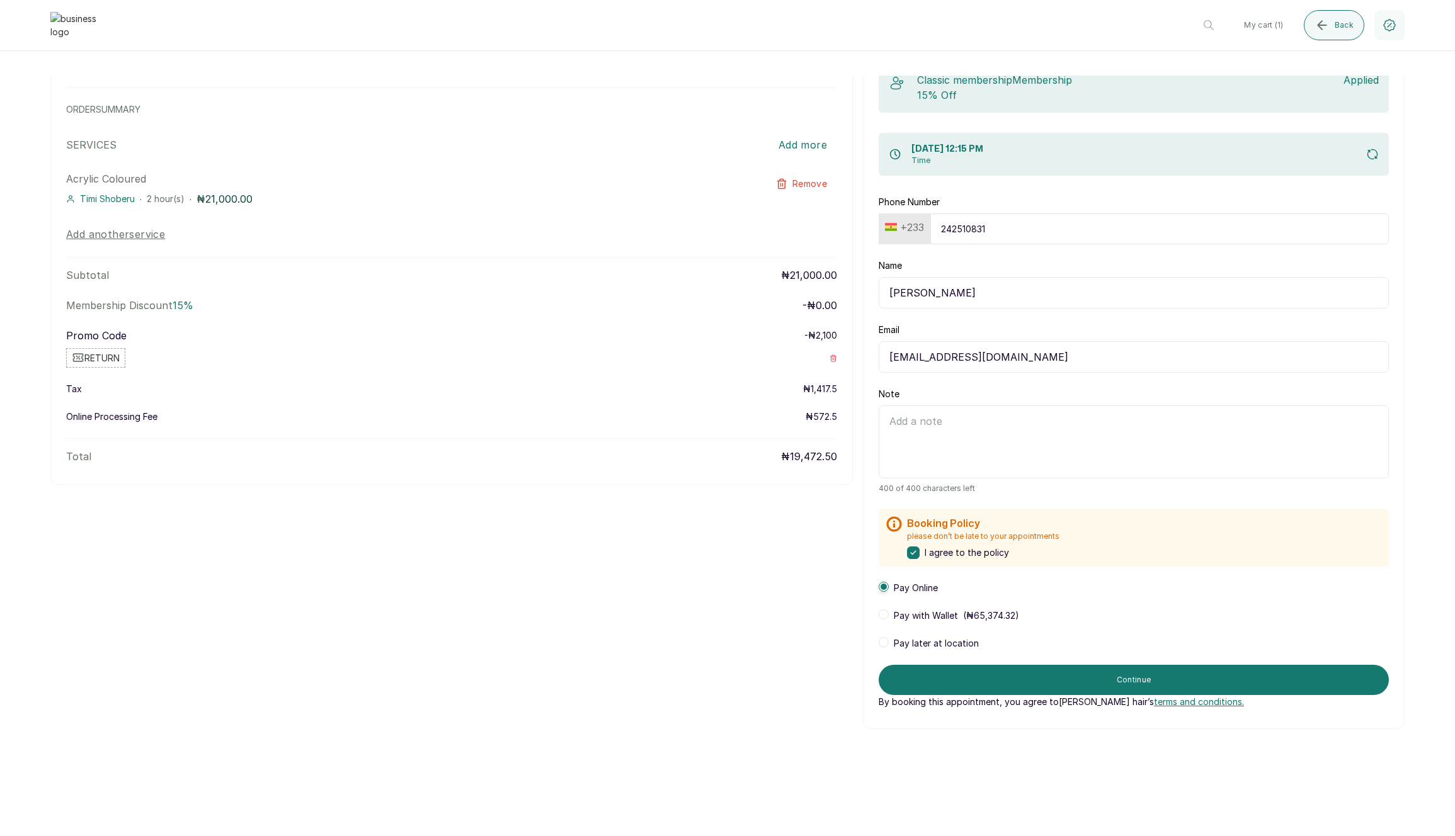
click at [937, 647] on span "Pay later at location" at bounding box center [936, 643] width 85 height 13
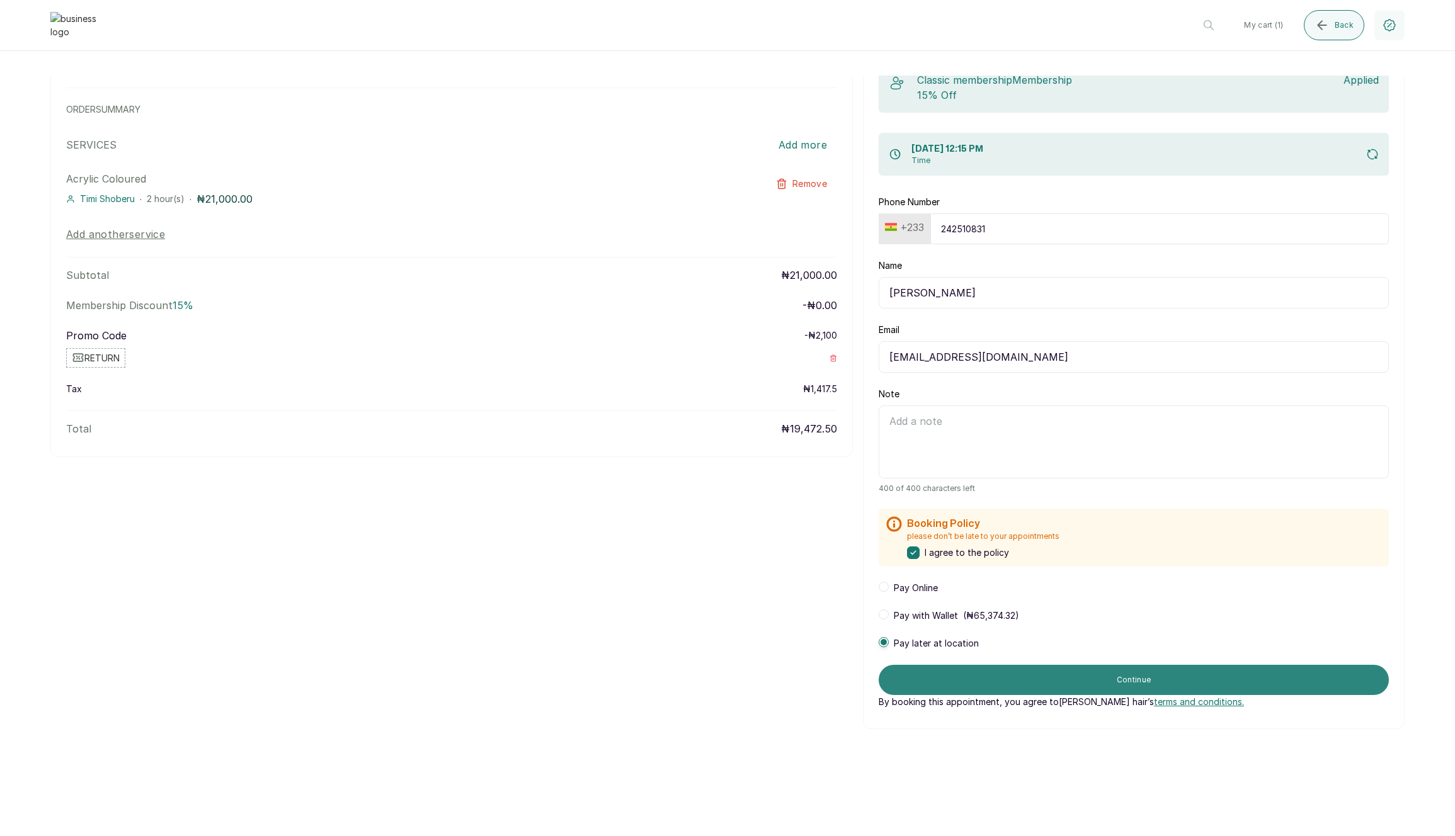
click at [1024, 677] on button "Continue" at bounding box center [1134, 680] width 510 height 30
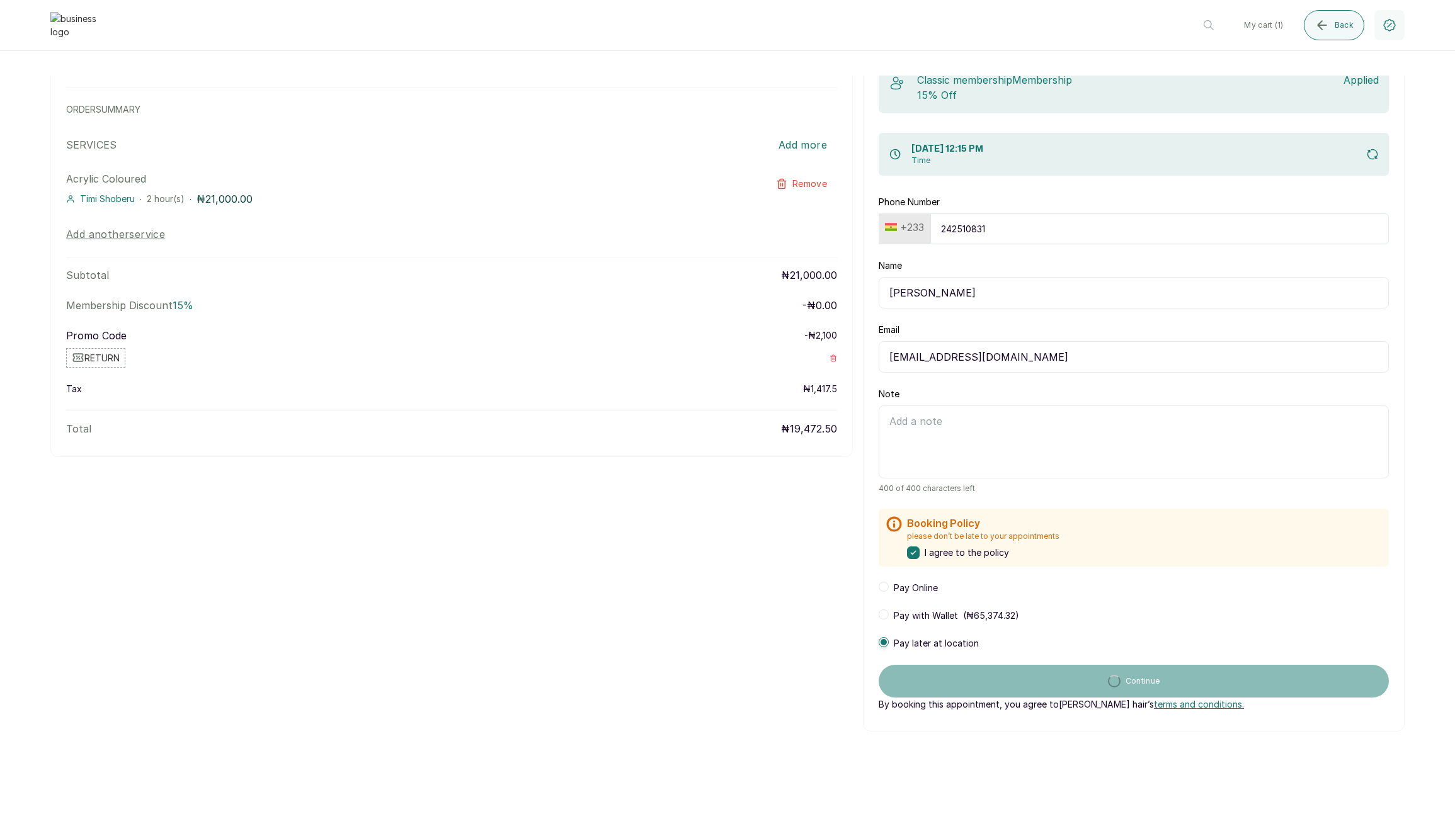
scroll to position [0, 0]
